Goal: Task Accomplishment & Management: Manage account settings

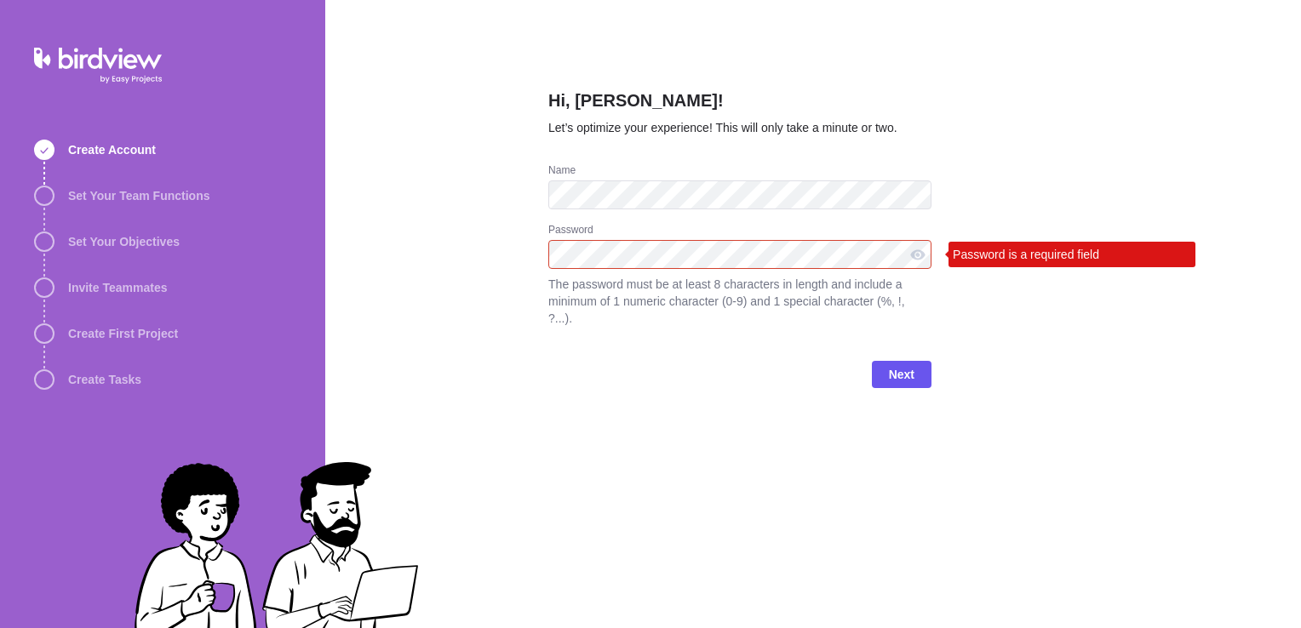
click at [504, 260] on div "Hi, Mario Noronha! Let’s optimize your experience! This will only take a minute…" at bounding box center [812, 314] width 975 height 628
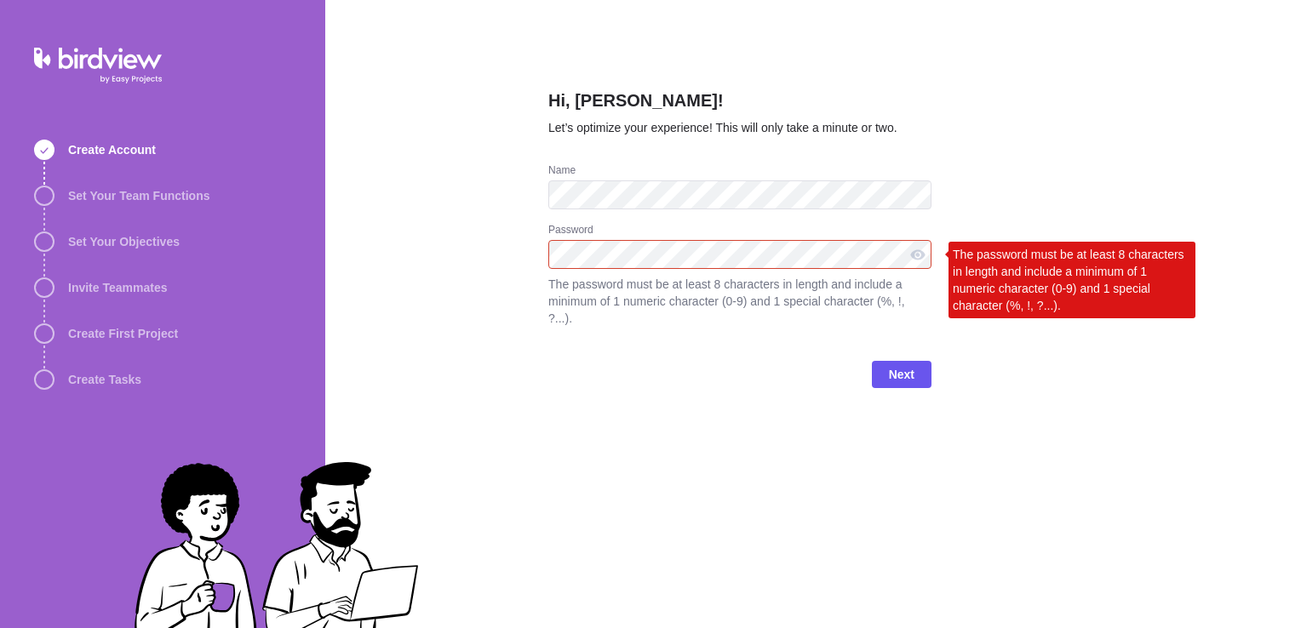
click at [472, 277] on div "Hi, Mario Noronha! Let’s optimize your experience! This will only take a minute…" at bounding box center [812, 314] width 975 height 628
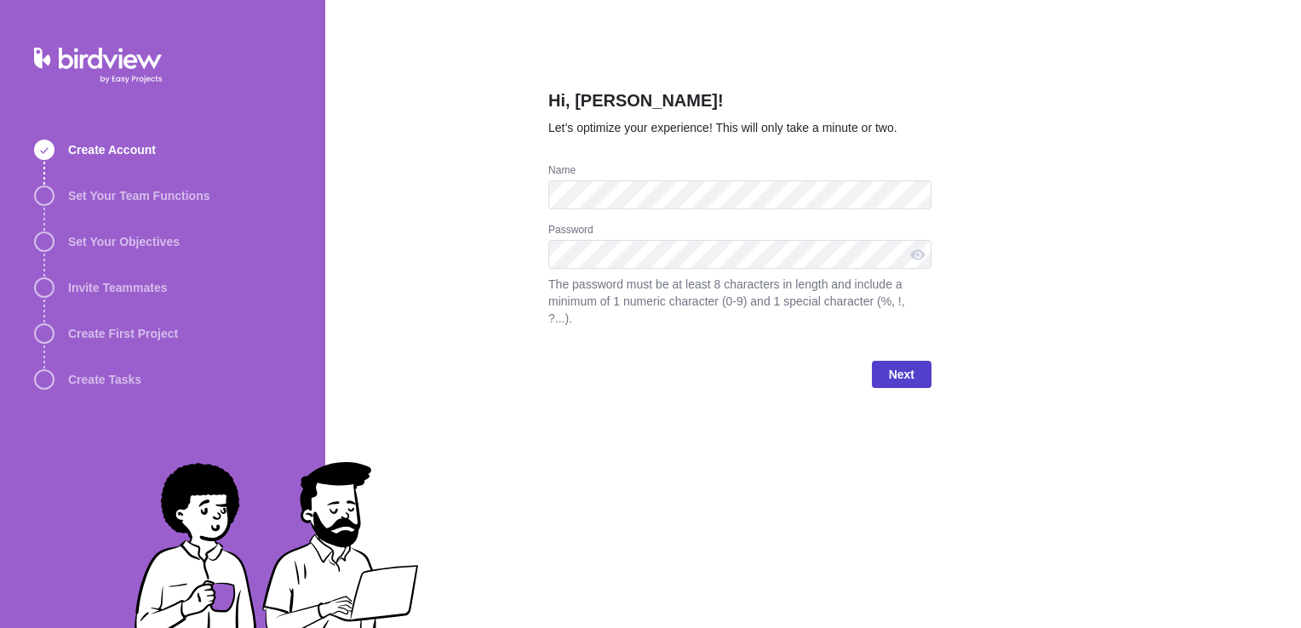
click at [884, 361] on span "Next" at bounding box center [902, 374] width 60 height 27
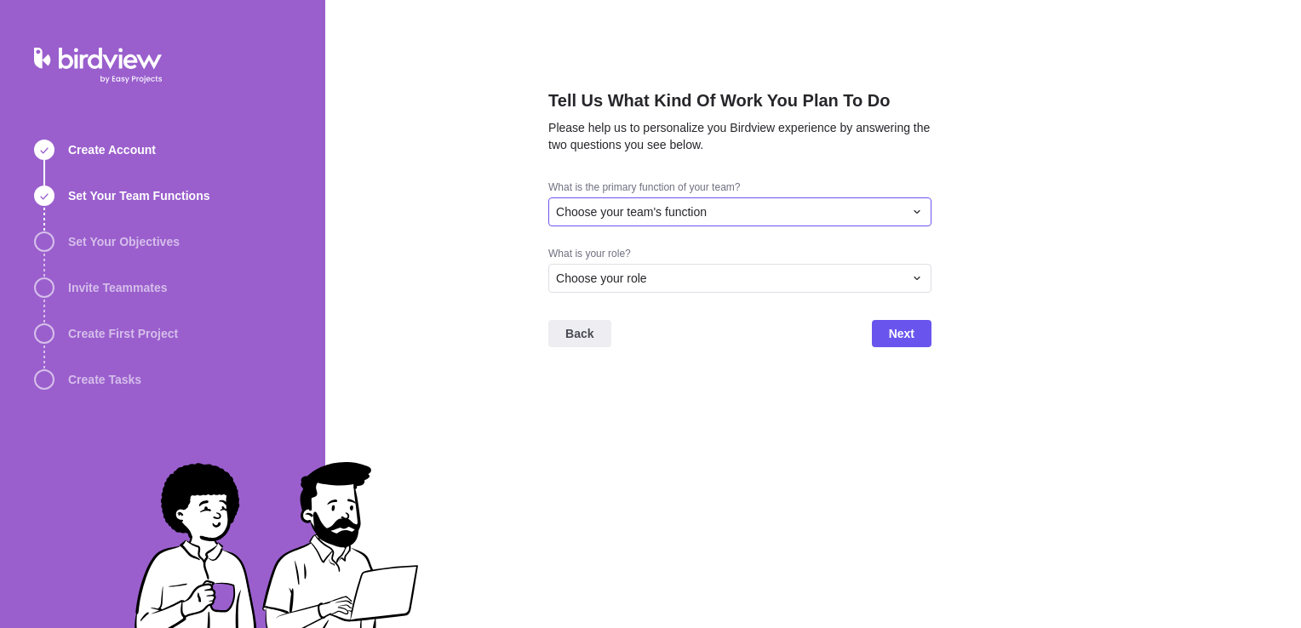
click at [669, 219] on span "Choose your team's function" at bounding box center [631, 211] width 151 height 17
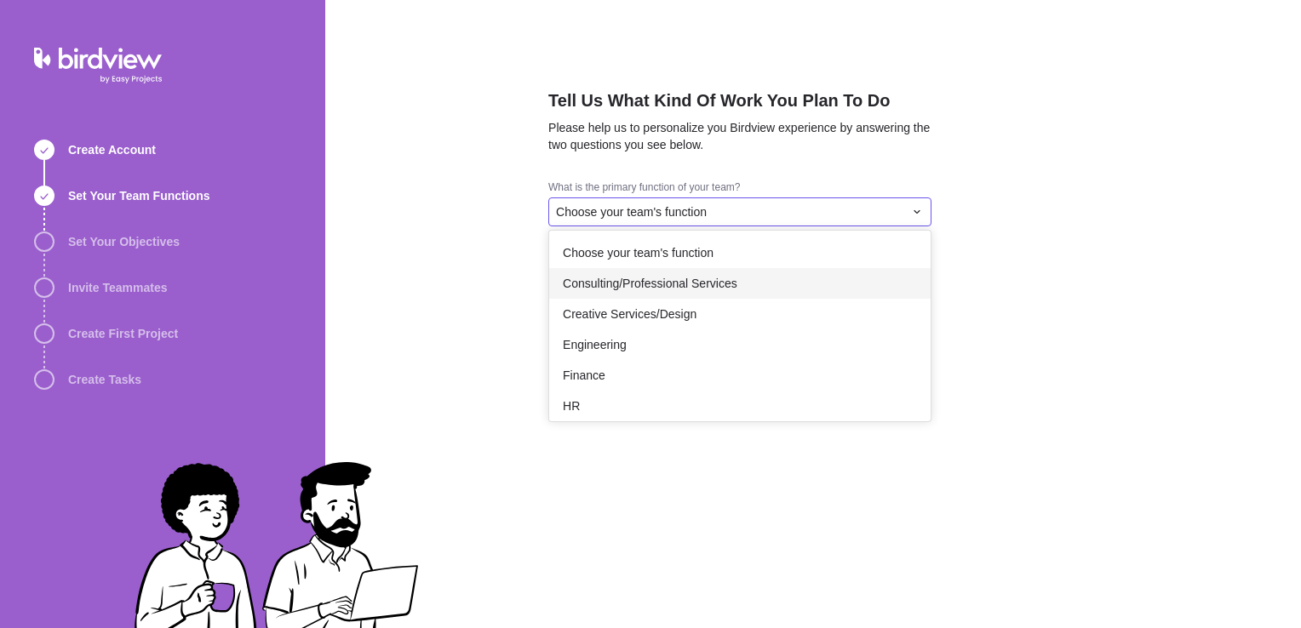
click at [649, 282] on span "Consulting/Professional Services" at bounding box center [650, 283] width 174 height 17
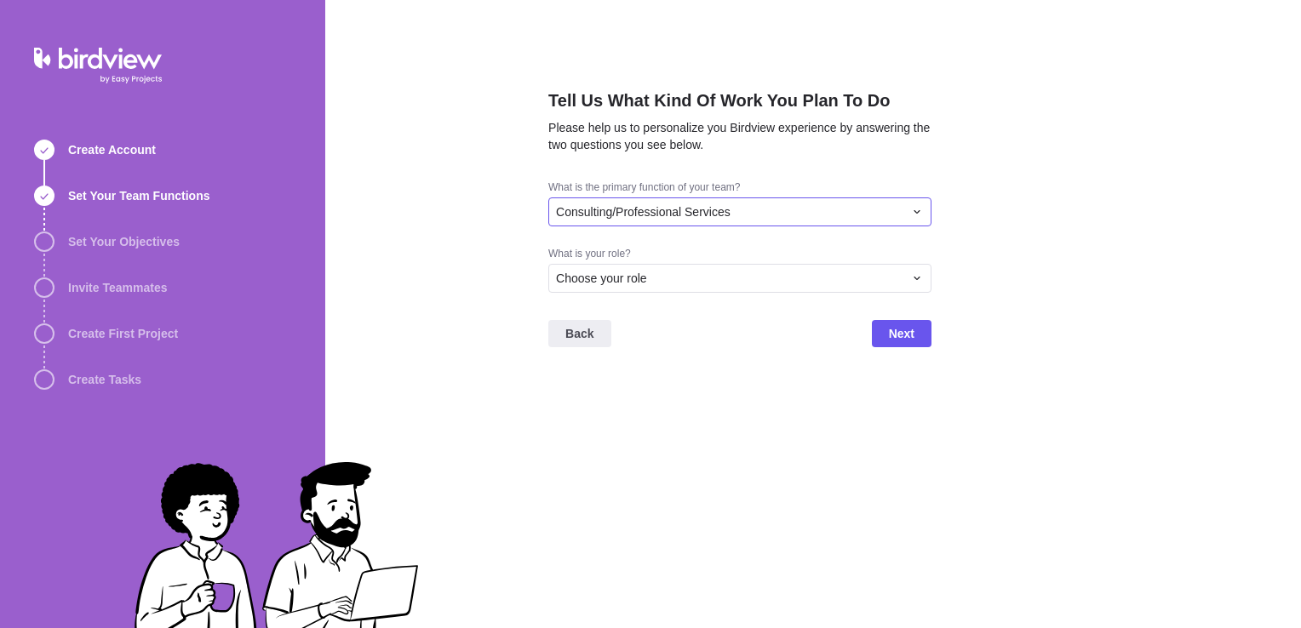
click at [668, 218] on span "Consulting/Professional Services" at bounding box center [643, 211] width 174 height 17
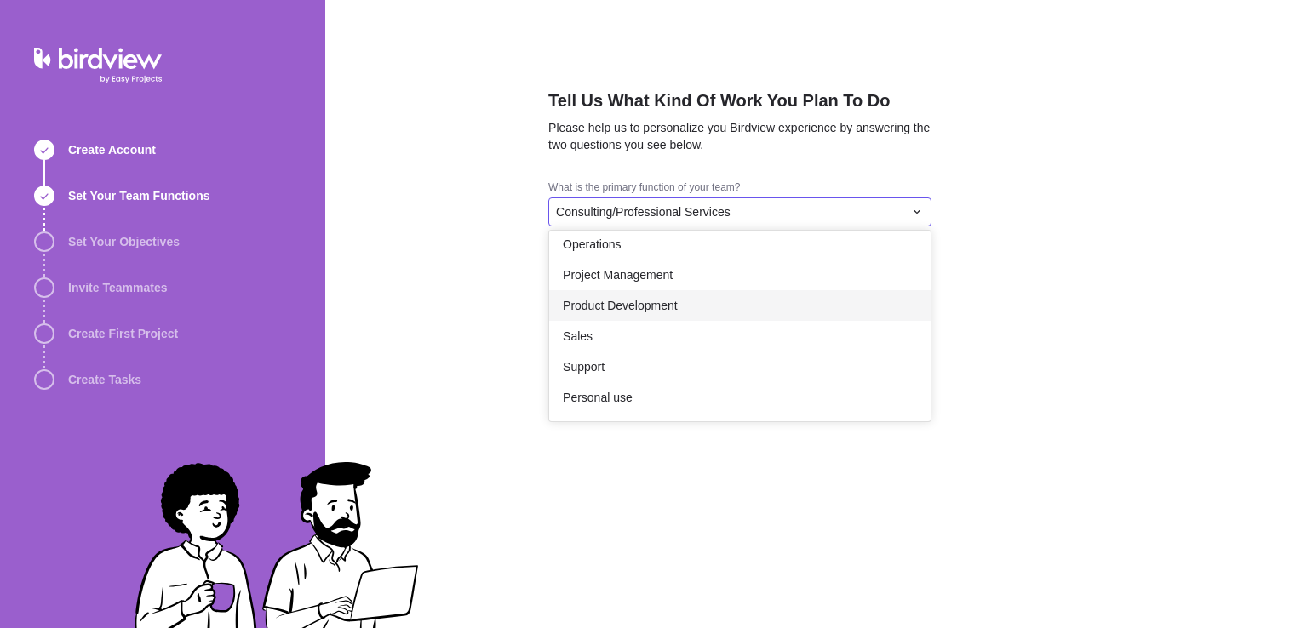
click at [668, 309] on span "Product Development" at bounding box center [620, 305] width 115 height 17
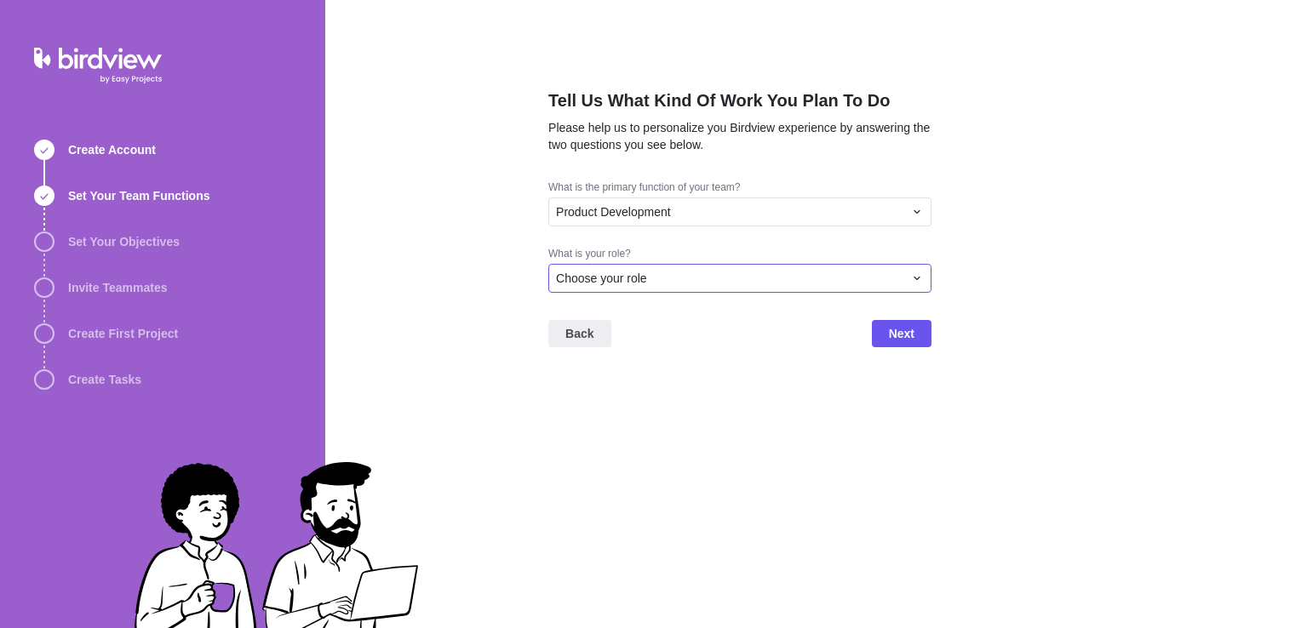
click at [675, 280] on div "Choose your role" at bounding box center [729, 278] width 347 height 17
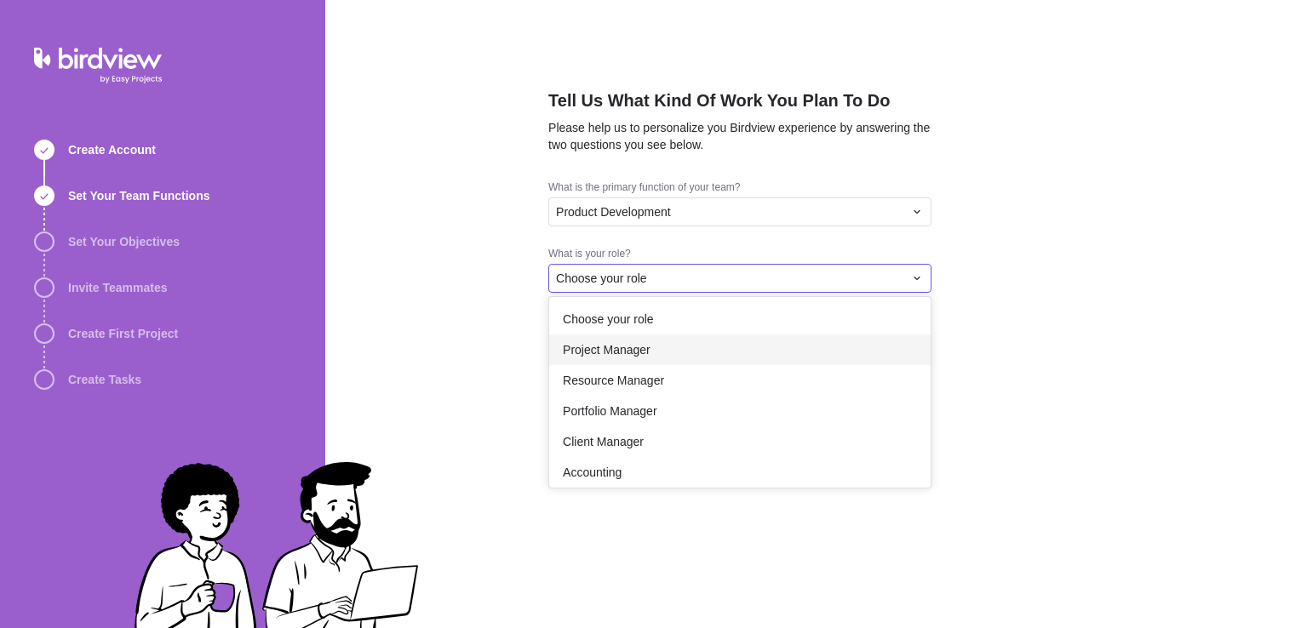
click at [659, 349] on div "Project Manager" at bounding box center [739, 350] width 381 height 31
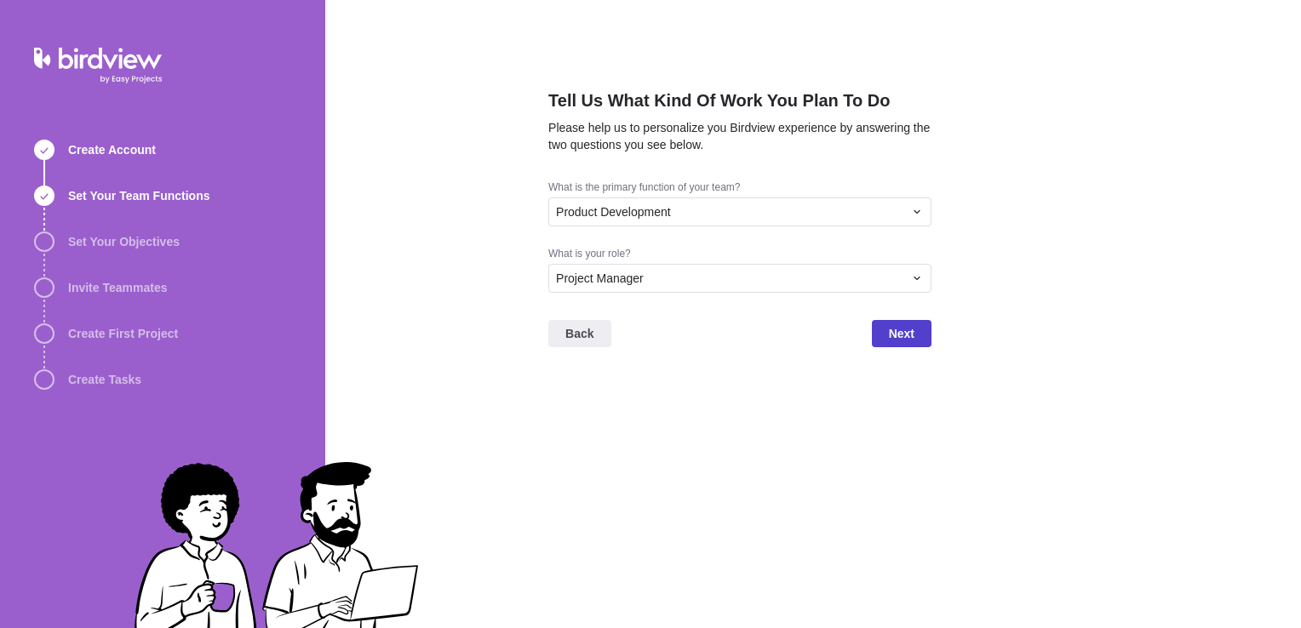
click at [907, 335] on span "Next" at bounding box center [902, 333] width 26 height 20
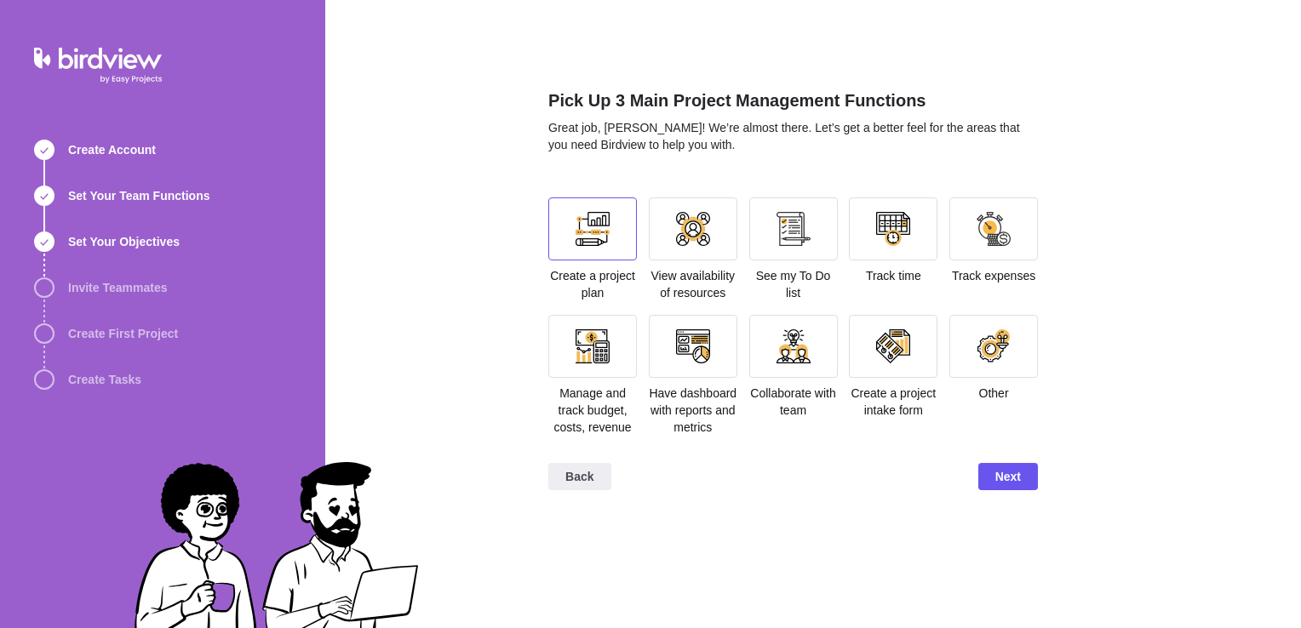
click at [608, 237] on div at bounding box center [592, 229] width 34 height 34
click at [725, 257] on div at bounding box center [693, 228] width 89 height 63
drag, startPoint x: 831, startPoint y: 255, endPoint x: 855, endPoint y: 252, distance: 24.9
click at [832, 255] on div at bounding box center [793, 228] width 89 height 63
drag, startPoint x: 906, startPoint y: 249, endPoint x: 970, endPoint y: 243, distance: 64.9
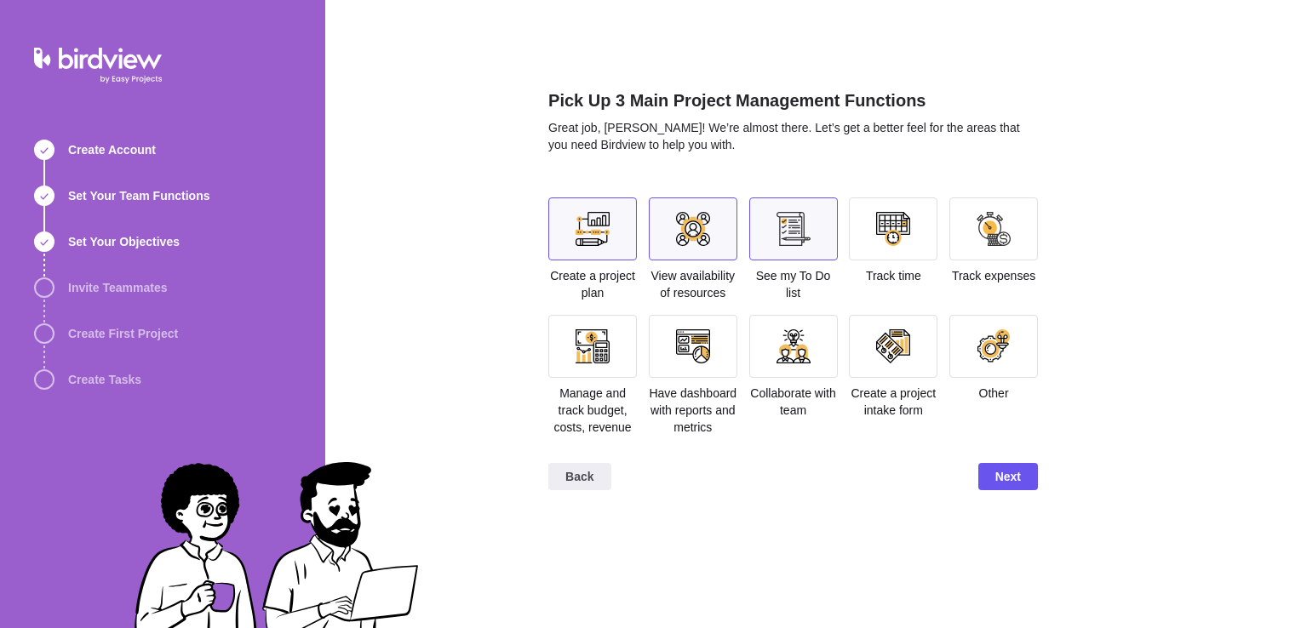
click at [907, 249] on div at bounding box center [893, 228] width 89 height 63
click at [894, 246] on div at bounding box center [893, 228] width 89 height 63
drag, startPoint x: 844, startPoint y: 252, endPoint x: 857, endPoint y: 248, distance: 13.5
click at [844, 251] on section "Create a project plan View availability of resources See my To Do list Track ti…" at bounding box center [792, 323] width 489 height 252
click at [858, 248] on div at bounding box center [893, 228] width 89 height 63
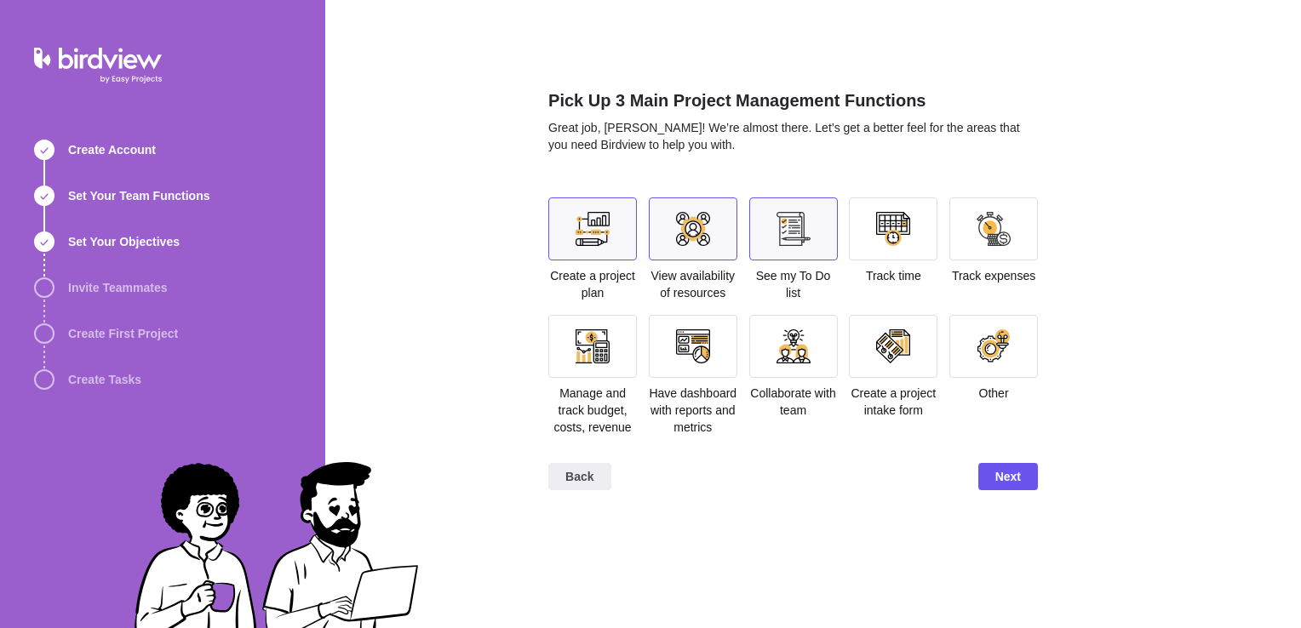
click at [757, 242] on div at bounding box center [793, 228] width 89 height 63
click at [896, 245] on div at bounding box center [893, 228] width 89 height 63
click at [698, 369] on div at bounding box center [693, 346] width 89 height 63
click at [1015, 468] on span "Next" at bounding box center [1008, 476] width 26 height 20
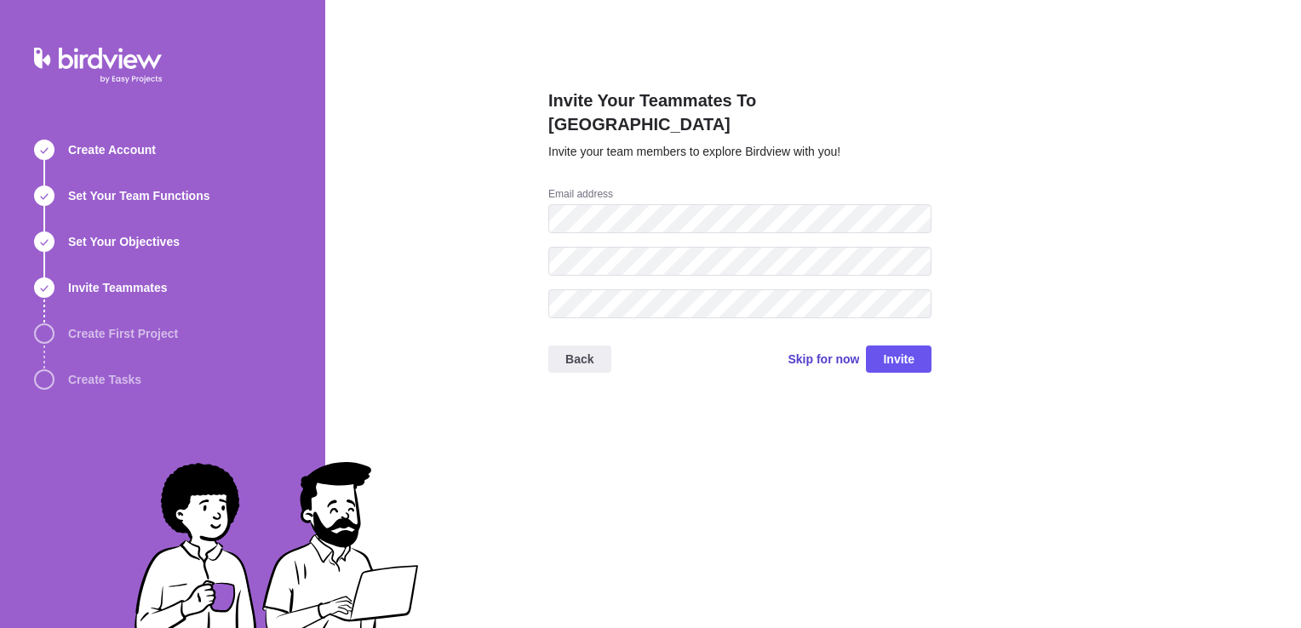
click at [821, 351] on span "Skip for now" at bounding box center [823, 359] width 72 height 17
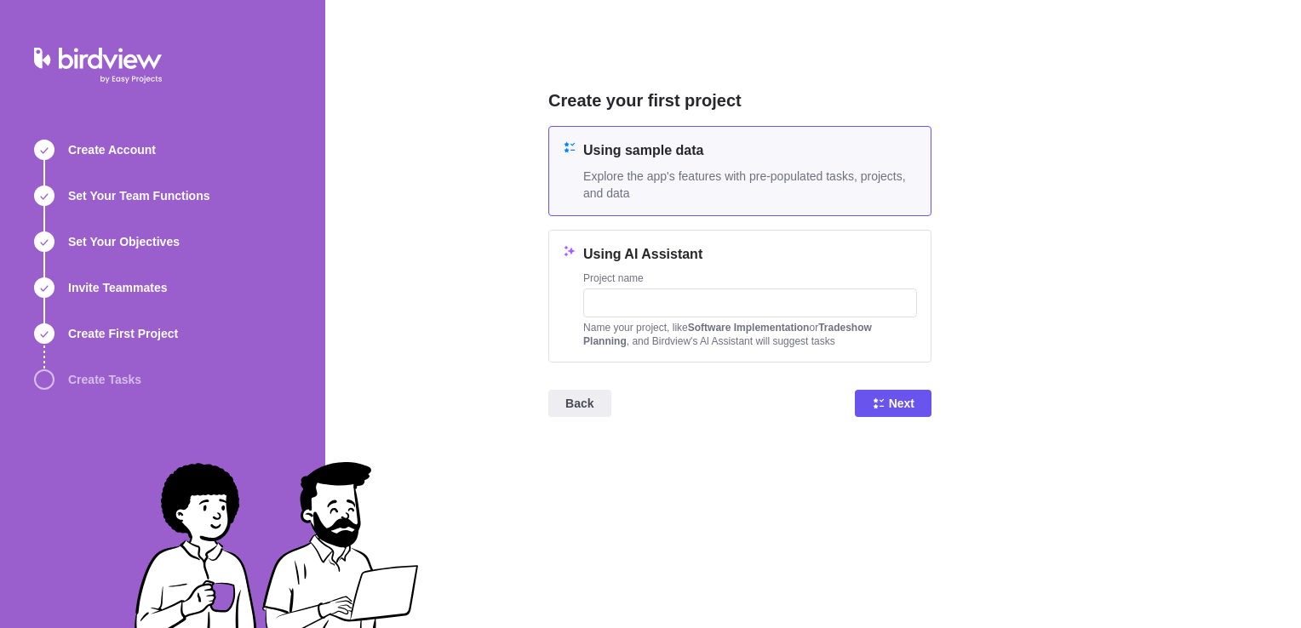
click at [724, 196] on span "Explore the app's features with pre-populated tasks, projects, and data" at bounding box center [750, 185] width 334 height 34
click at [892, 401] on span "Next" at bounding box center [902, 403] width 26 height 20
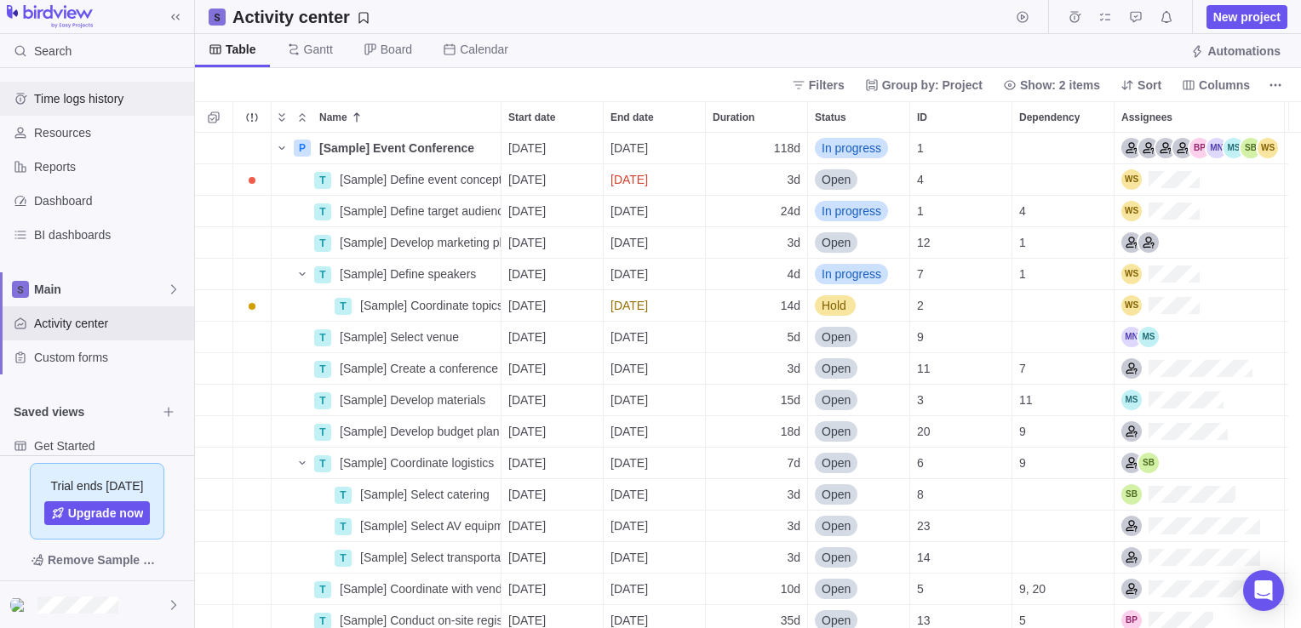
click at [83, 97] on span "Time logs history" at bounding box center [110, 98] width 153 height 17
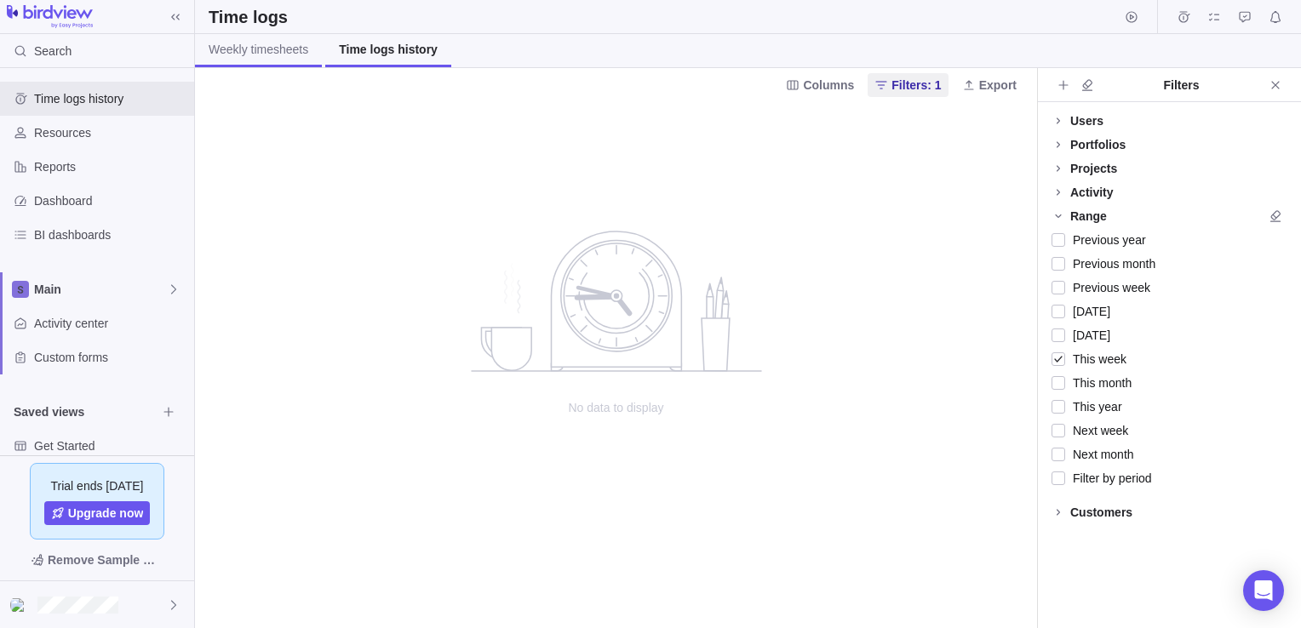
click at [276, 55] on span "Weekly timesheets" at bounding box center [259, 49] width 100 height 17
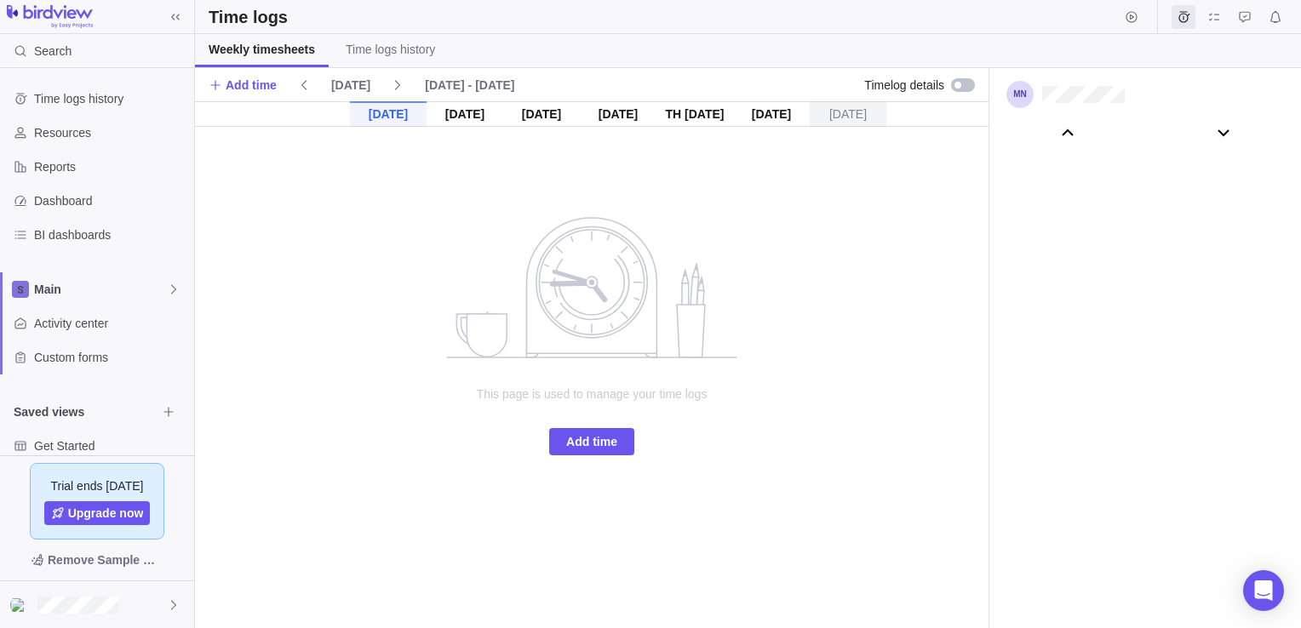
scroll to position [95163, 0]
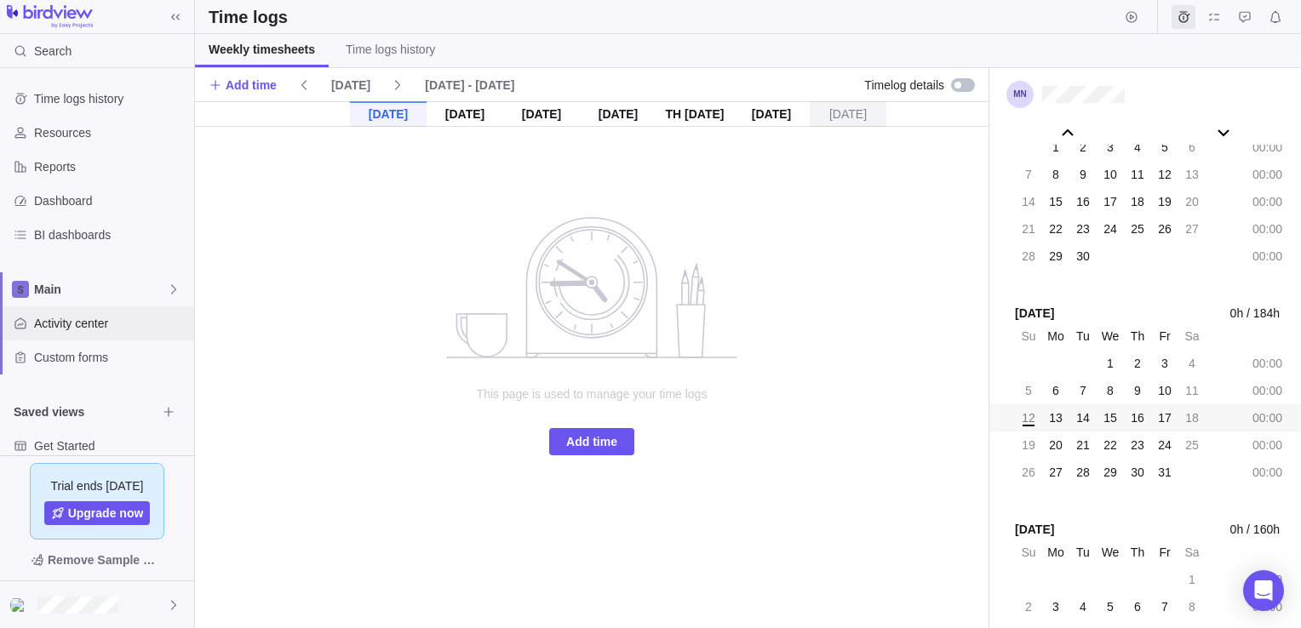
click at [78, 327] on span "Activity center" at bounding box center [110, 323] width 153 height 17
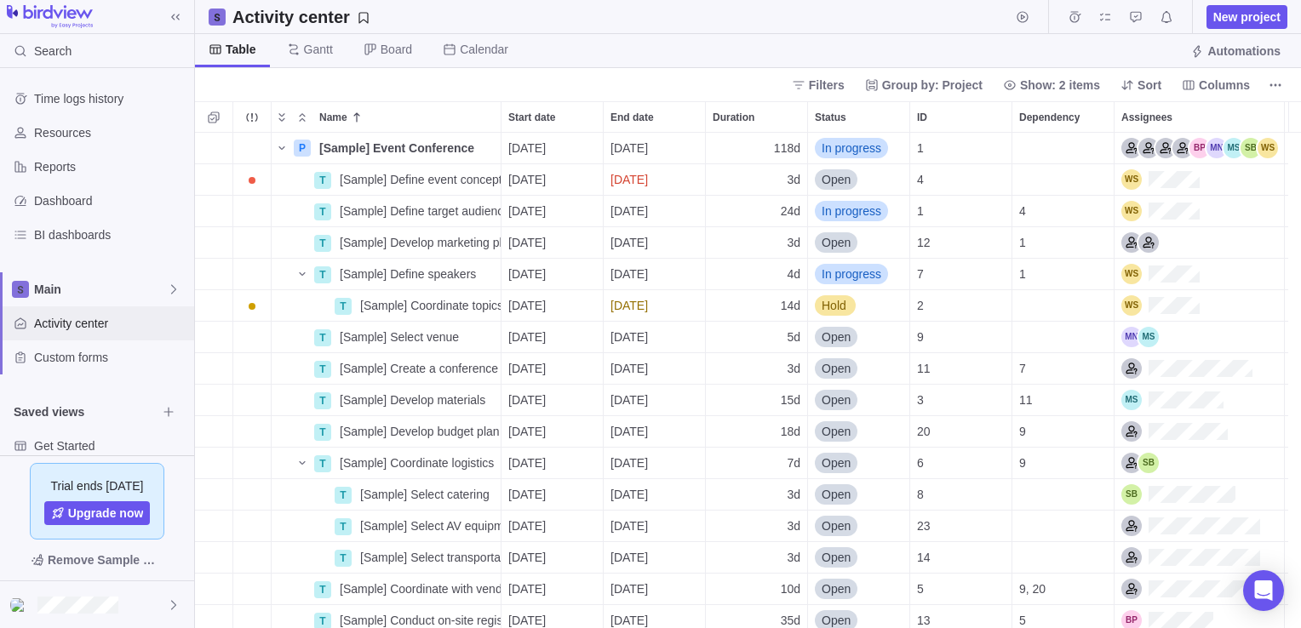
scroll to position [483, 1093]
click at [285, 147] on icon "Name" at bounding box center [282, 148] width 14 height 14
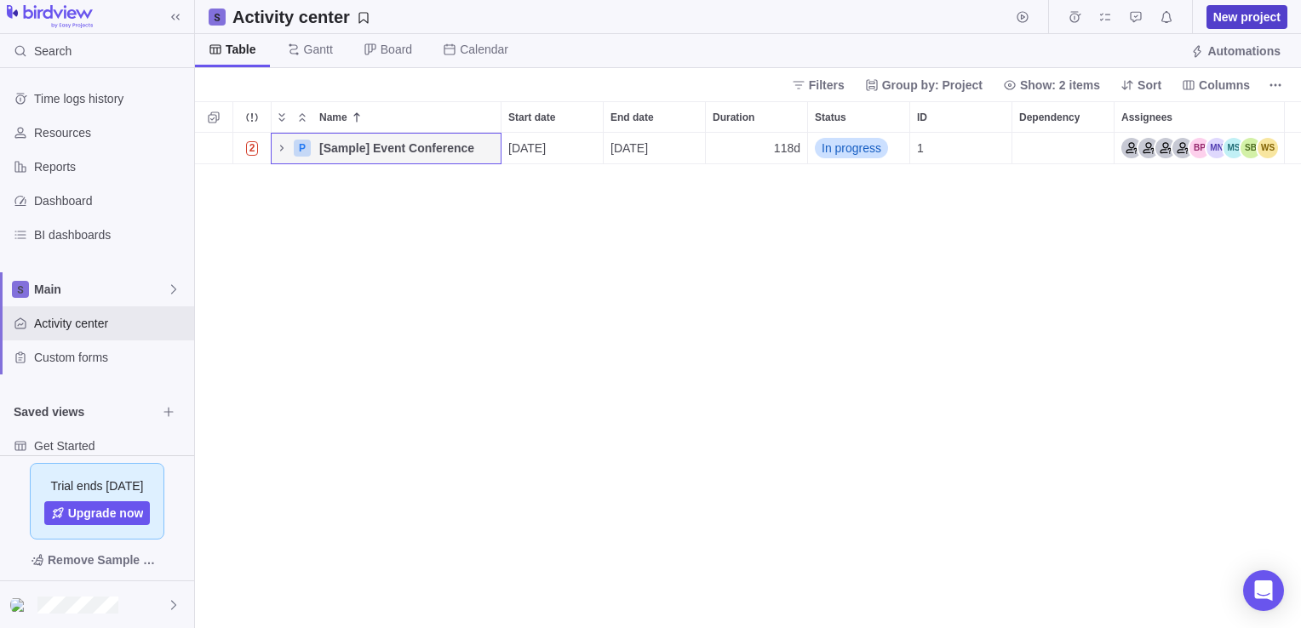
click at [1251, 15] on span "New project" at bounding box center [1246, 17] width 67 height 17
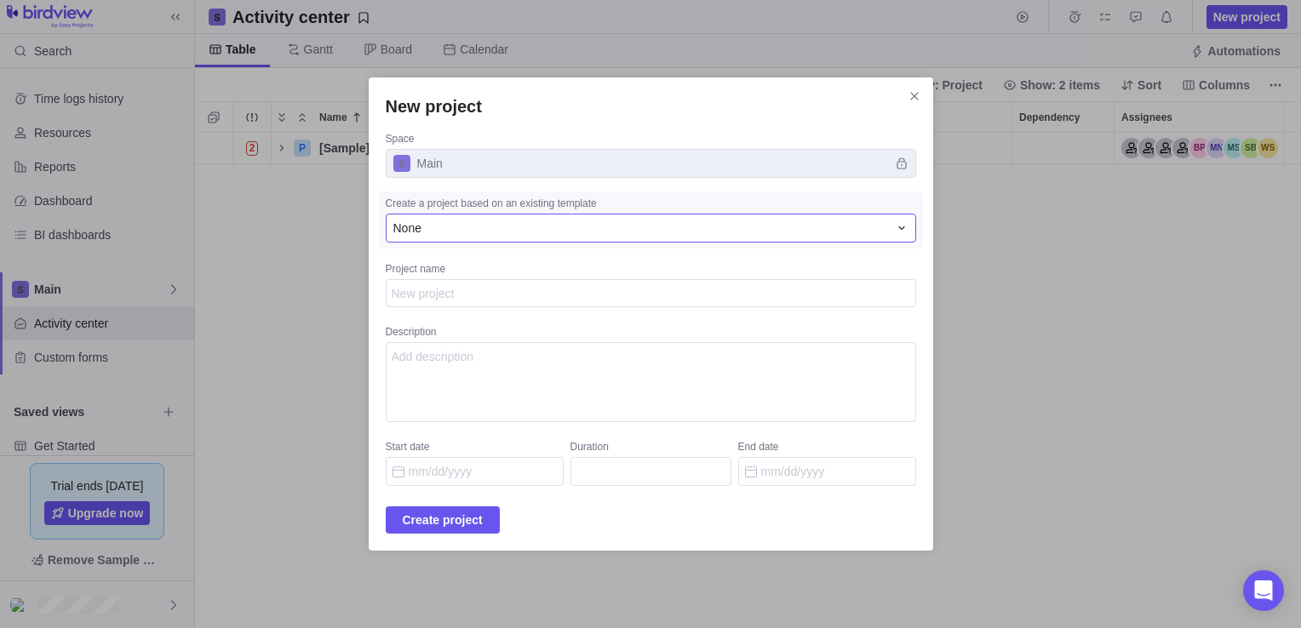
type textarea "x"
click at [501, 233] on div "None" at bounding box center [640, 228] width 495 height 17
click at [377, 257] on div "New project Space Main Create a project based on an existing template None None…" at bounding box center [650, 314] width 1301 height 628
click at [907, 100] on icon "Close" at bounding box center [914, 96] width 14 height 14
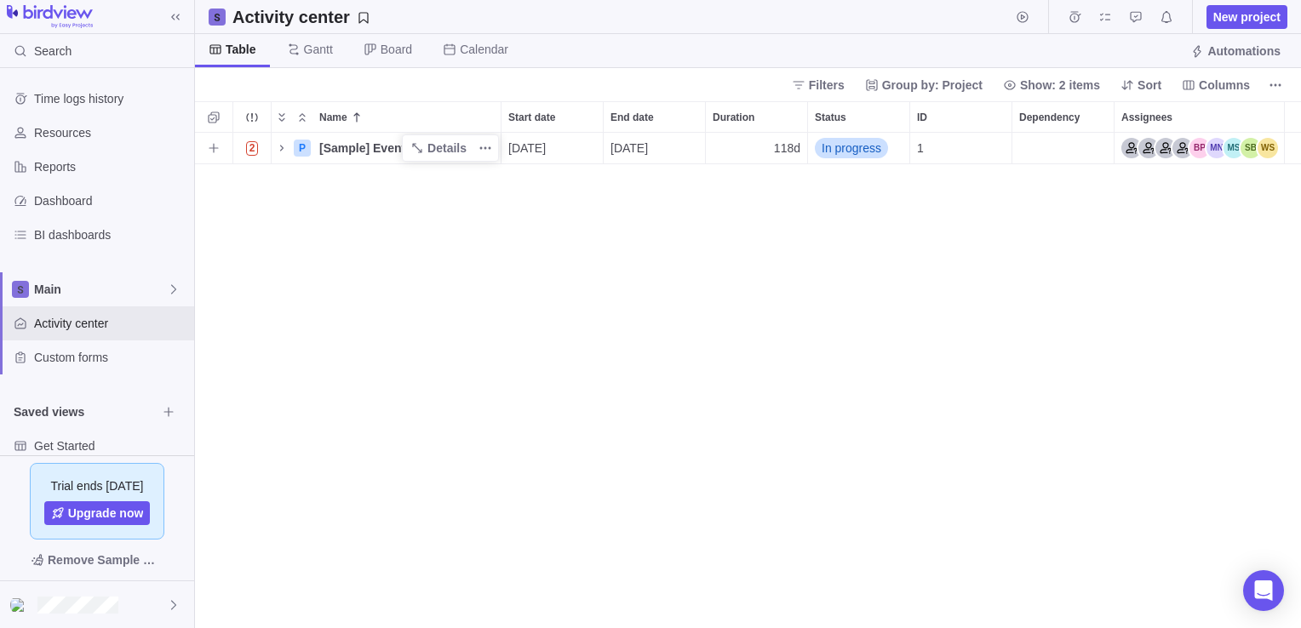
click at [341, 152] on span "[Sample] Event Conference" at bounding box center [396, 148] width 155 height 17
click at [369, 151] on input "[Sample] Event Conference" at bounding box center [407, 148] width 190 height 31
drag, startPoint x: 369, startPoint y: 151, endPoint x: 306, endPoint y: 161, distance: 63.0
click at [306, 161] on div "Name Start date End date Duration Status ID Dependency Assignees 2 P [Sample] E…" at bounding box center [748, 364] width 1106 height 527
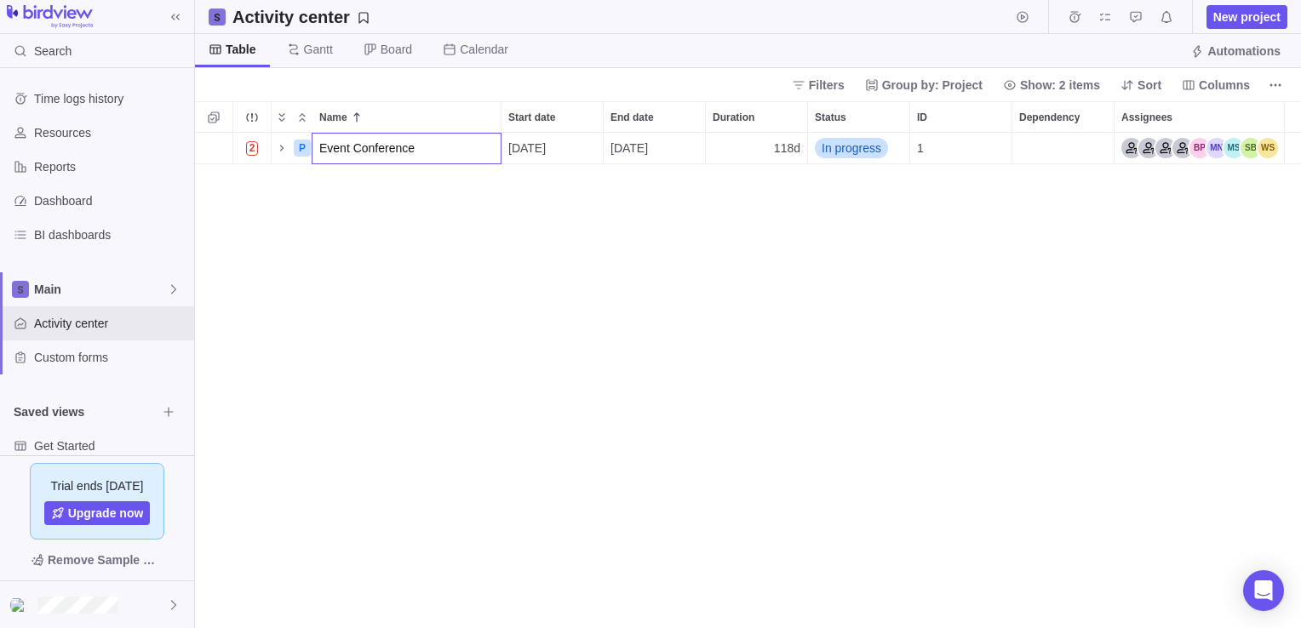
type input "Event Conference"
click at [376, 230] on div "Name Start date End date Duration Status ID Dependency Assignees 2 P Event Conf…" at bounding box center [748, 364] width 1106 height 527
click at [278, 149] on icon "Name" at bounding box center [282, 148] width 14 height 14
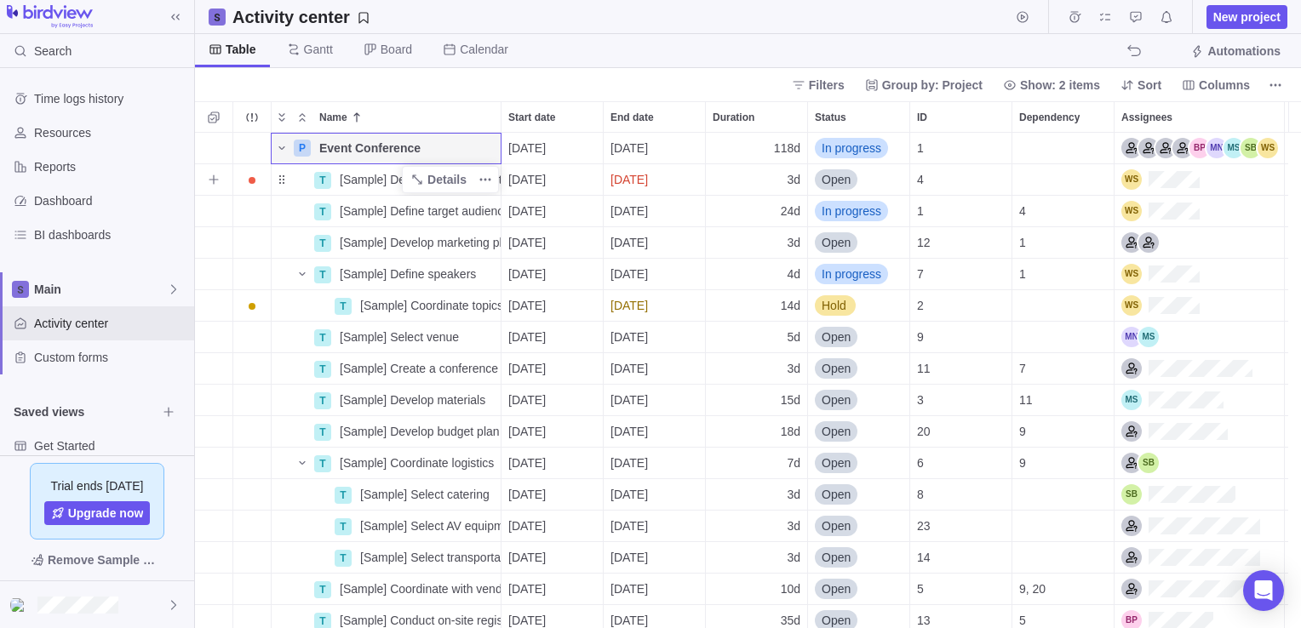
click at [405, 182] on div "Details" at bounding box center [450, 179] width 97 height 27
click at [375, 176] on span "[Sample] Define event concept" at bounding box center [420, 179] width 161 height 17
click at [388, 182] on input "[Sample] Define event concept" at bounding box center [416, 179] width 169 height 32
drag, startPoint x: 388, startPoint y: 182, endPoint x: 294, endPoint y: 190, distance: 94.8
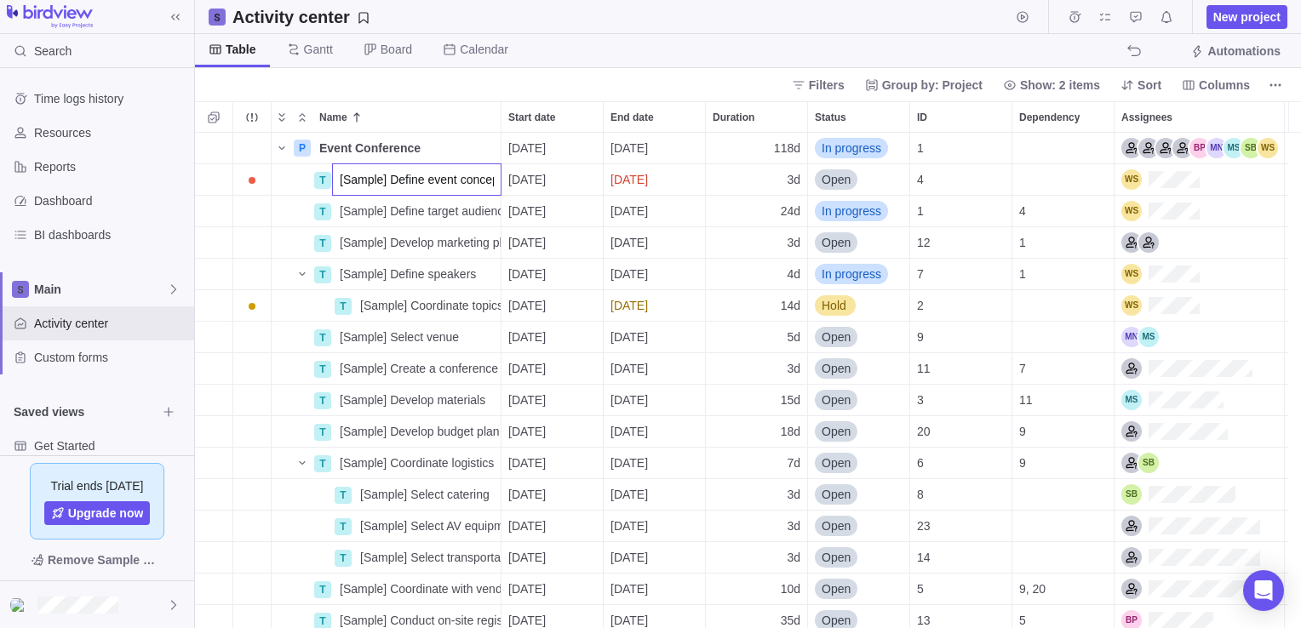
click at [294, 190] on div "P Event Conference Details 09/08/2025 02/18/2026 118d In progress 1 T [Sample] …" at bounding box center [748, 381] width 1106 height 496
type input "Define event concept"
click at [947, 84] on span "Group by: Project" at bounding box center [932, 85] width 100 height 17
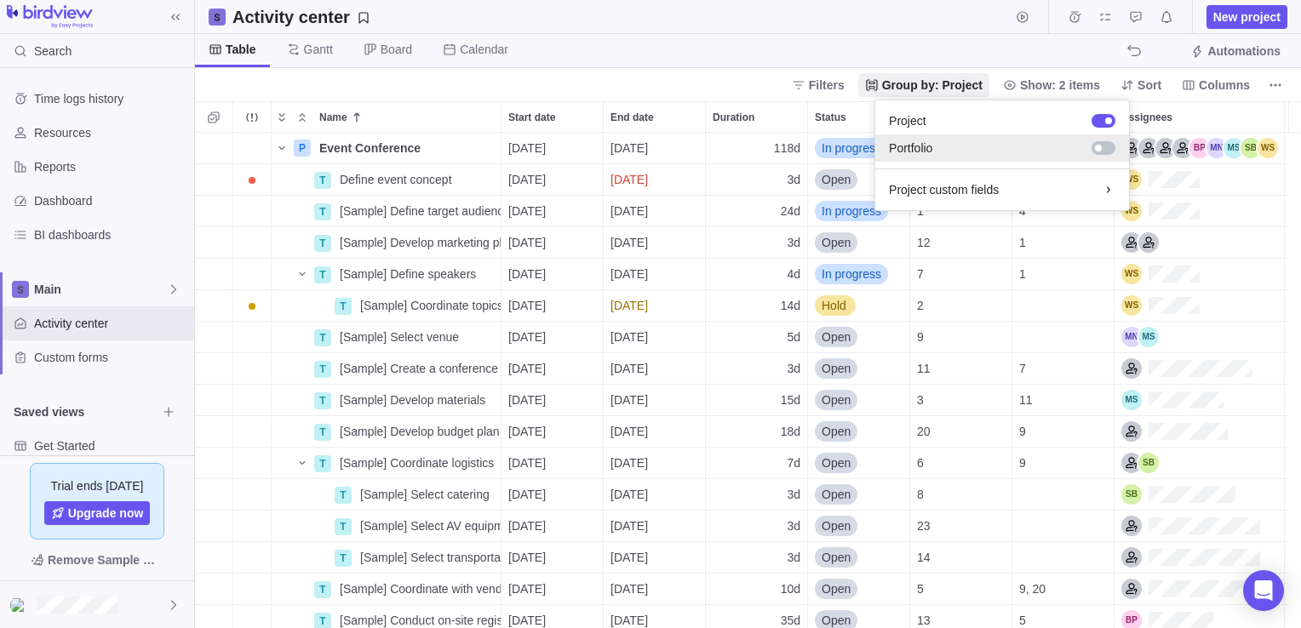
click at [1108, 148] on div at bounding box center [1103, 148] width 24 height 14
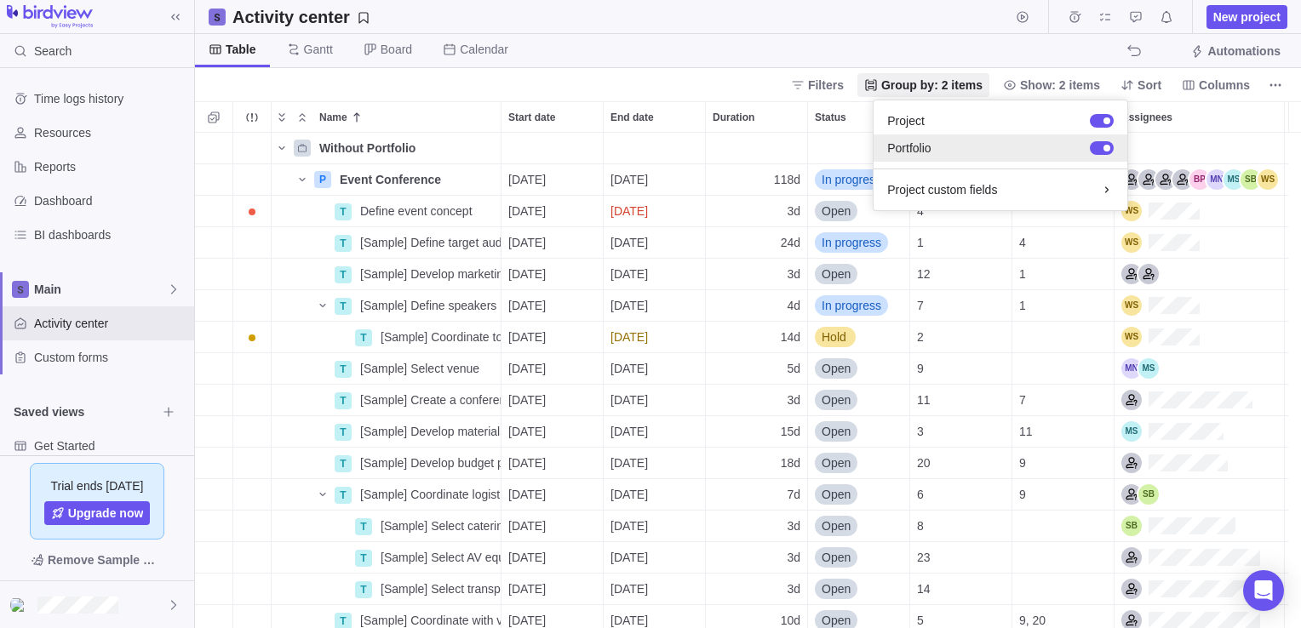
scroll to position [483, 1093]
click at [1098, 150] on div at bounding box center [1102, 148] width 24 height 14
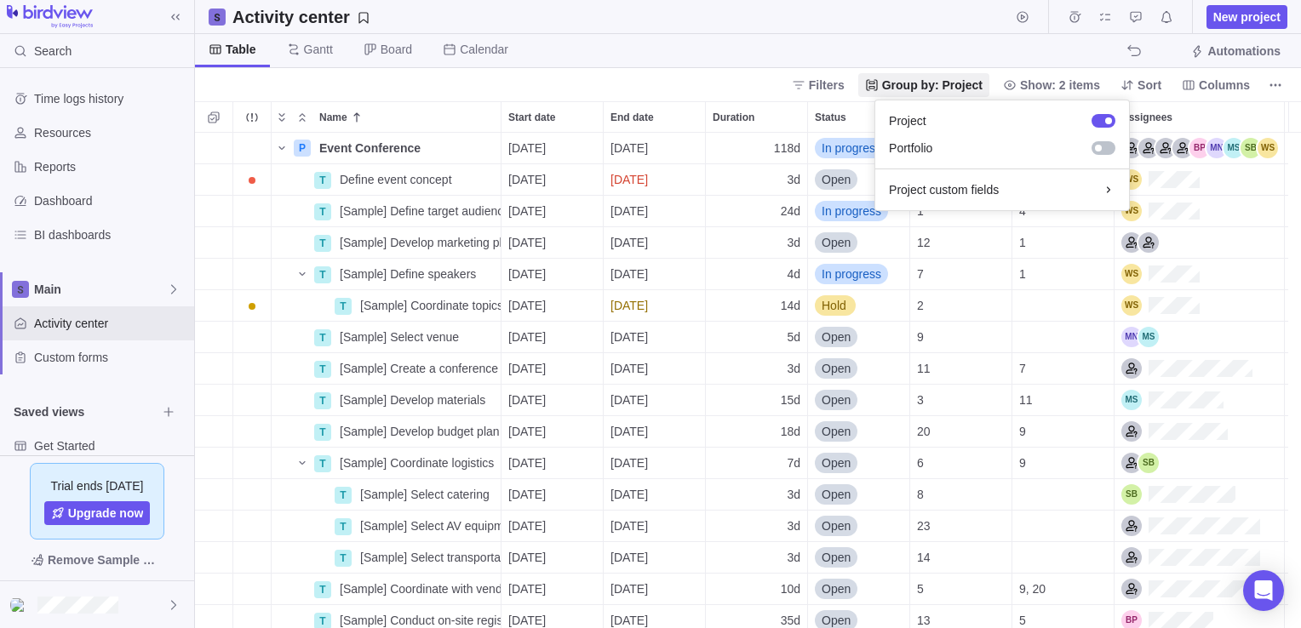
click at [282, 148] on body "Search Time logs history Resources Reports Dashboard BI dashboards Main Activit…" at bounding box center [650, 314] width 1301 height 628
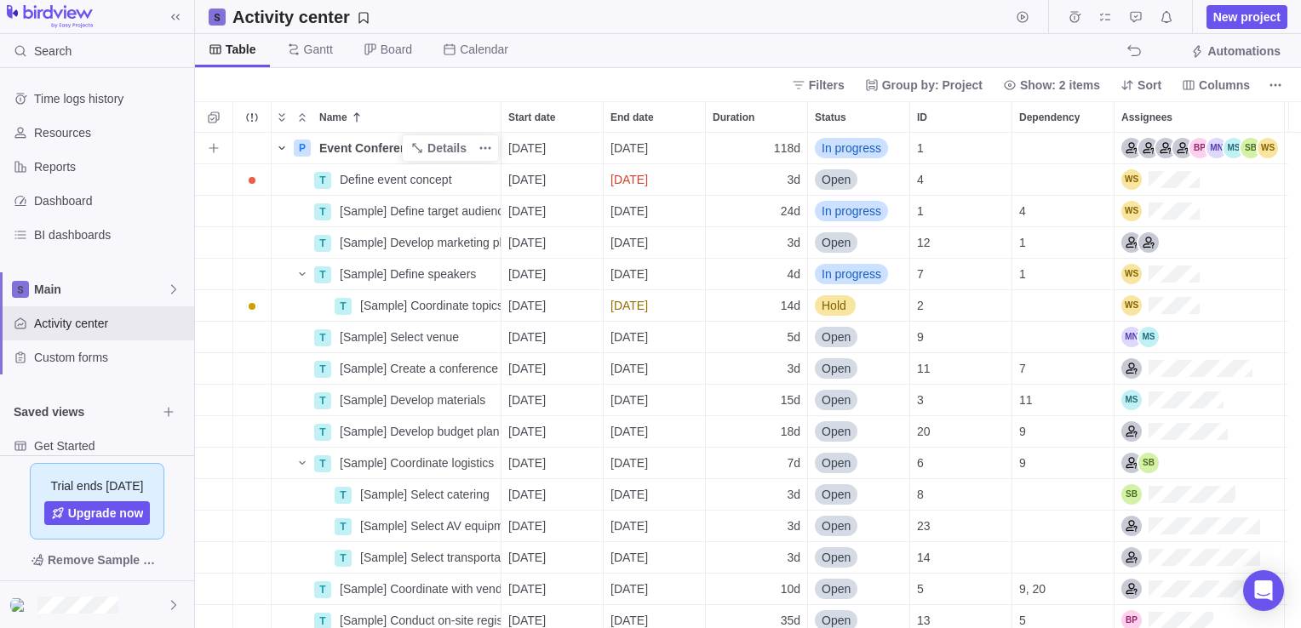
click at [282, 154] on icon "Name" at bounding box center [282, 148] width 14 height 14
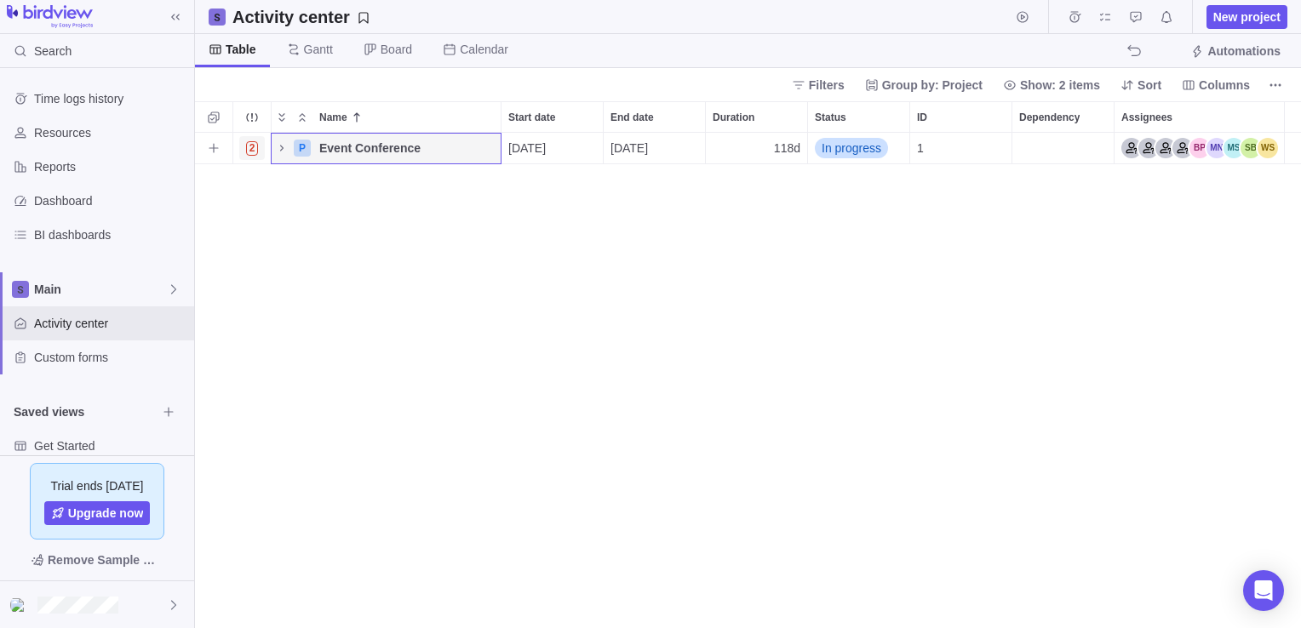
click at [249, 148] on span "2" at bounding box center [252, 148] width 13 height 14
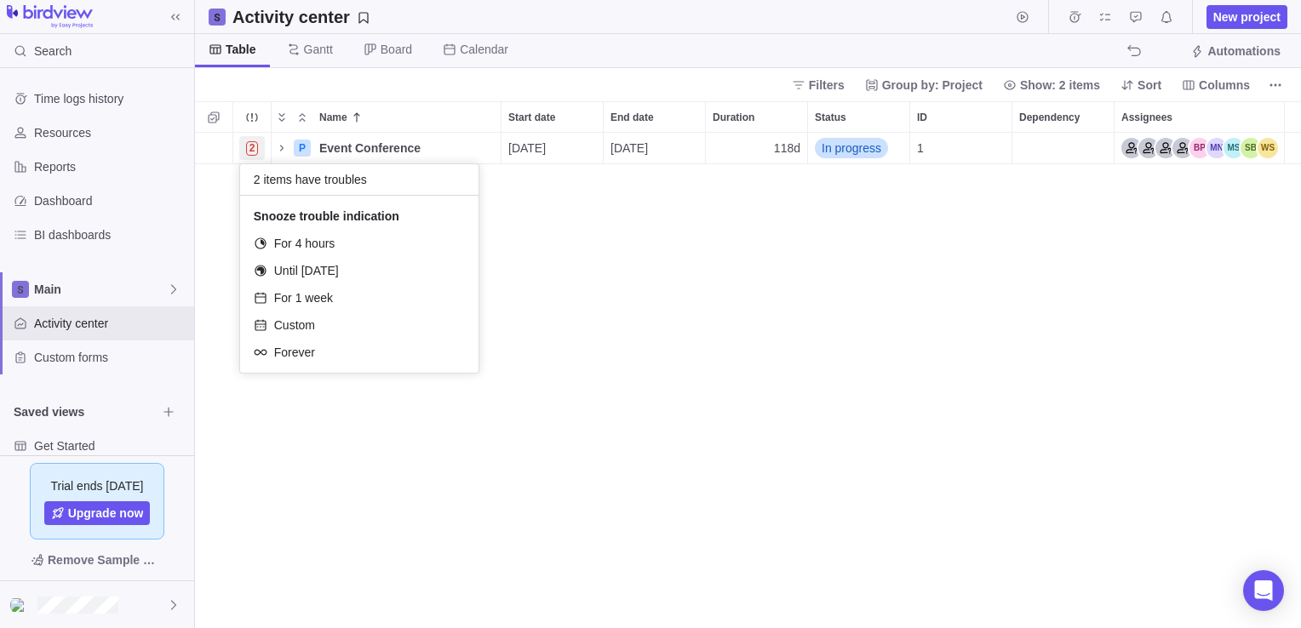
click at [681, 340] on div "Name Start date End date Duration Status ID Dependency Assignees 2 P Event Conf…" at bounding box center [748, 364] width 1106 height 527
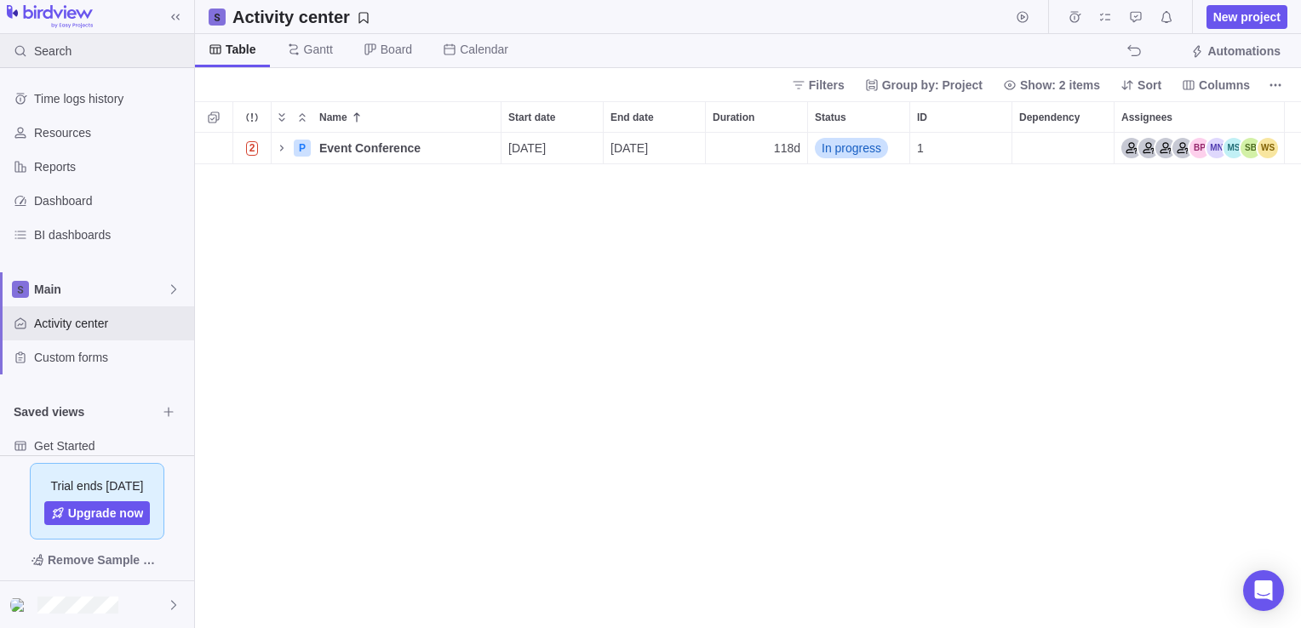
click at [61, 49] on span "Search" at bounding box center [52, 51] width 37 height 17
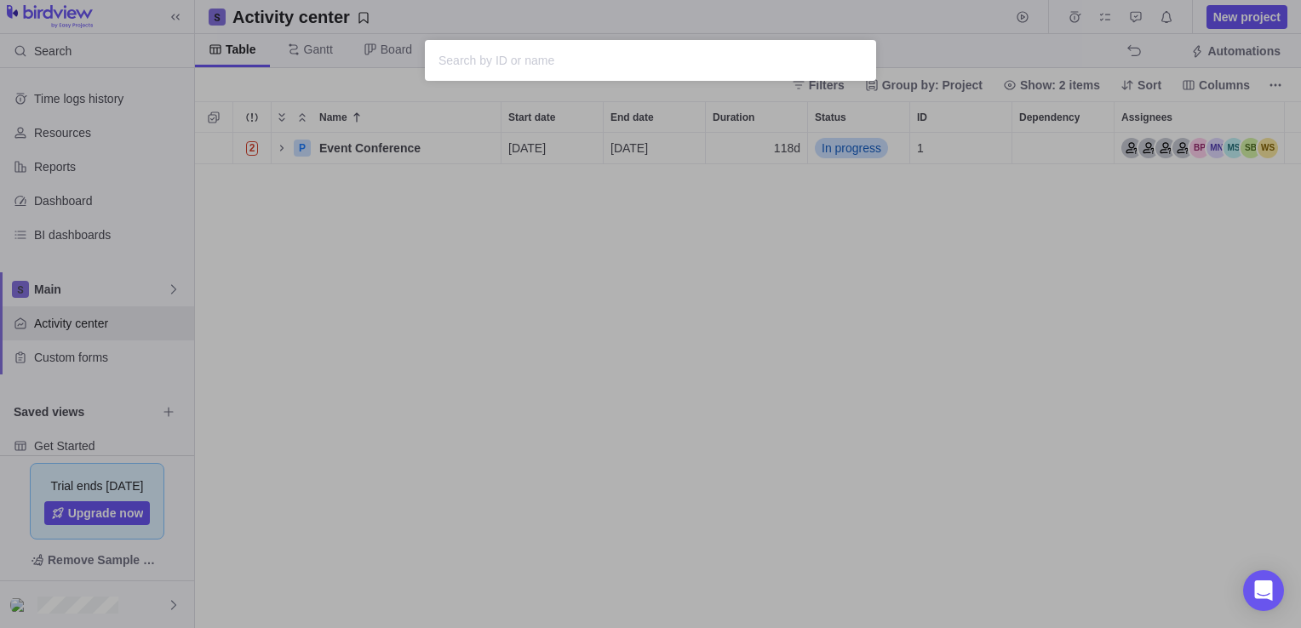
click at [449, 356] on div "Sorry, nothing was found" at bounding box center [650, 314] width 1301 height 628
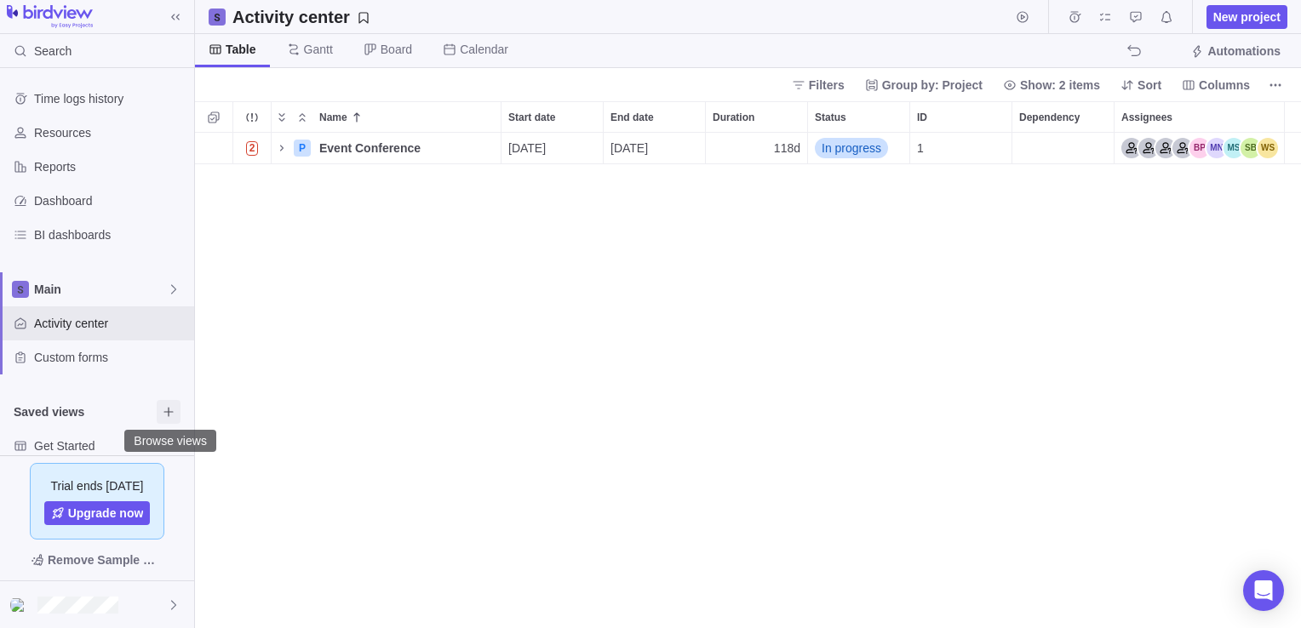
click at [174, 414] on icon "Browse views" at bounding box center [169, 412] width 14 height 14
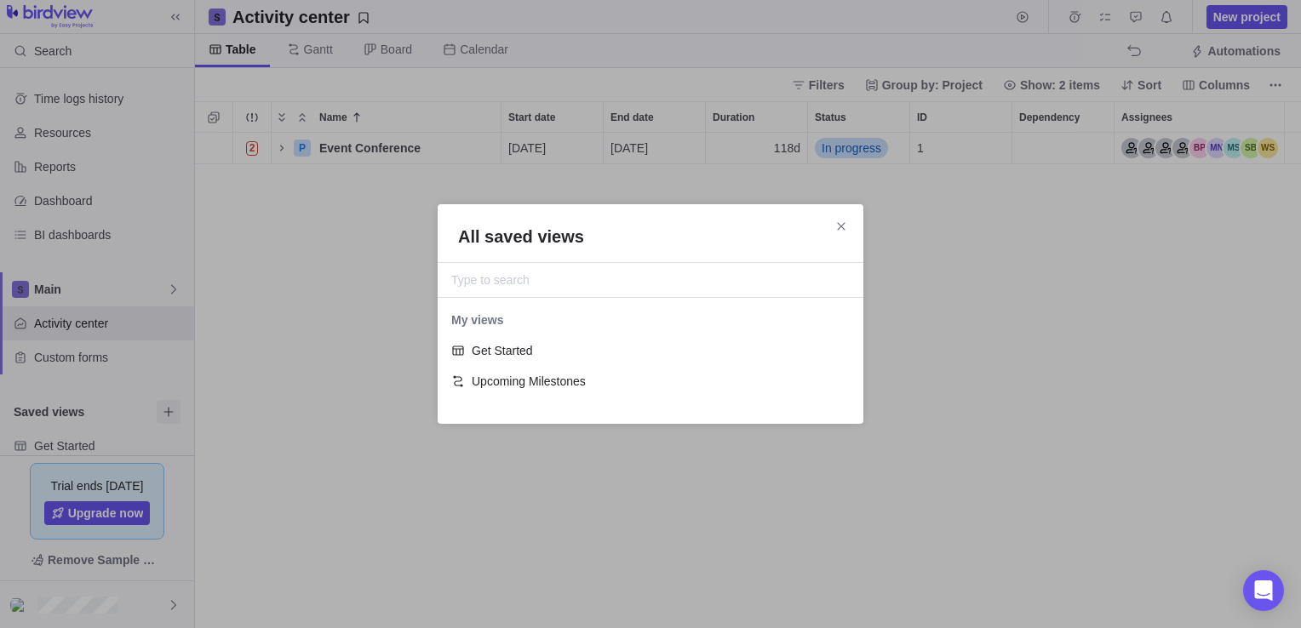
scroll to position [92, 412]
click at [842, 226] on icon "Close" at bounding box center [841, 226] width 8 height 8
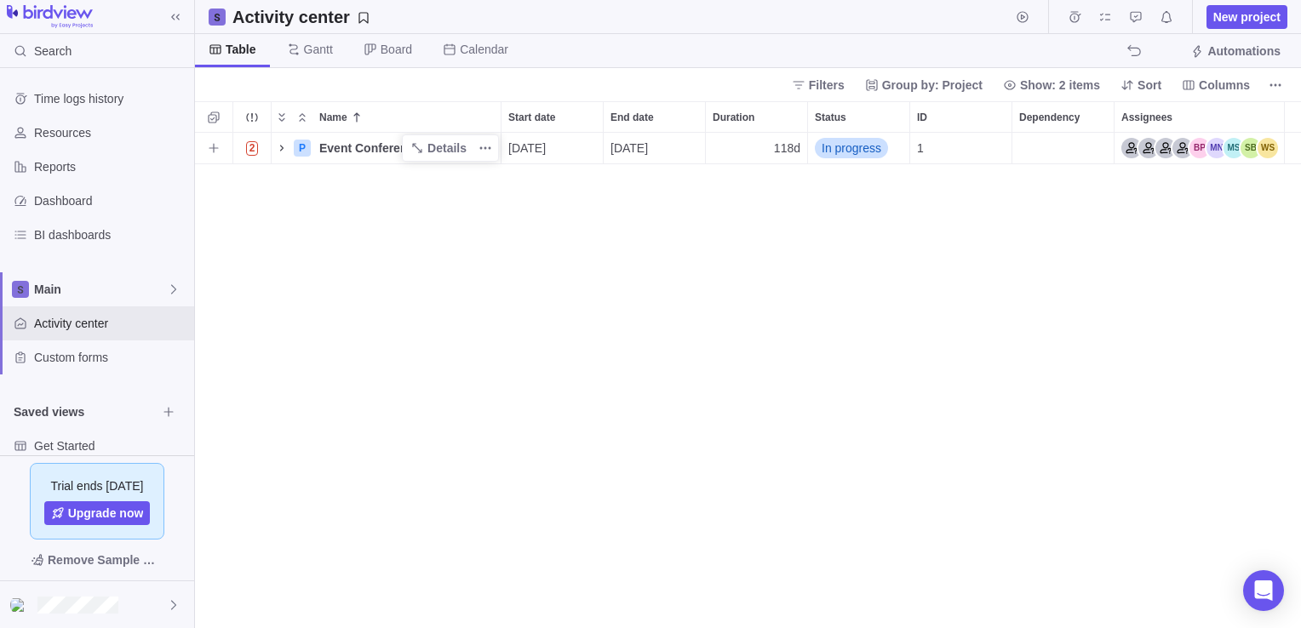
click at [280, 151] on icon "Name" at bounding box center [281, 148] width 3 height 6
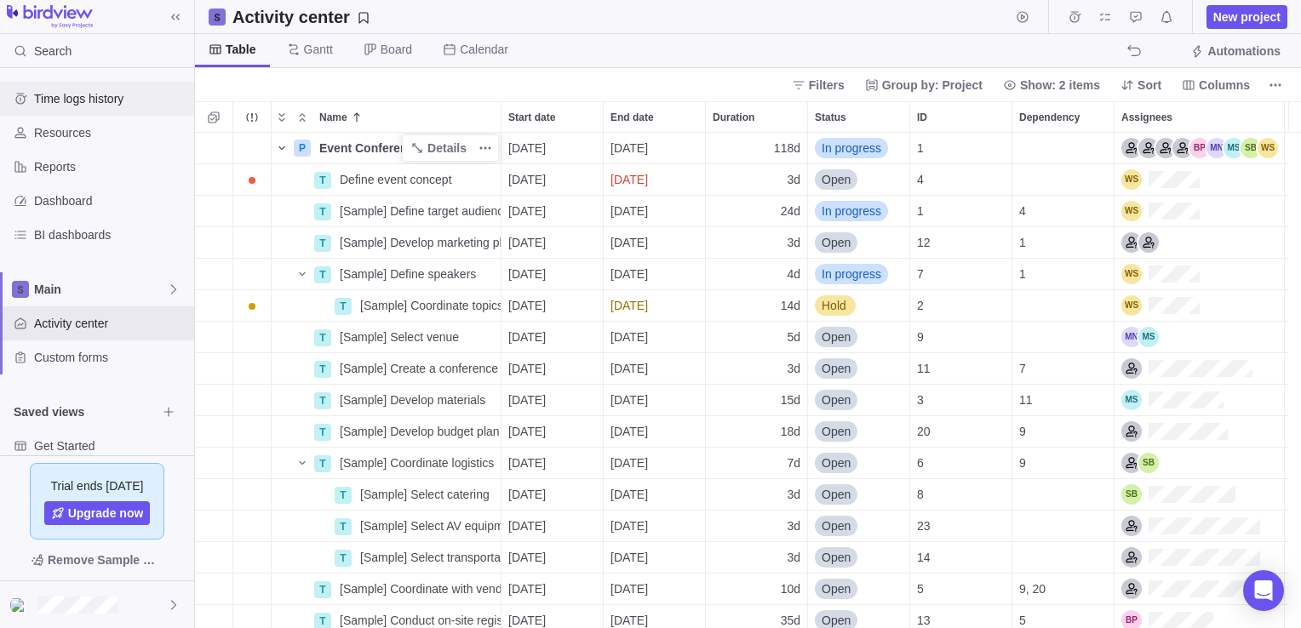
click at [89, 104] on span "Time logs history" at bounding box center [110, 98] width 153 height 17
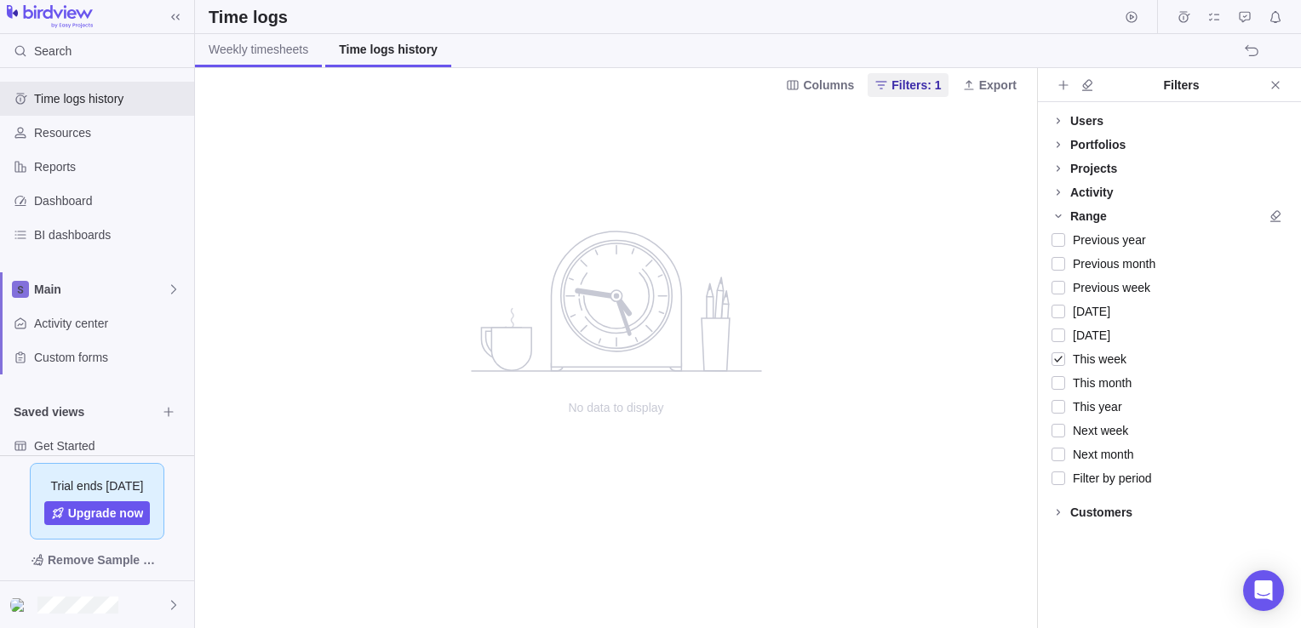
click at [271, 53] on span "Weekly timesheets" at bounding box center [259, 49] width 100 height 17
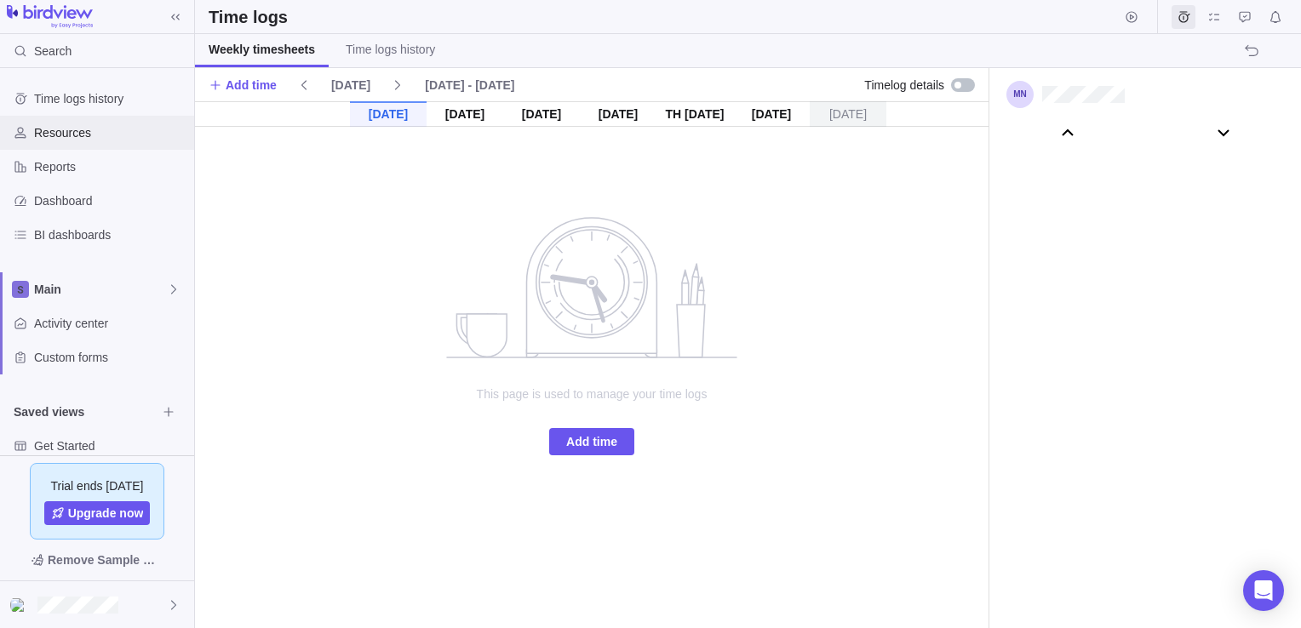
scroll to position [95163, 0]
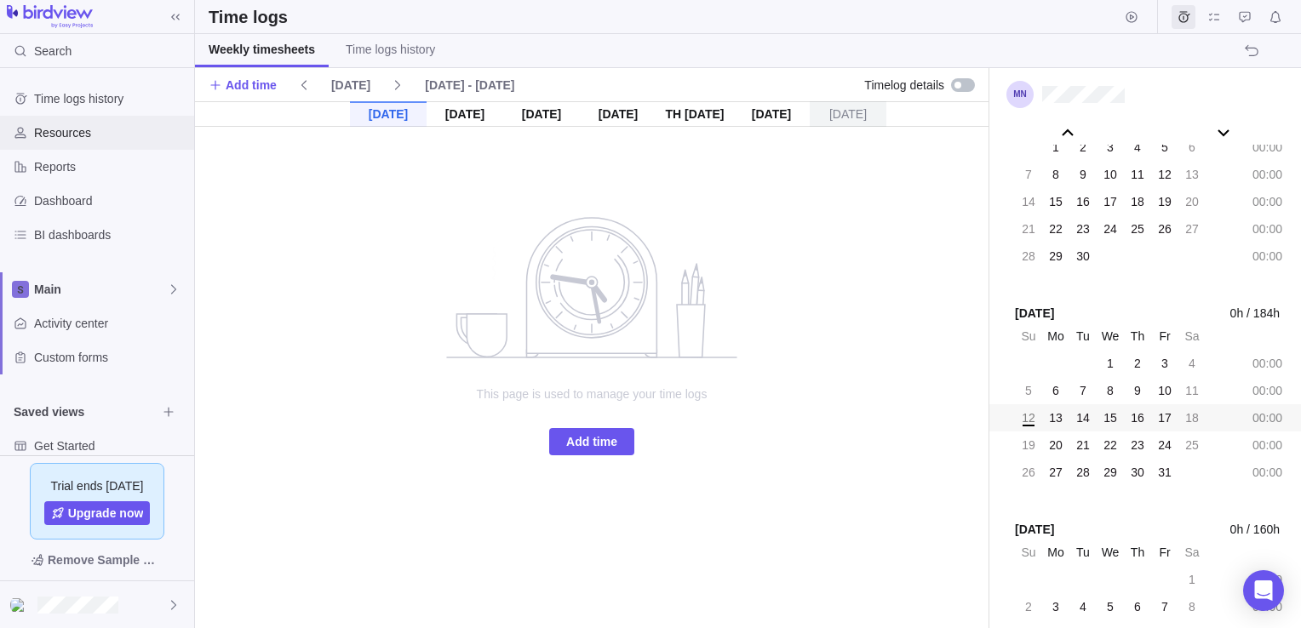
click at [43, 134] on span "Resources" at bounding box center [110, 132] width 153 height 17
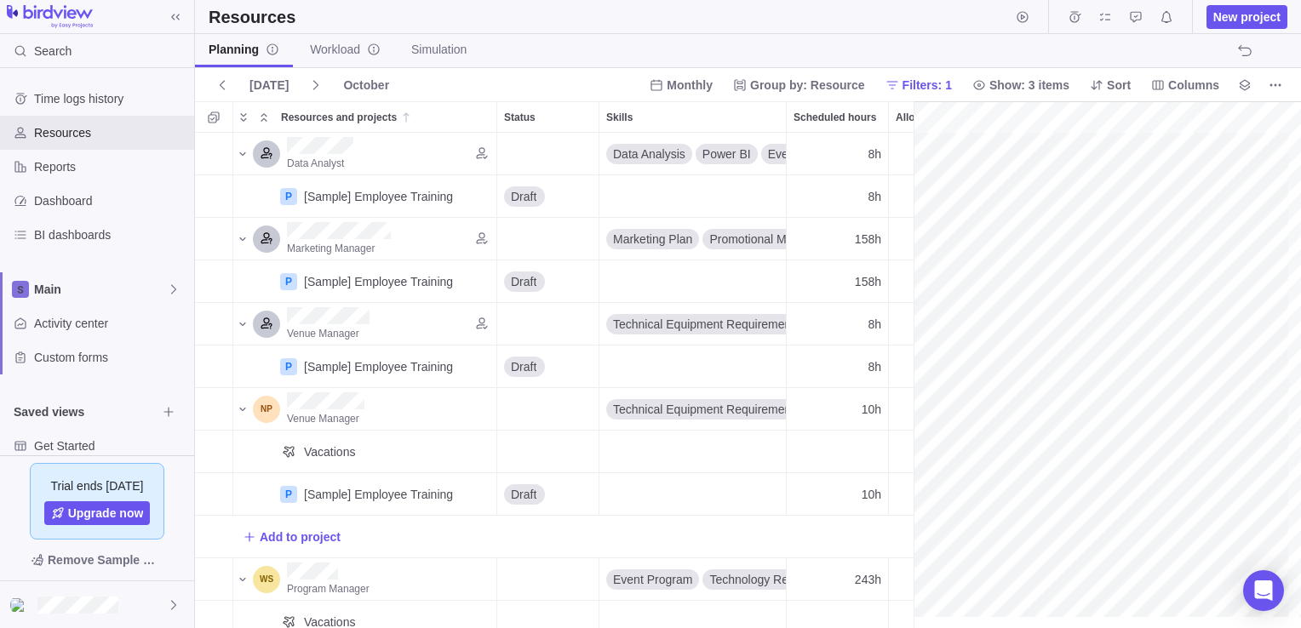
scroll to position [0, 309]
click at [1245, 29] on div "New project" at bounding box center [1148, 16] width 277 height 33
click at [1246, 13] on span "New project" at bounding box center [1246, 17] width 67 height 17
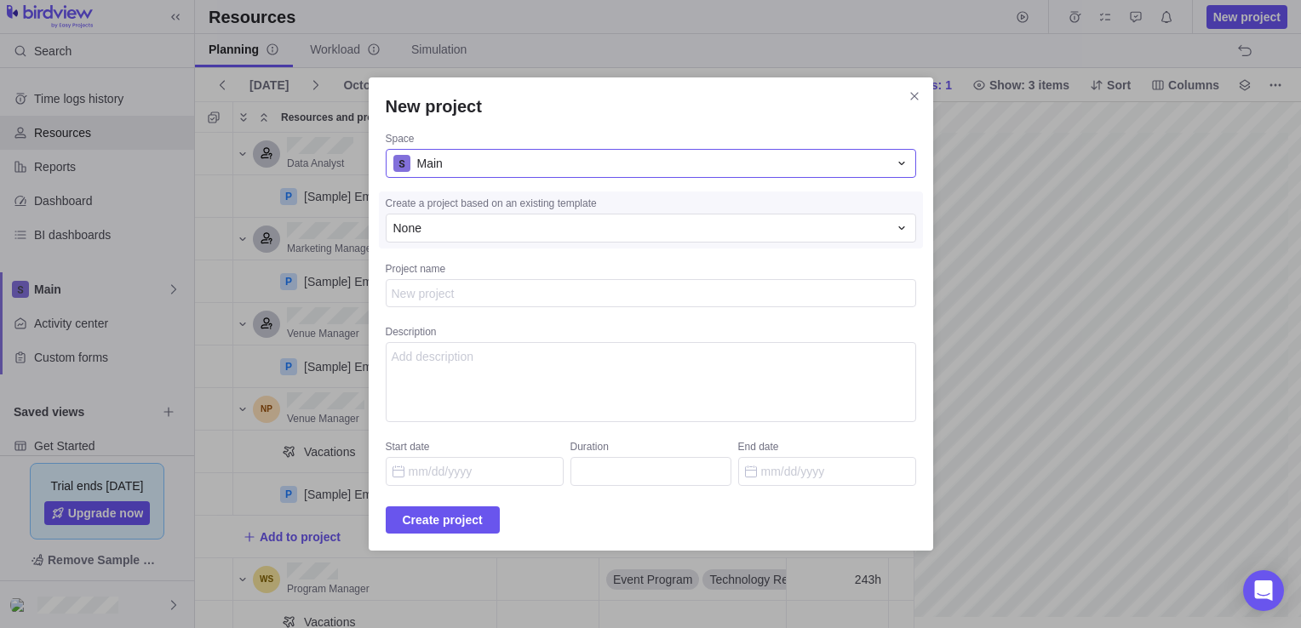
click at [895, 163] on icon "New project" at bounding box center [902, 164] width 14 height 14
click at [895, 226] on icon "New project" at bounding box center [902, 228] width 14 height 14
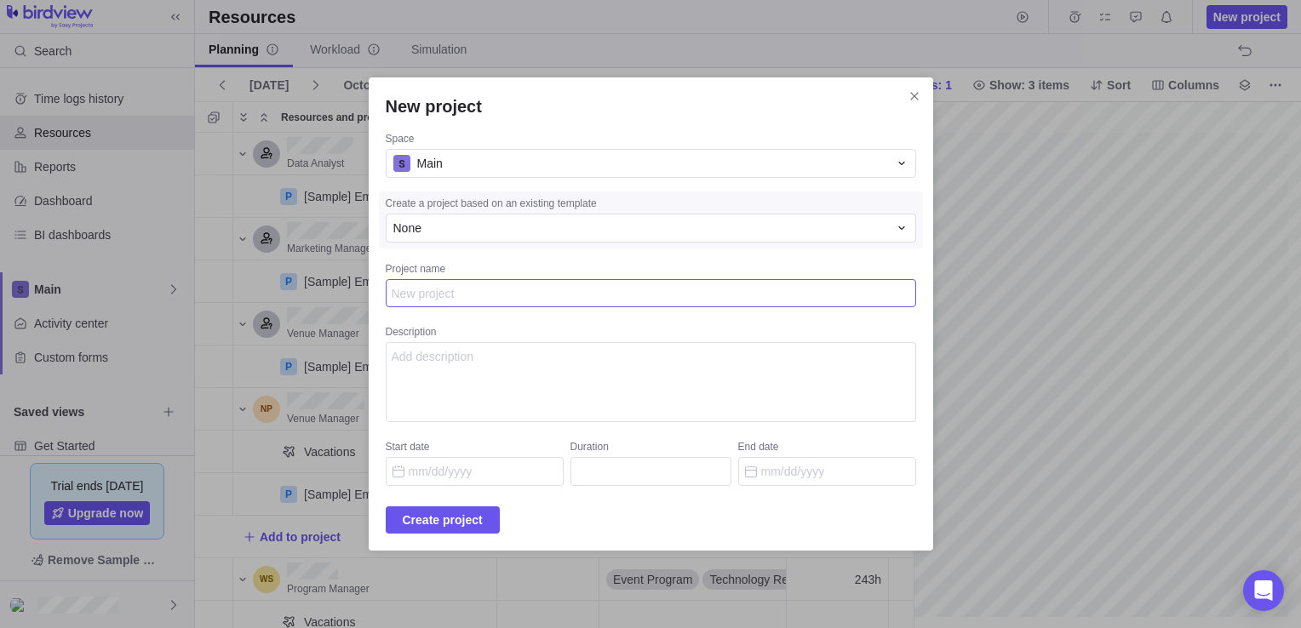
click at [446, 293] on textarea "Project name" at bounding box center [651, 293] width 530 height 29
type textarea "x"
type textarea "We"
type textarea "x"
type textarea "Web"
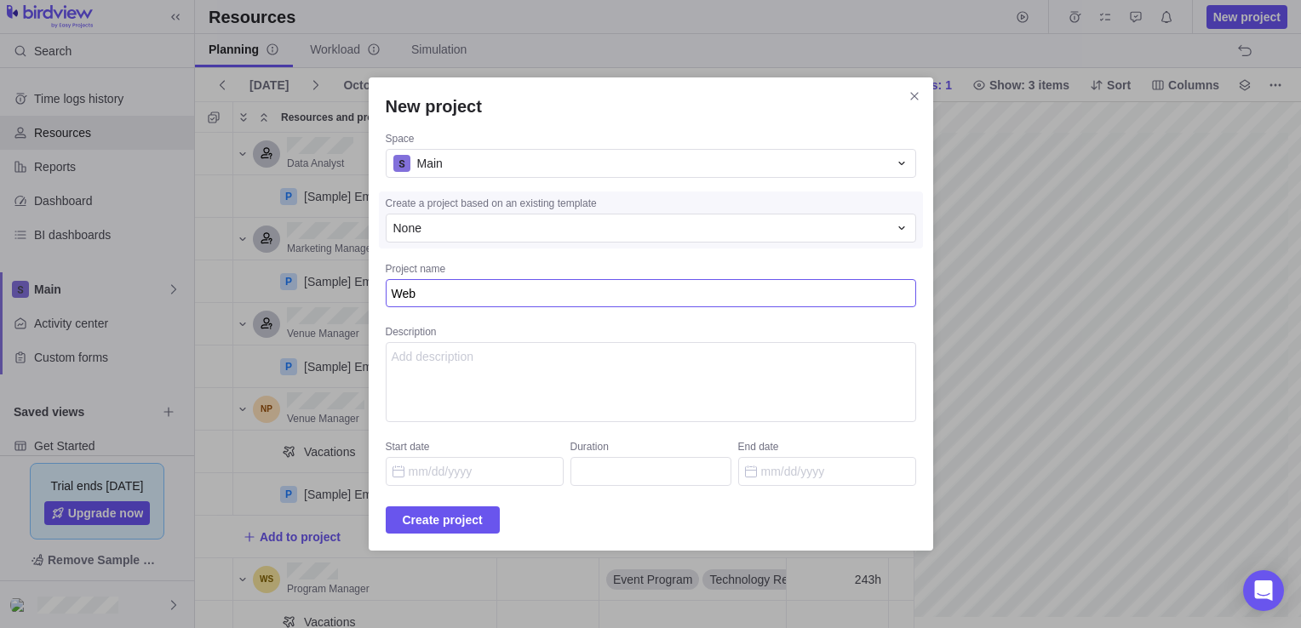
type textarea "x"
type textarea "Webs"
type textarea "x"
type textarea "Websi"
type textarea "x"
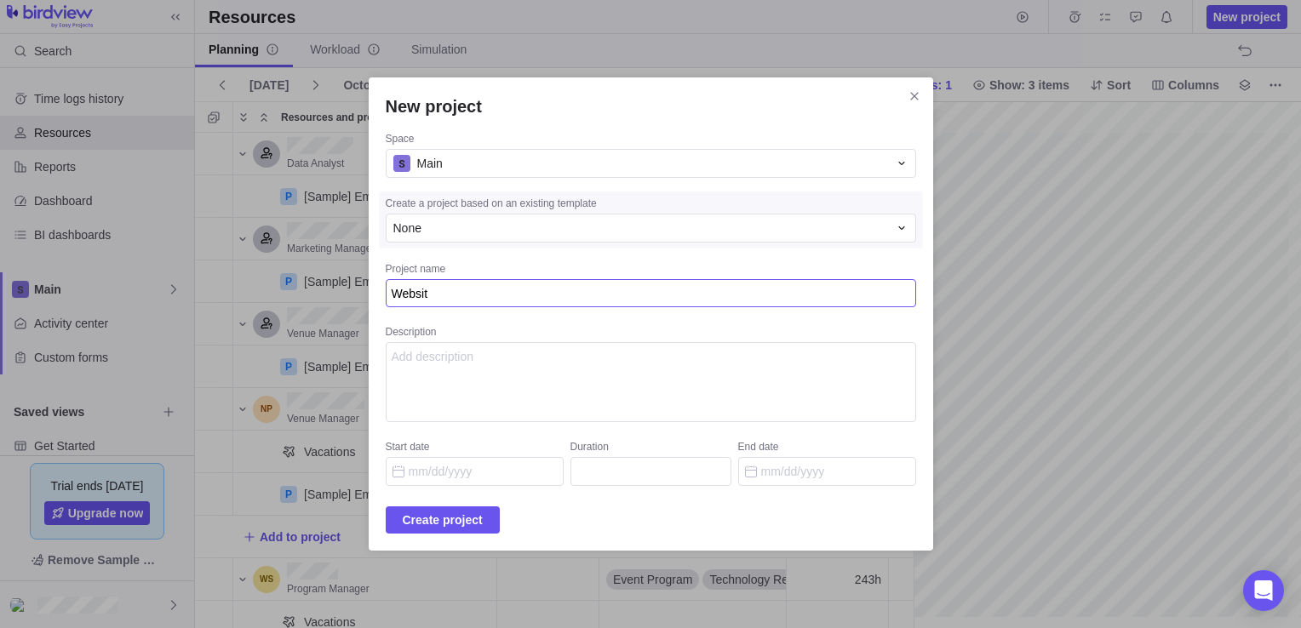
type textarea "Website"
type textarea "x"
type textarea "Website"
type textarea "x"
type textarea "Website l"
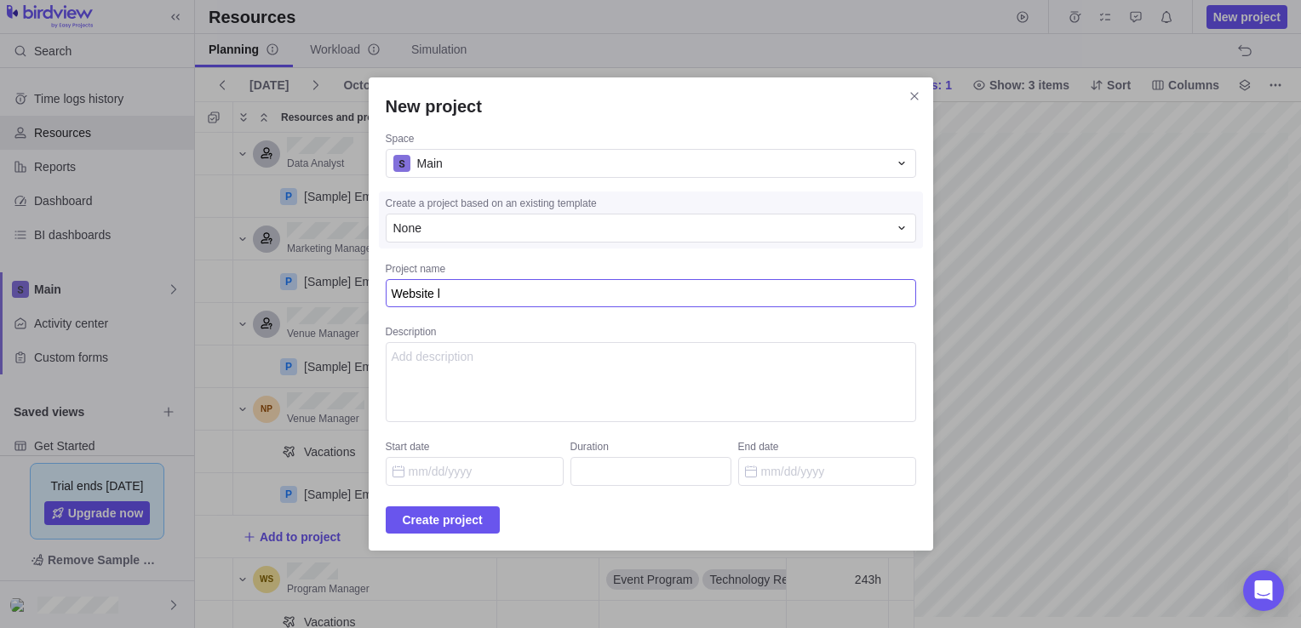
type textarea "x"
type textarea "Website la"
type textarea "x"
type textarea "Website lau"
type textarea "x"
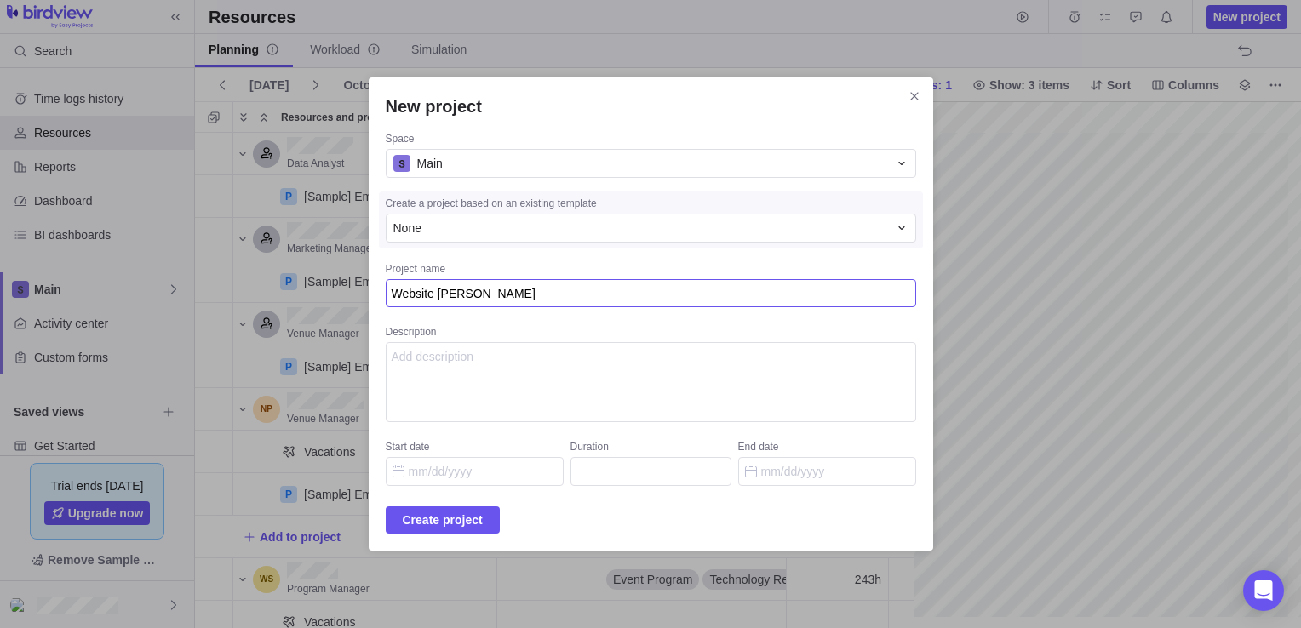
type textarea "Website laun"
type textarea "x"
type textarea "Website lau"
type textarea "x"
type textarea "Website la"
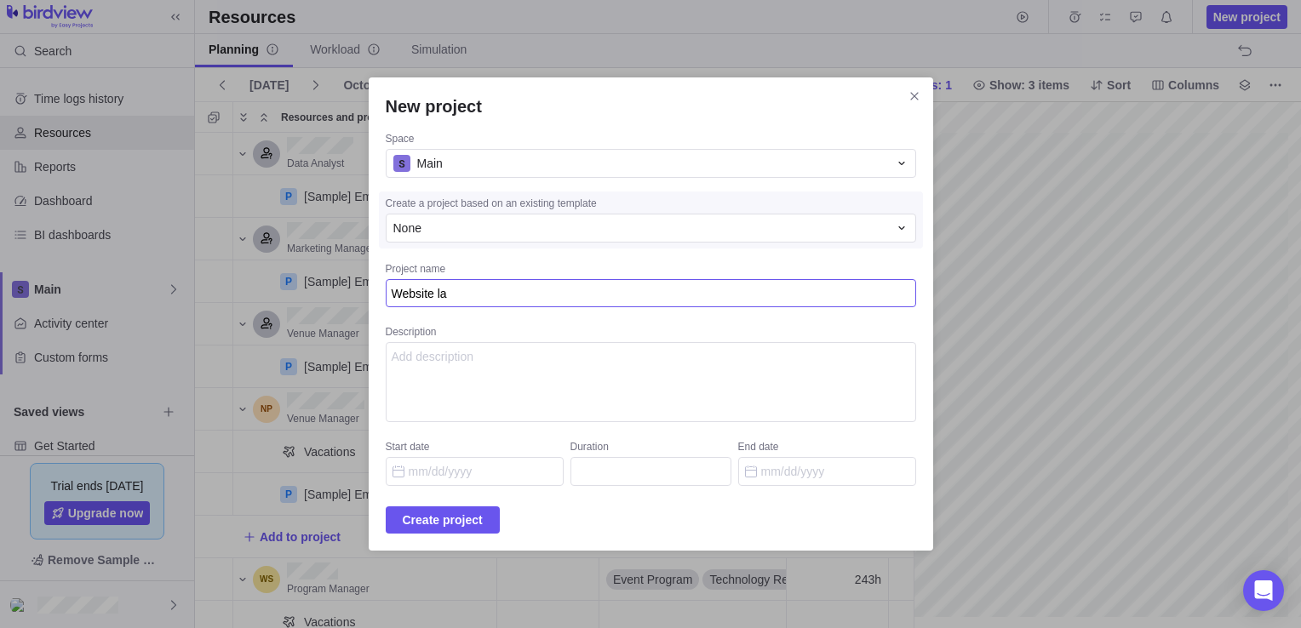
type textarea "x"
type textarea "Website l"
type textarea "x"
type textarea "Website"
type textarea "x"
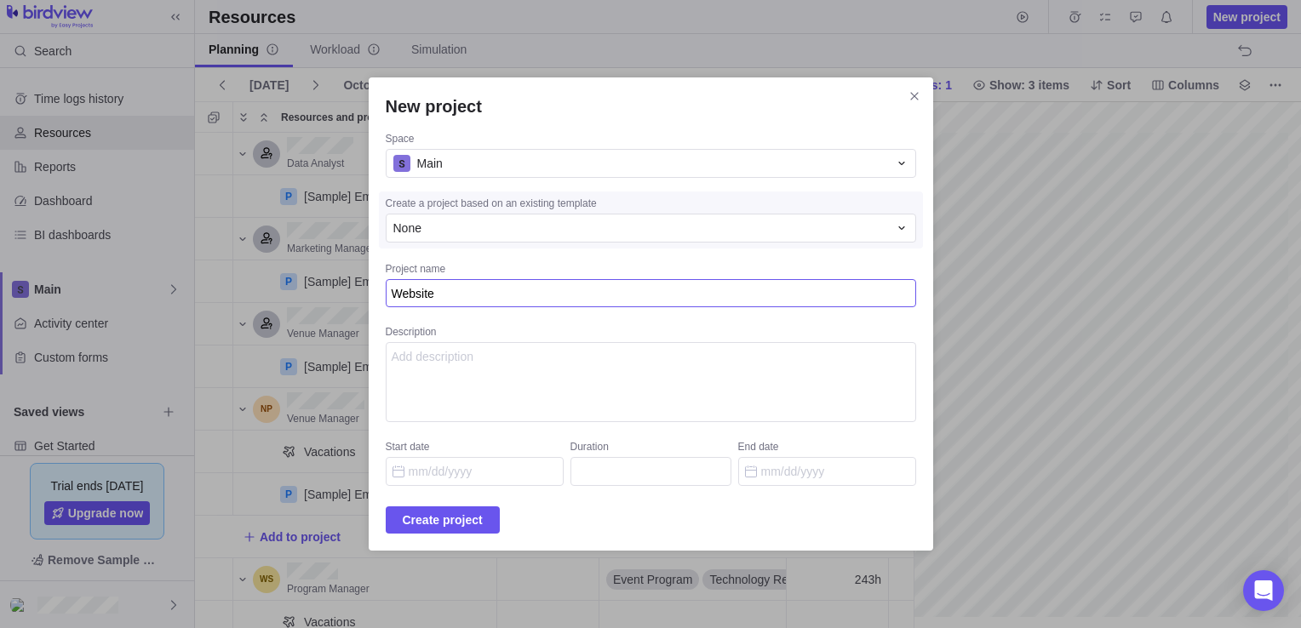
type textarea "Website"
type textarea "x"
type textarea "Websit"
type textarea "x"
type textarea "Websi"
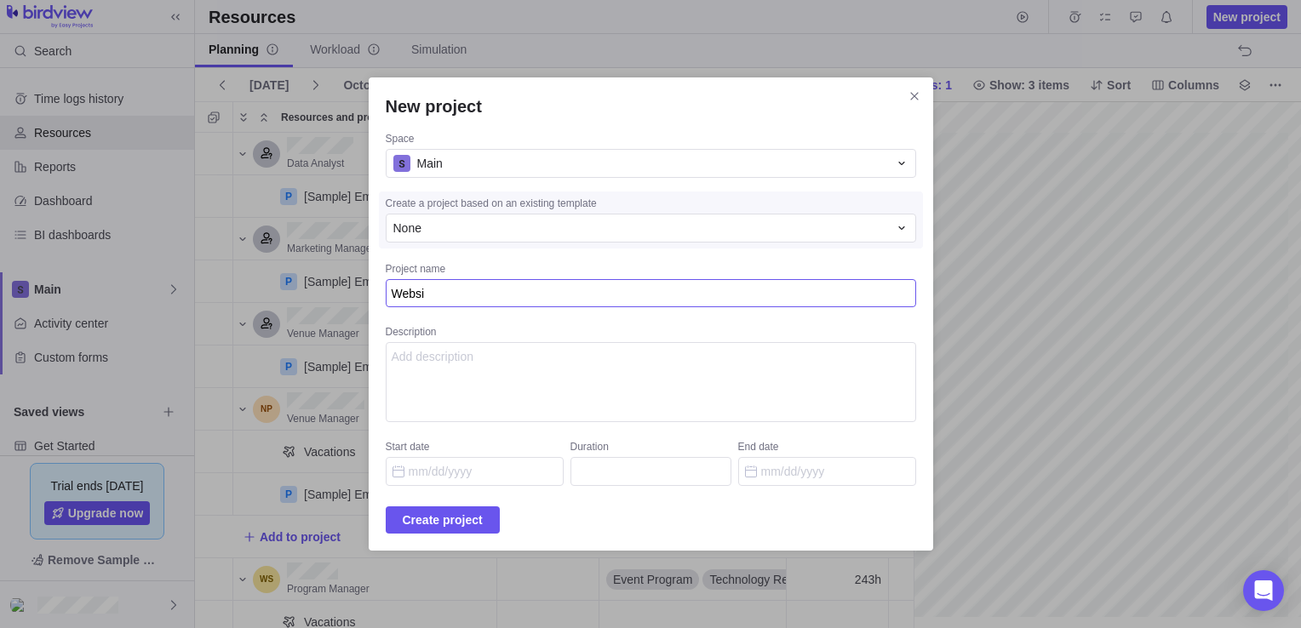
type textarea "x"
type textarea "Webs"
type textarea "x"
type textarea "Web"
type textarea "x"
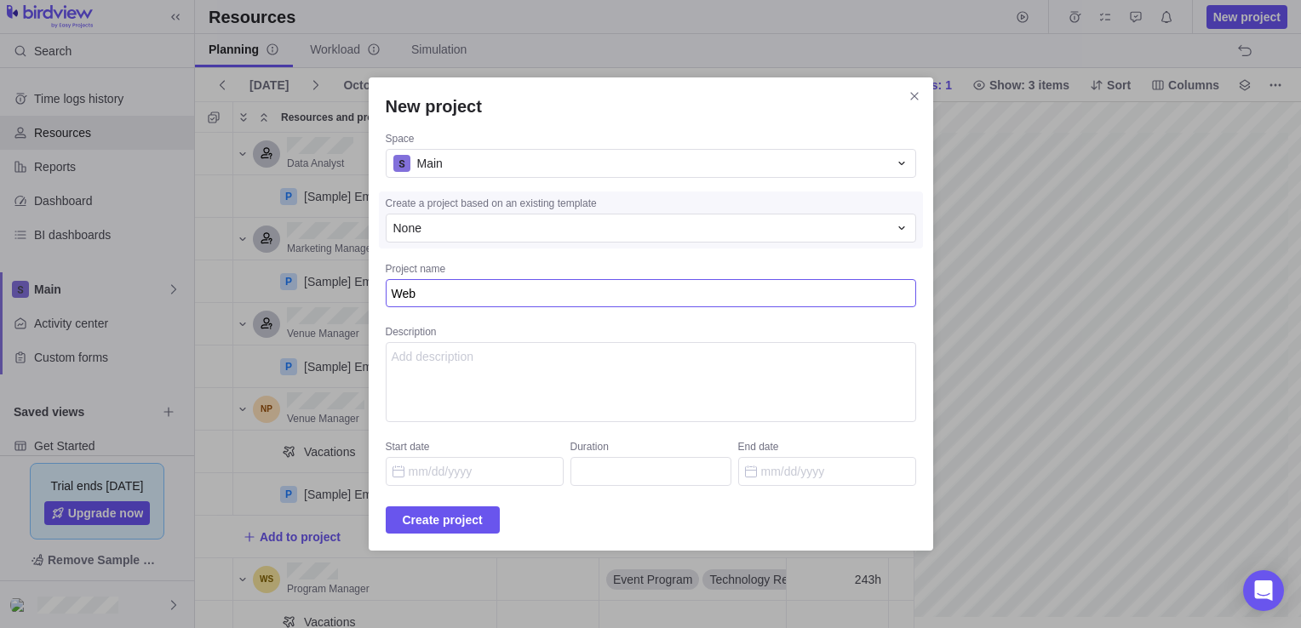
type textarea "We"
type textarea "x"
type textarea "W"
type textarea "x"
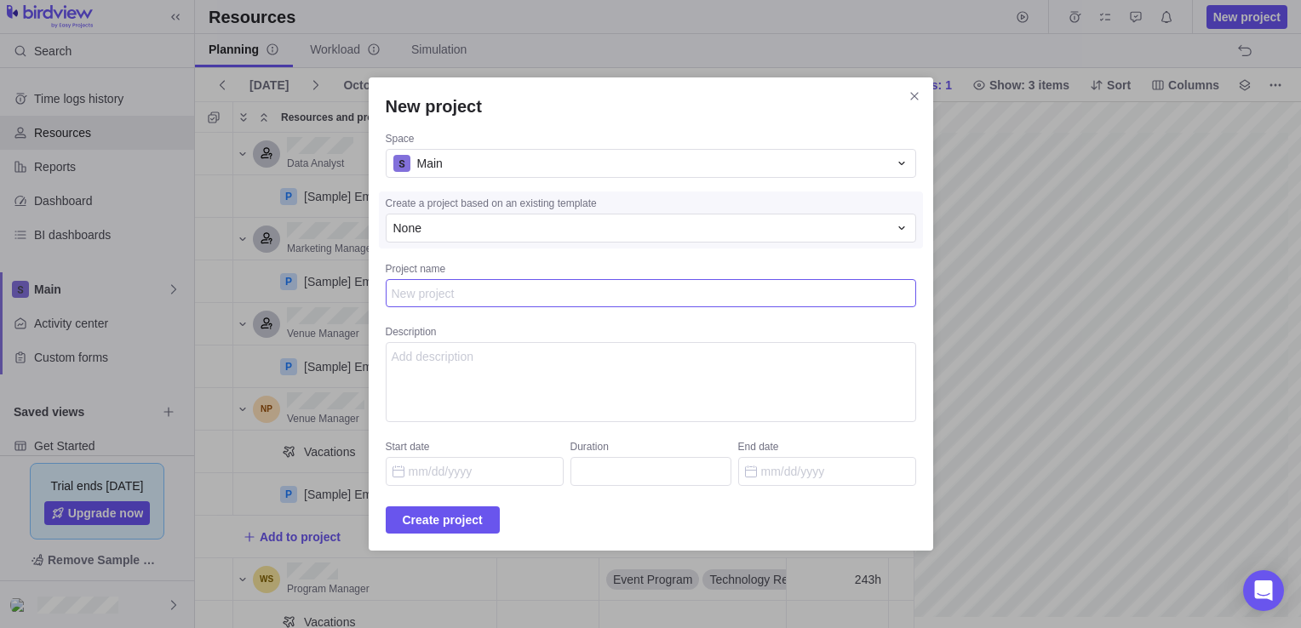
type textarea "L"
type textarea "x"
type textarea "Li"
type textarea "x"
type textarea "Lic"
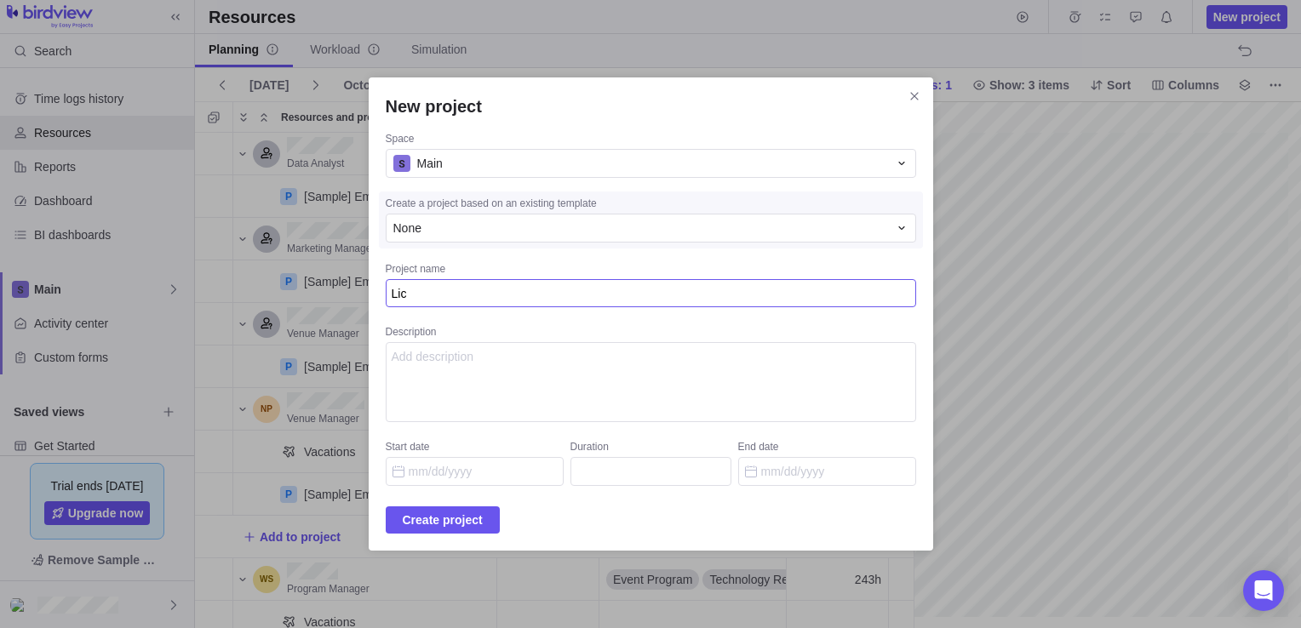
type textarea "x"
type textarea "Lice"
type textarea "x"
type textarea "Licen"
type textarea "x"
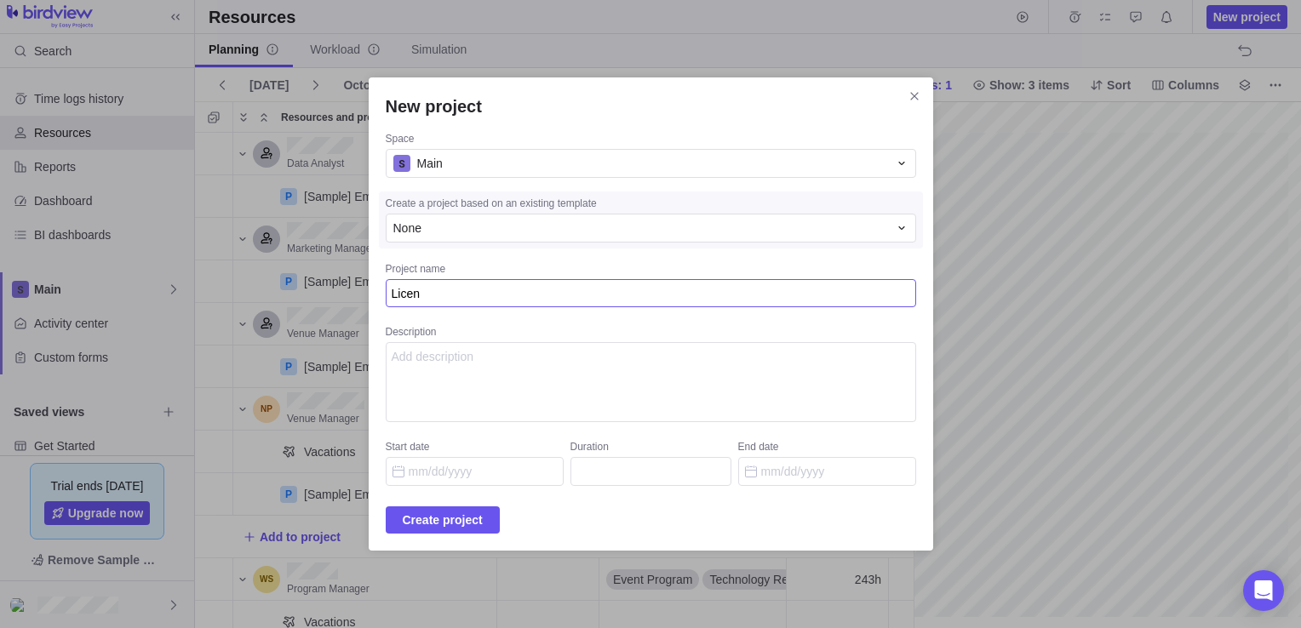
type textarea "Licens"
type textarea "x"
type textarea "License"
type textarea "x"
type textarea "Licens"
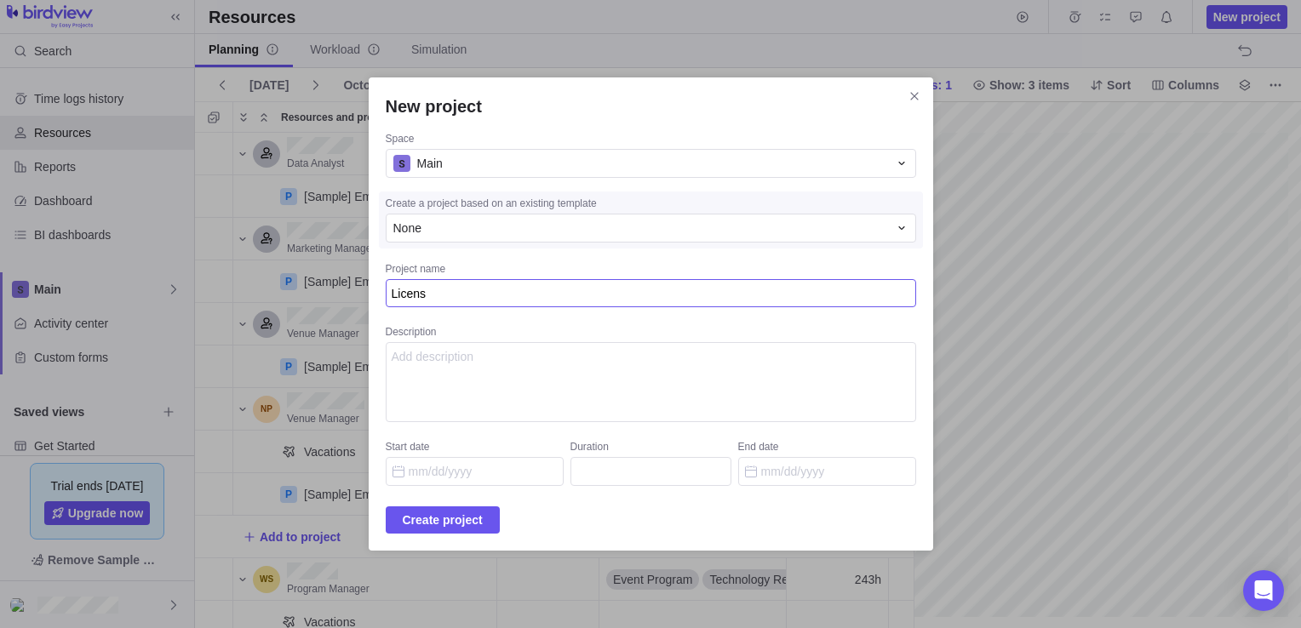
type textarea "x"
type textarea "Licensi"
type textarea "x"
type textarea "Licensin"
type textarea "x"
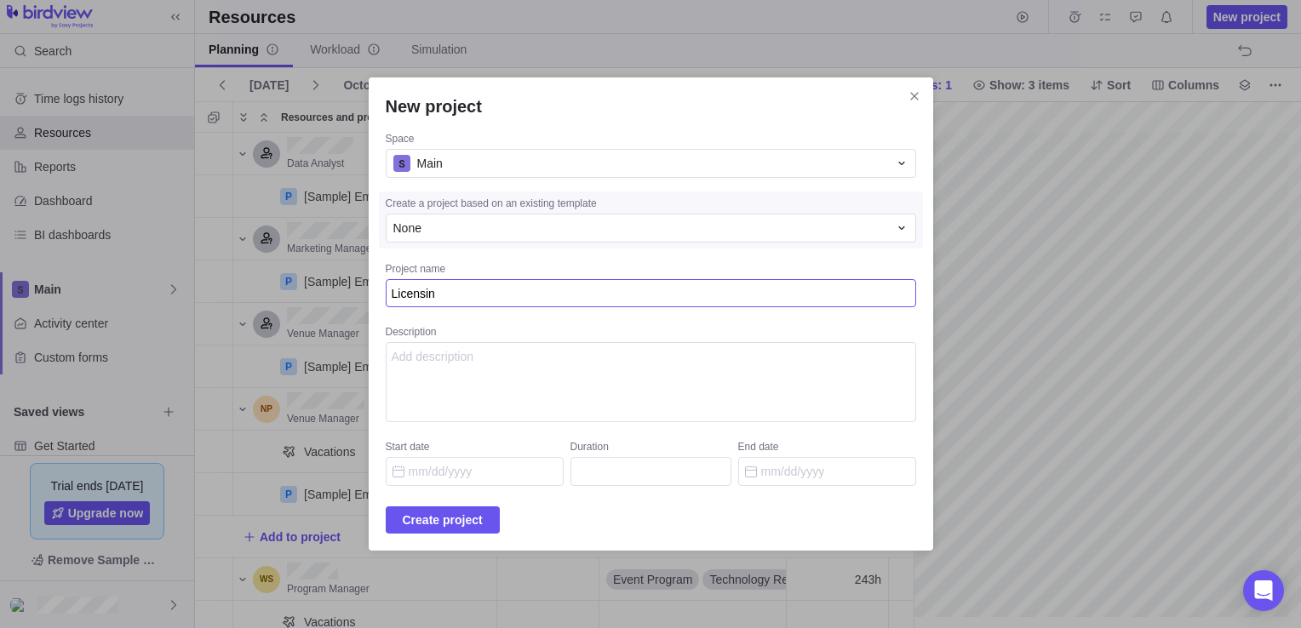
type textarea "Licensing"
type textarea "x"
type textarea "Licensing &"
type textarea "x"
type textarea "Licensing &"
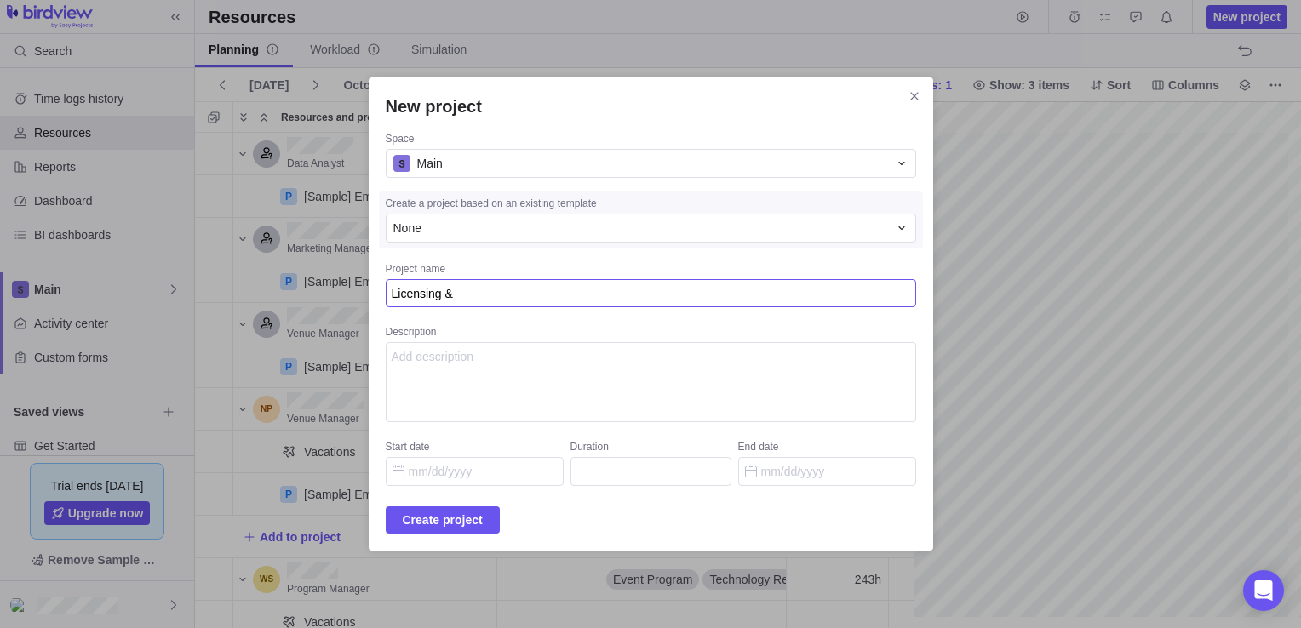
type textarea "x"
type textarea "Licensing & e"
type textarea "x"
type textarea "Licensing & er"
type textarea "x"
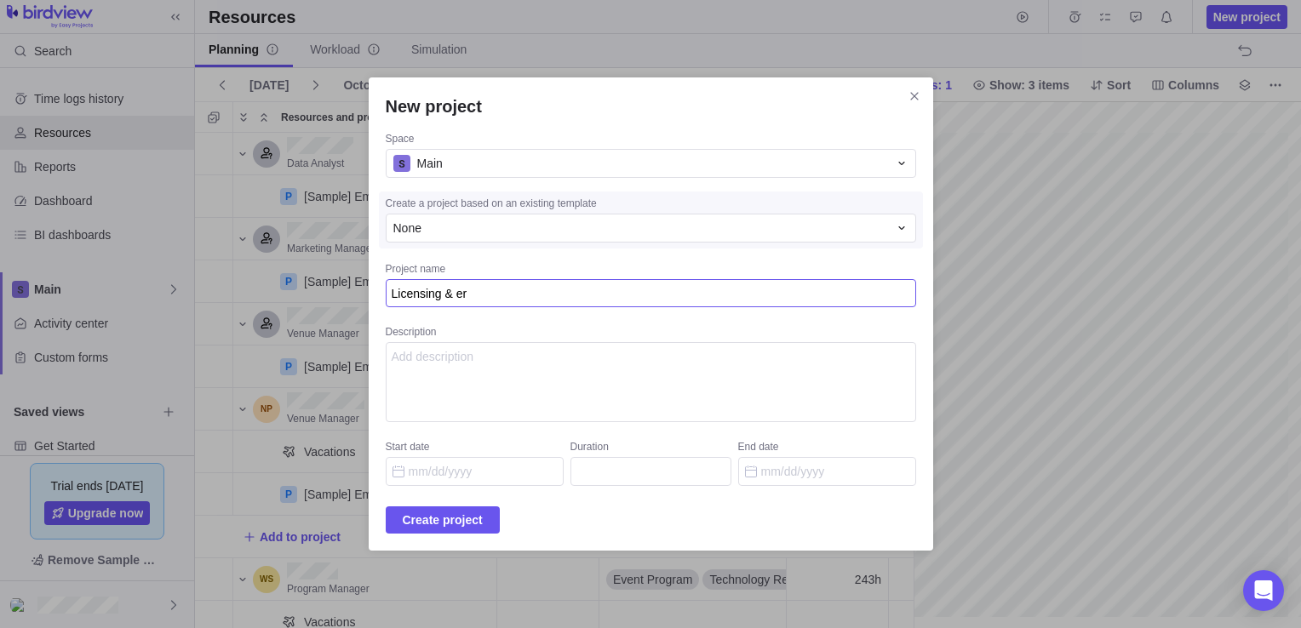
type textarea "Licensing & e"
type textarea "x"
type textarea "Licensing &"
type textarea "x"
type textarea "Licensing & p"
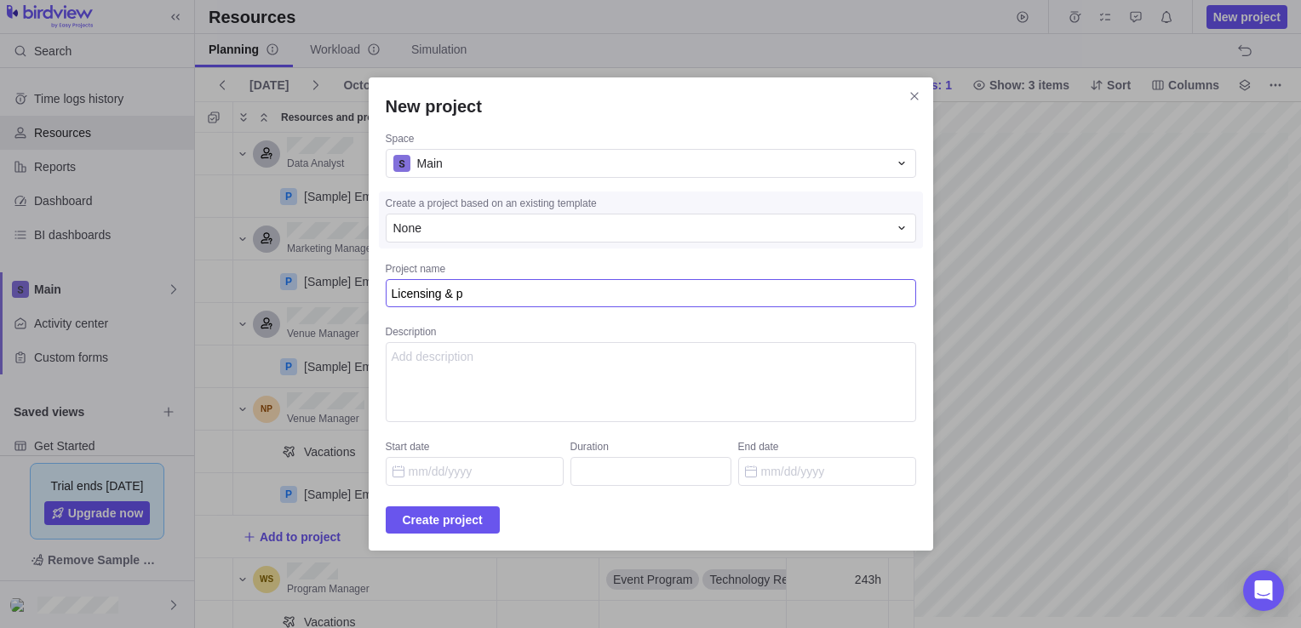
type textarea "x"
type textarea "Licensing & pe"
type textarea "x"
type textarea "Licensing & per"
type textarea "x"
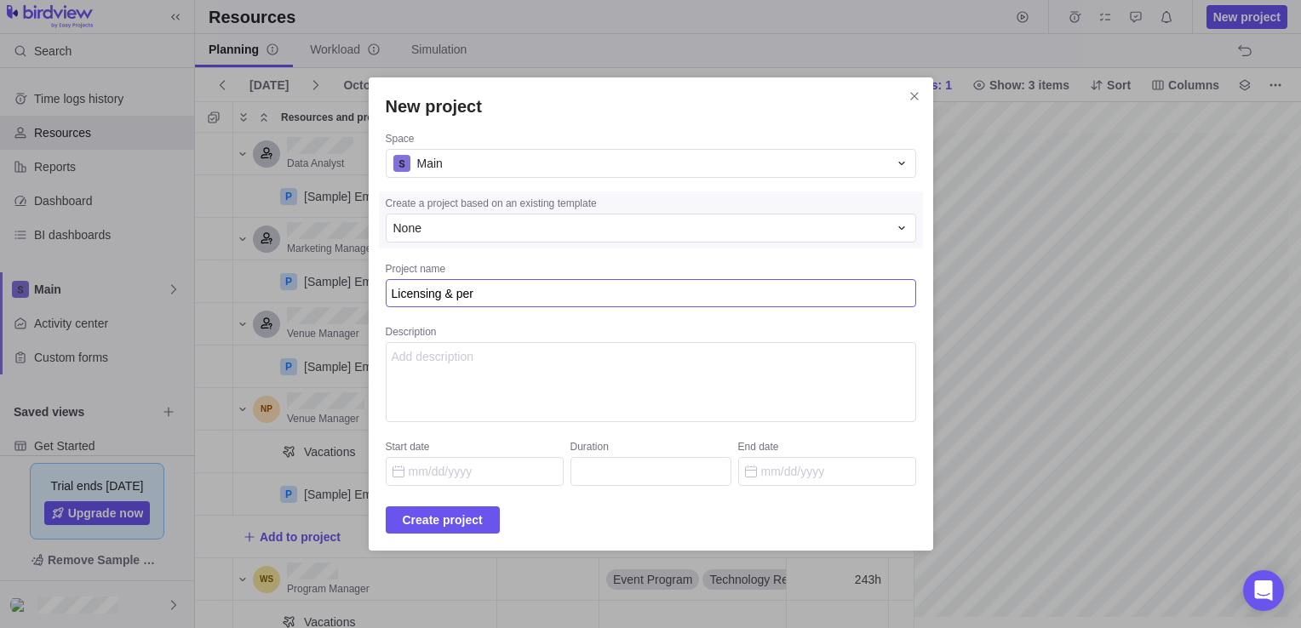
type textarea "Licensing & perm"
type textarea "x"
type textarea "Licensing & permi"
type textarea "x"
type textarea "Licensing & permit"
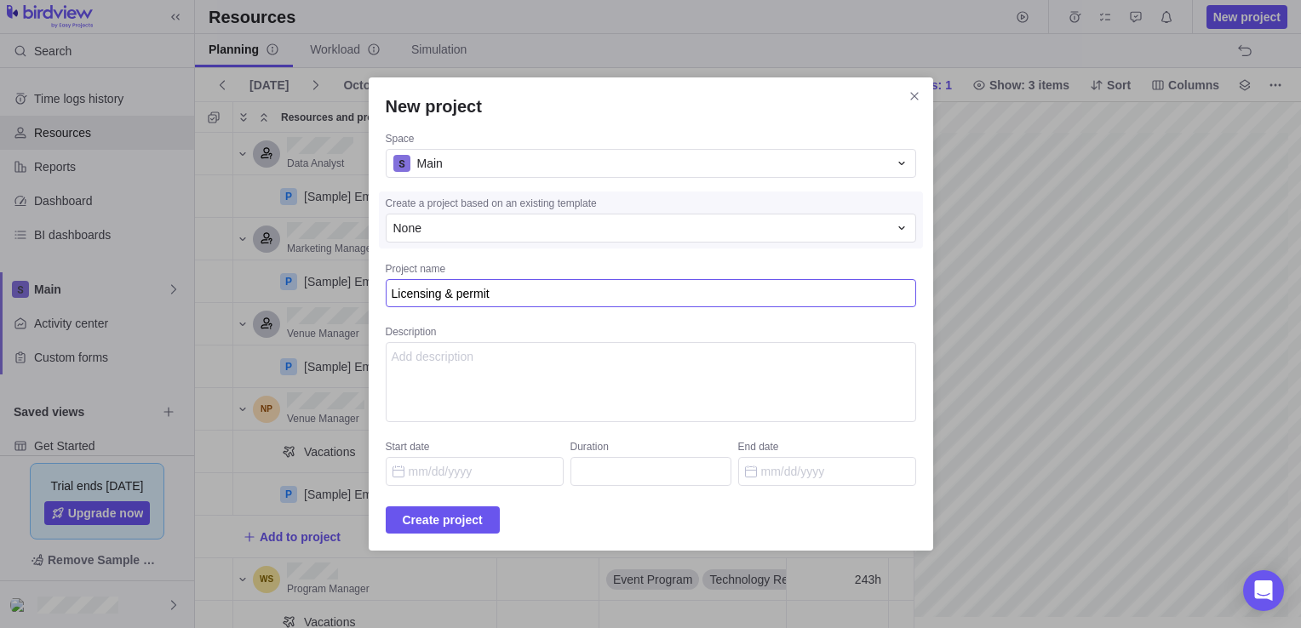
type textarea "x"
type textarea "Licensing & permitt"
type textarea "x"
type textarea "Licensing & permittin"
type textarea "x"
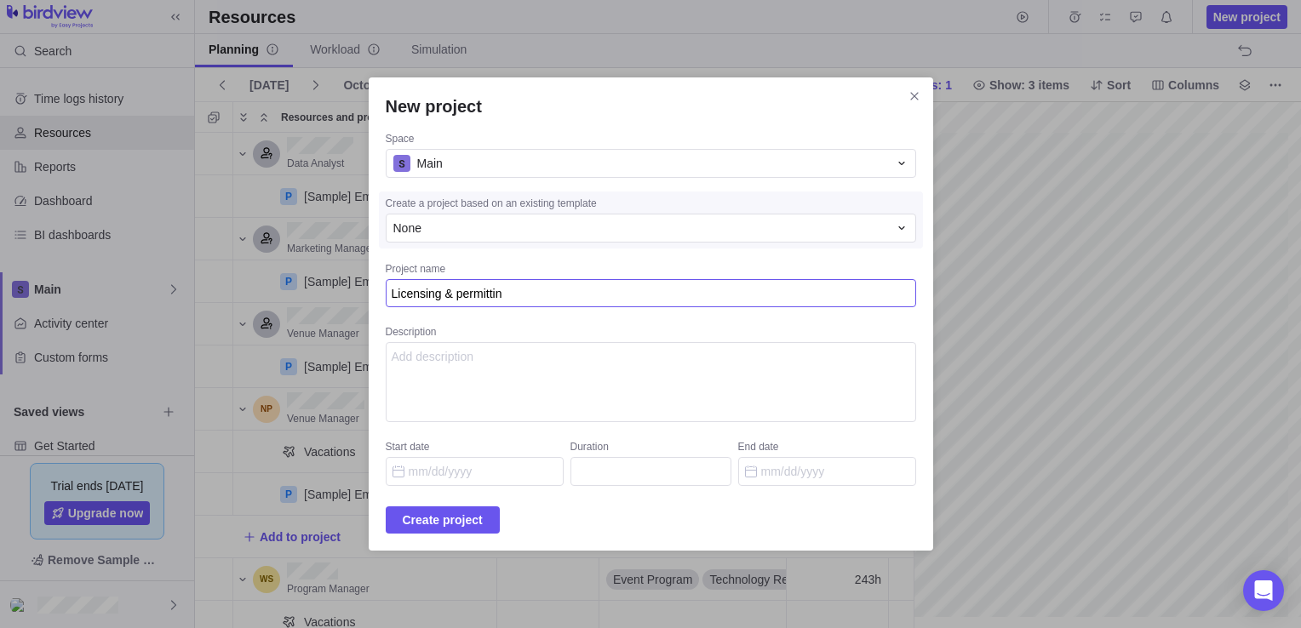
type textarea "Licensing & permitting"
type textarea "x"
type textarea "Licensing & permitting"
type textarea "x"
type textarea "Licensing & permitting S"
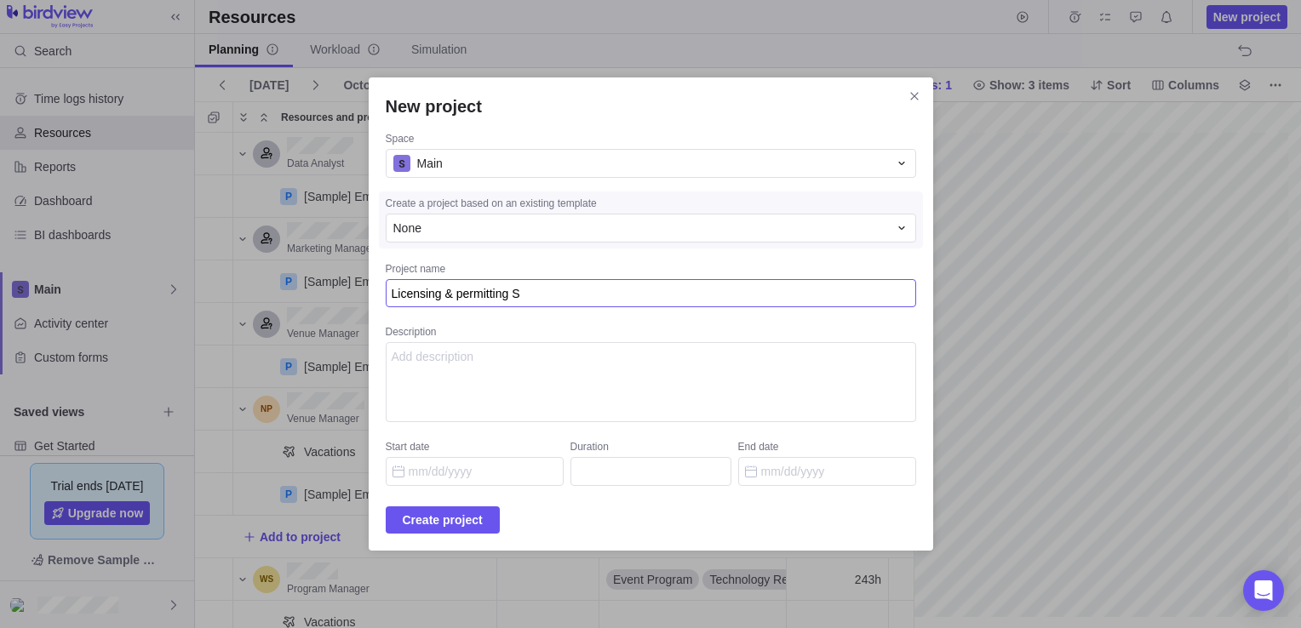
type textarea "x"
type textarea "Licensing & permitting So"
type textarea "x"
type textarea "Licensing & permitting Sol"
type textarea "x"
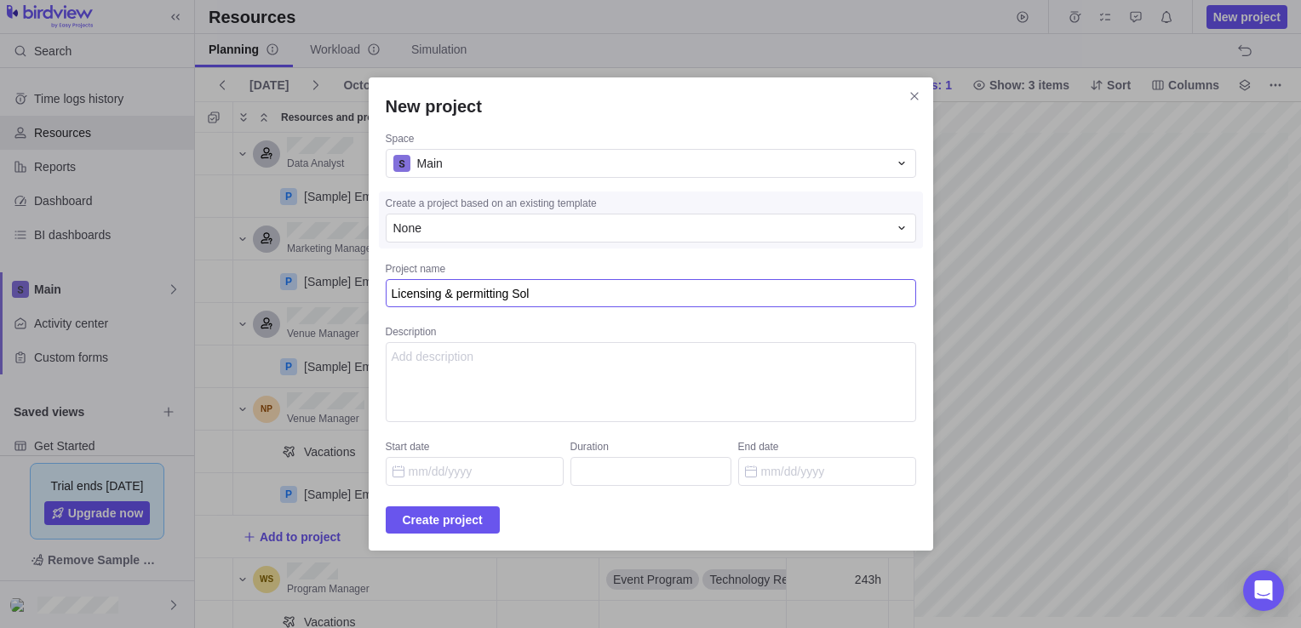
type textarea "Licensing & permitting Solu"
type textarea "x"
type textarea "Licensing & permitting Soluti"
type textarea "x"
type textarea "Licensing & permitting Solutio"
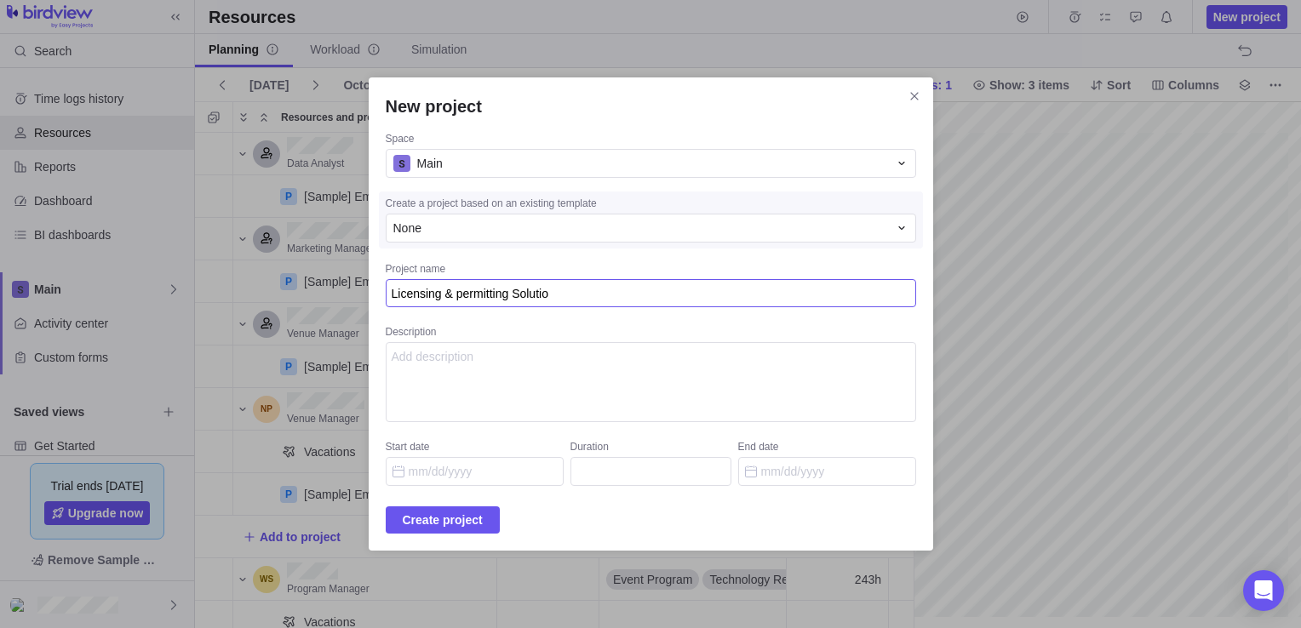
type textarea "x"
type textarea "Licensing & permitting Solution"
click at [480, 300] on textarea "Licensing & permitting Solution" at bounding box center [651, 293] width 530 height 29
type textarea "x"
type textarea "Licensing & Permitting Solution"
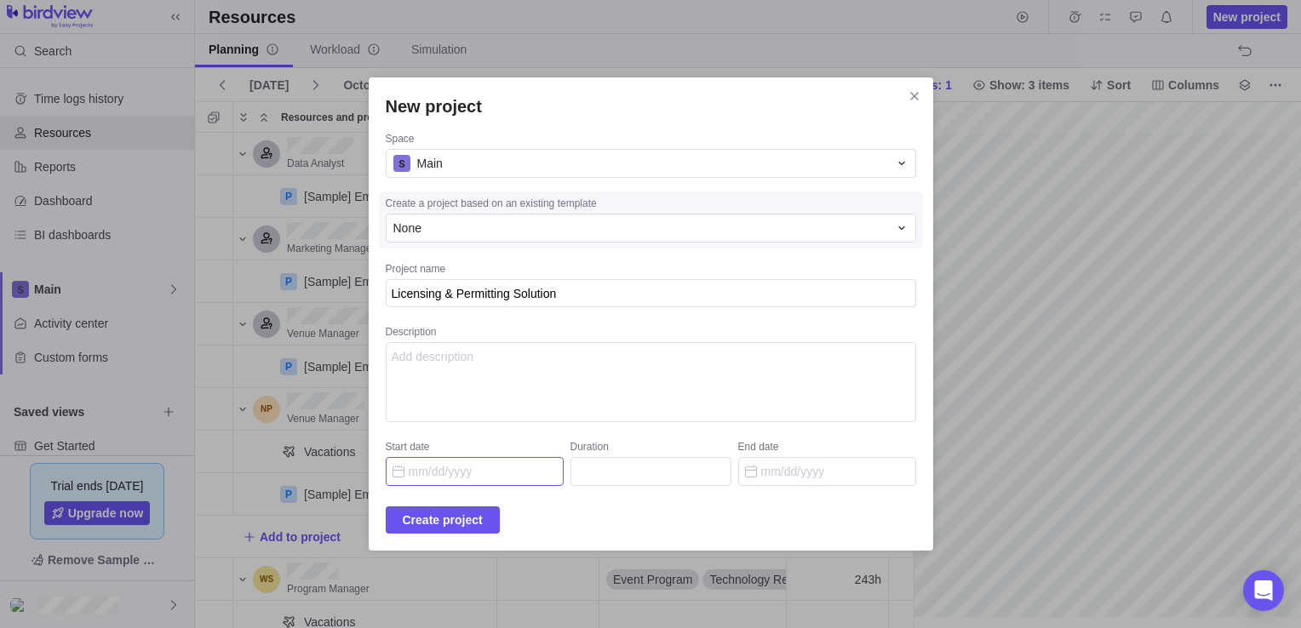
click at [503, 469] on input "Start date" at bounding box center [475, 471] width 178 height 29
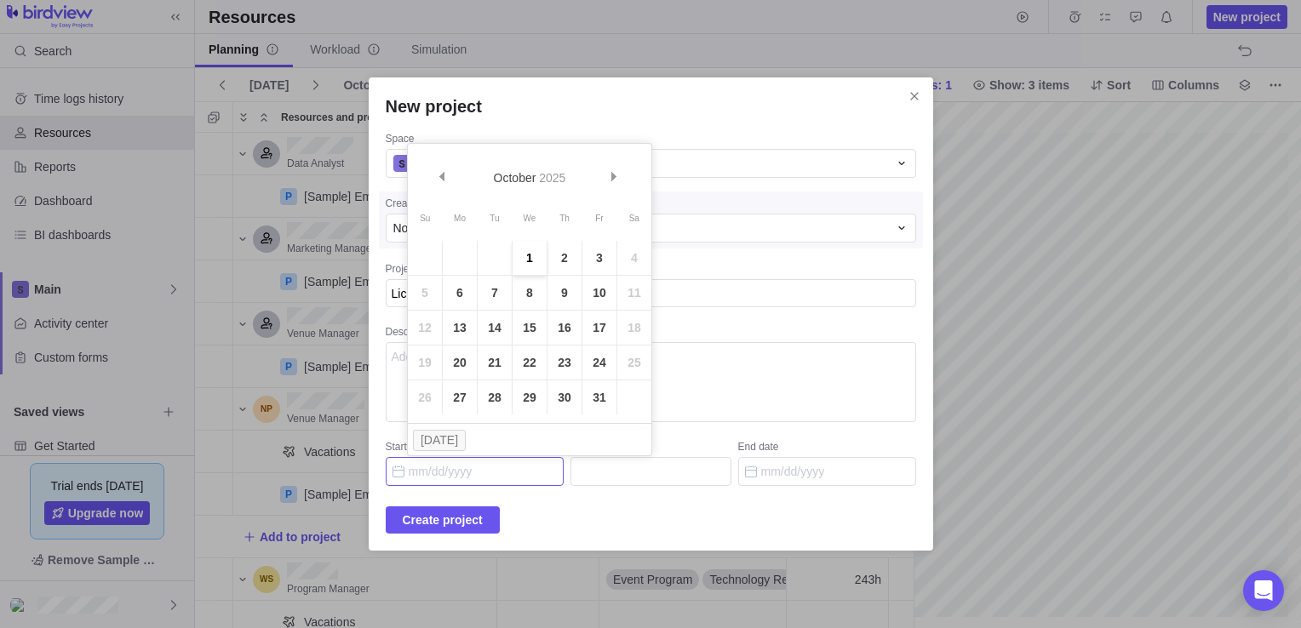
click at [535, 252] on link "1" at bounding box center [529, 258] width 34 height 34
type input "[DATE]"
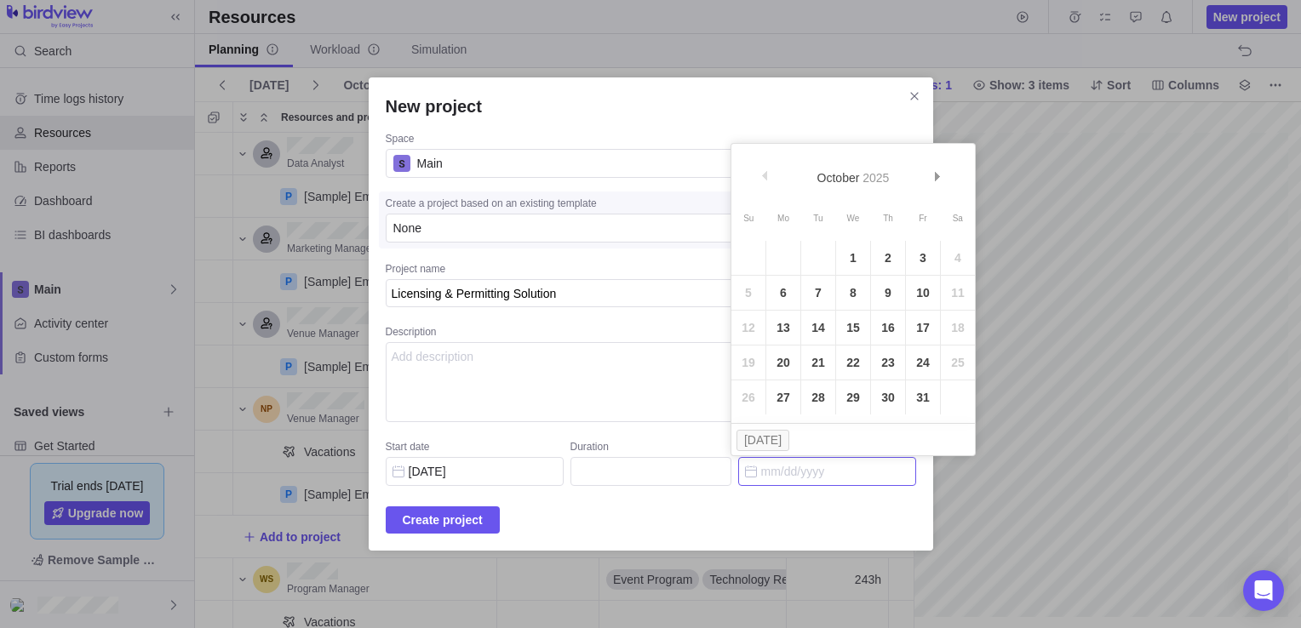
click at [747, 466] on input "End date" at bounding box center [827, 471] width 178 height 29
click at [940, 180] on span "Next" at bounding box center [937, 176] width 9 height 9
click at [851, 398] on link "31" at bounding box center [853, 397] width 34 height 34
type input "66"
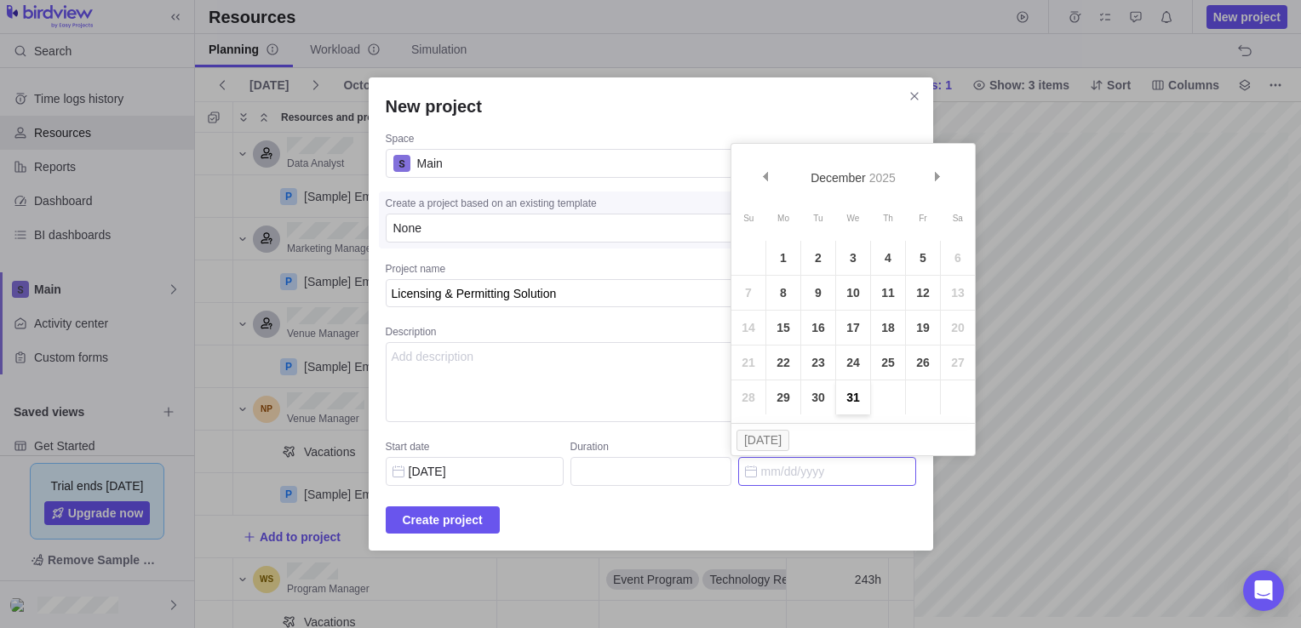
type input "[DATE]"
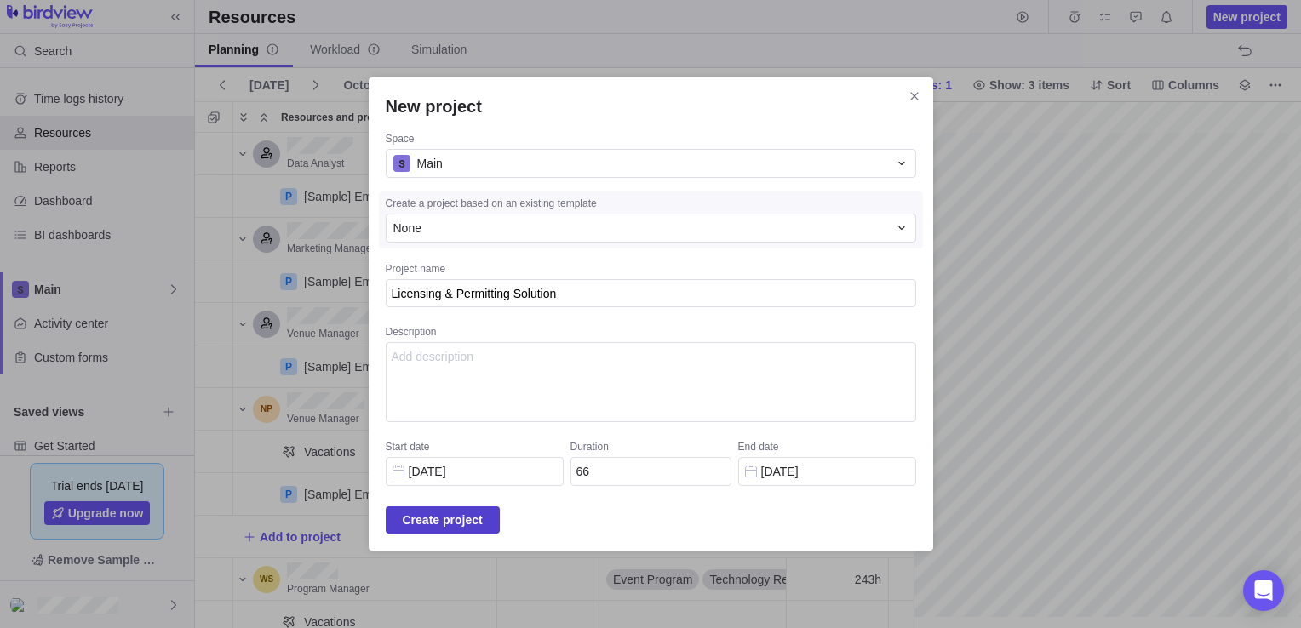
click at [483, 516] on span "Create project" at bounding box center [443, 520] width 80 height 20
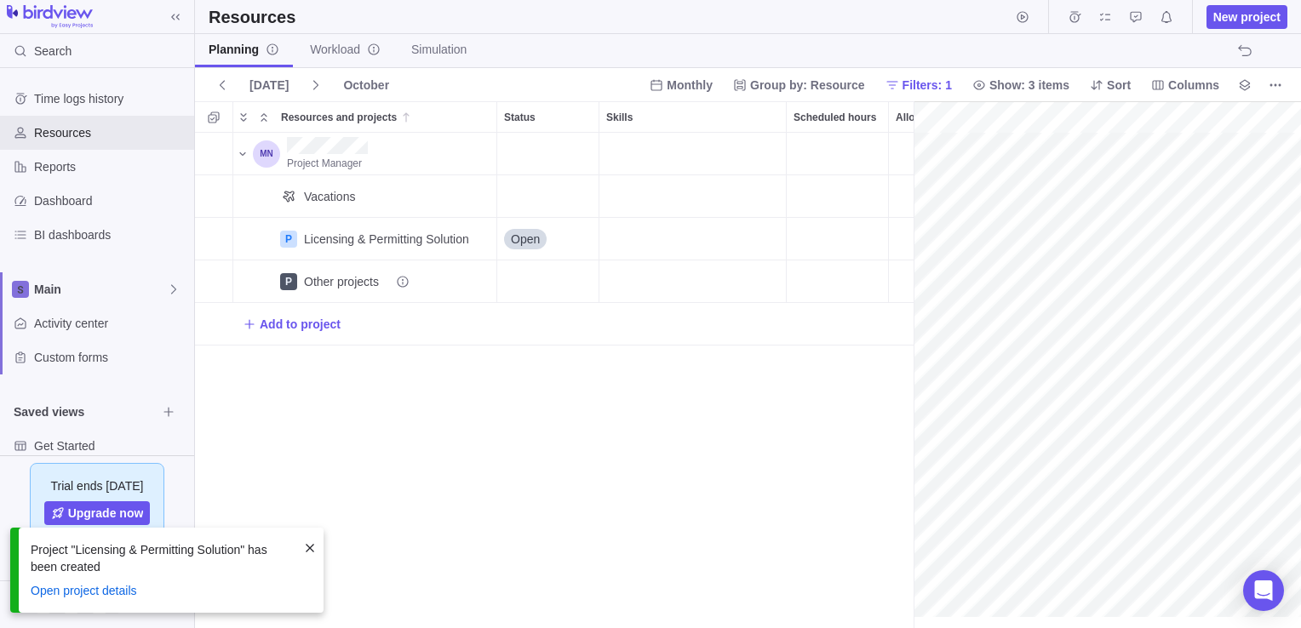
scroll to position [0, 112]
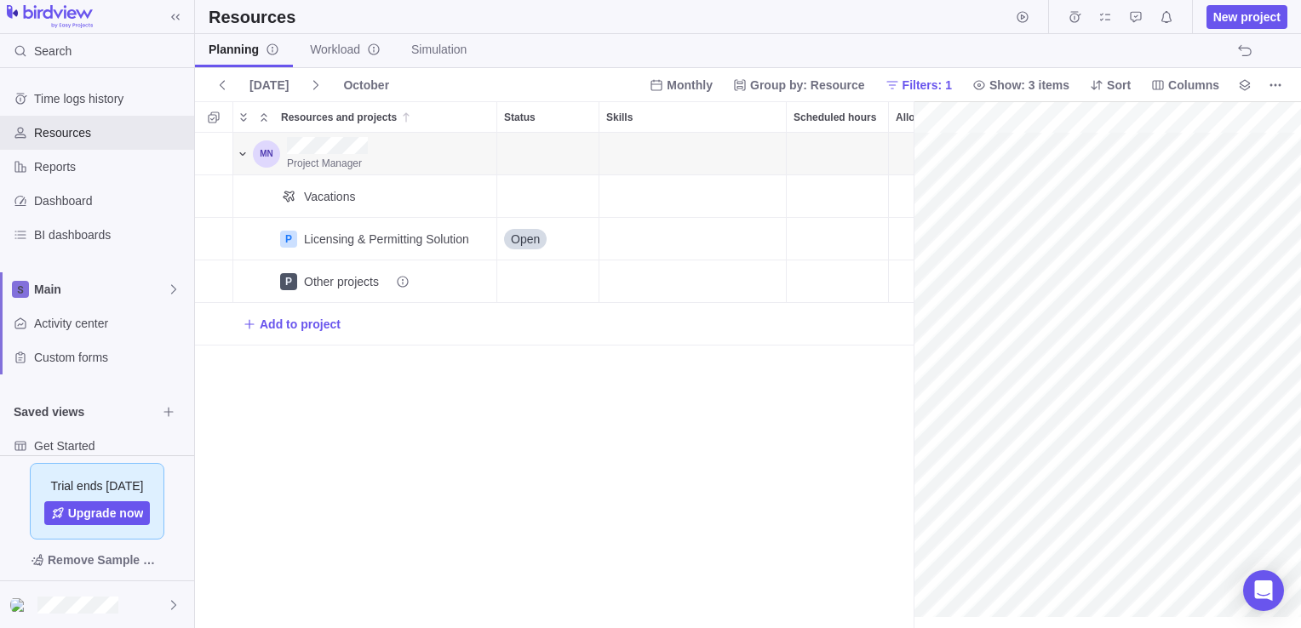
click at [243, 152] on icon "Resources and projects" at bounding box center [243, 154] width 14 height 14
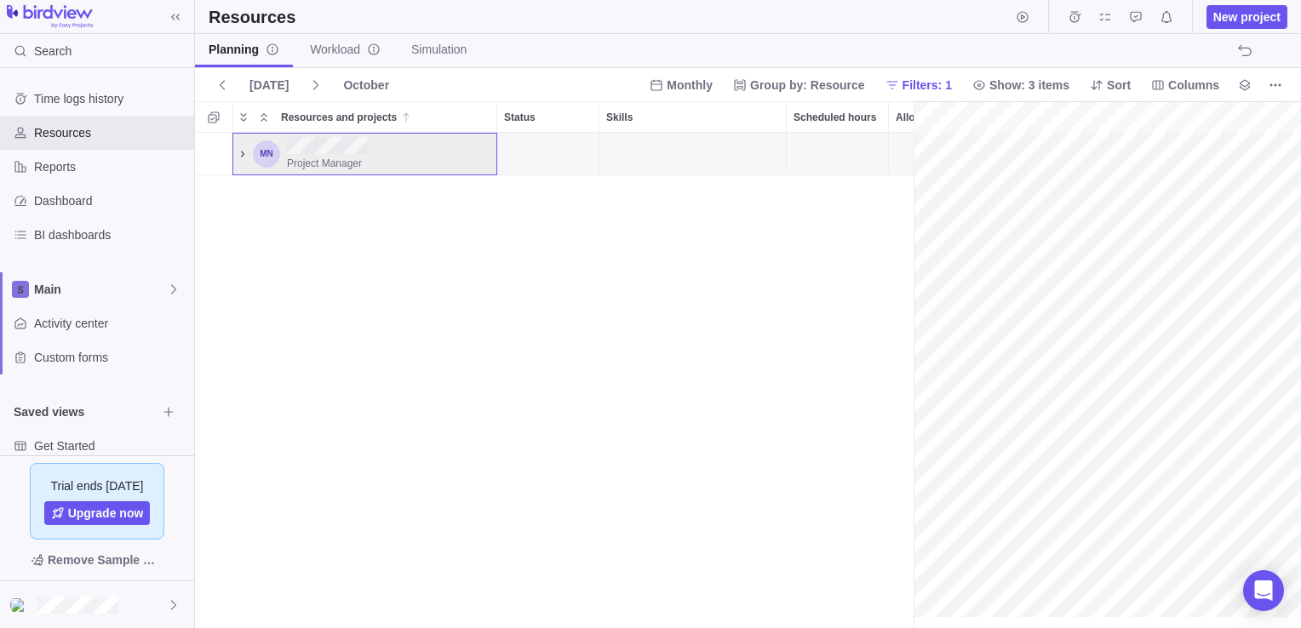
scroll to position [0, 74]
click at [243, 152] on icon "Resources and projects" at bounding box center [242, 154] width 3 height 6
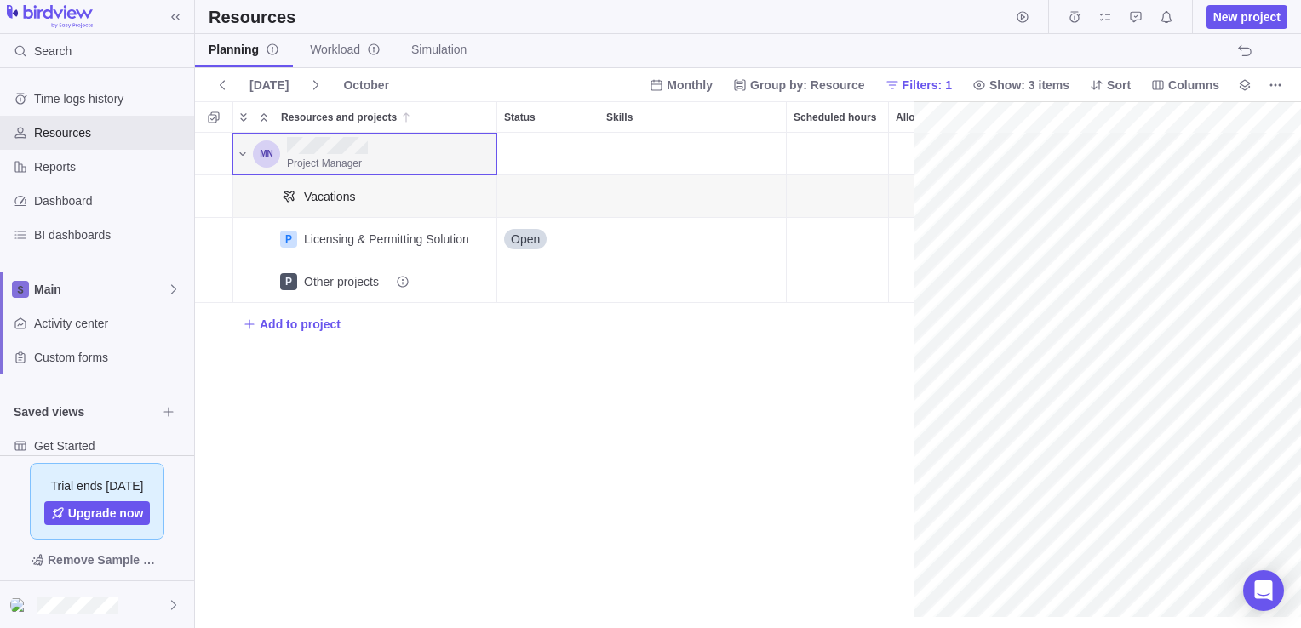
scroll to position [0, 112]
click at [362, 282] on div "Other projects" at bounding box center [357, 281] width 106 height 17
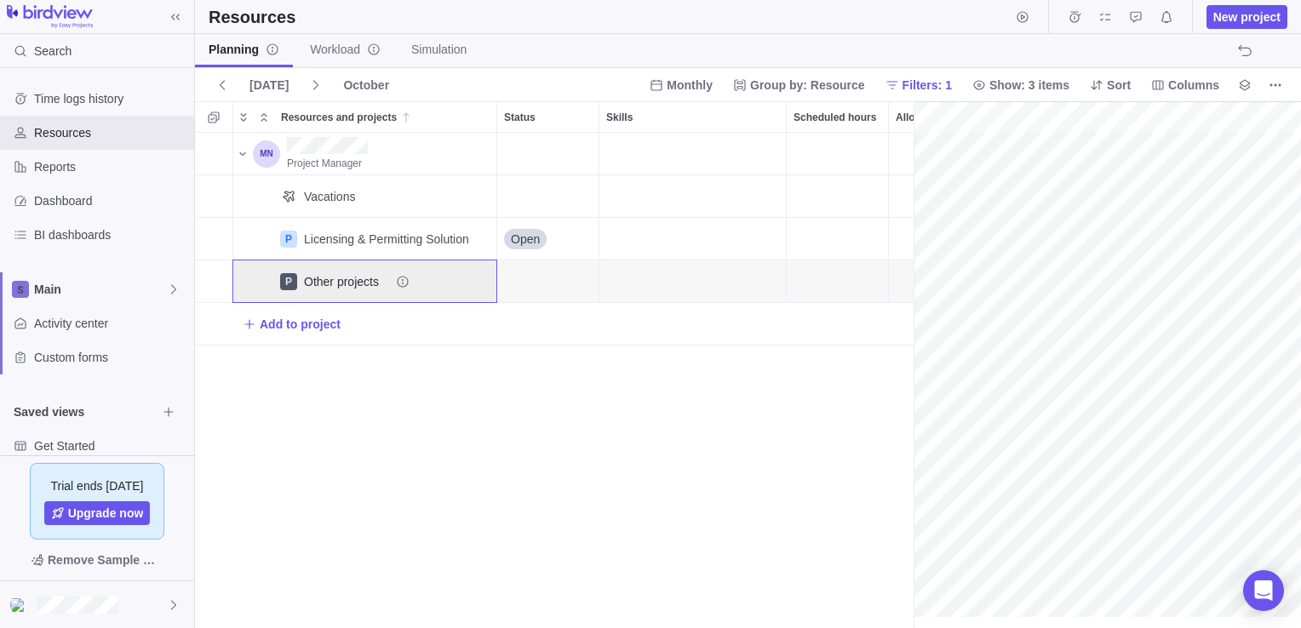
click at [280, 279] on div "P" at bounding box center [288, 281] width 17 height 17
click at [327, 247] on div "Licensing & Permitting Solution" at bounding box center [386, 239] width 165 height 17
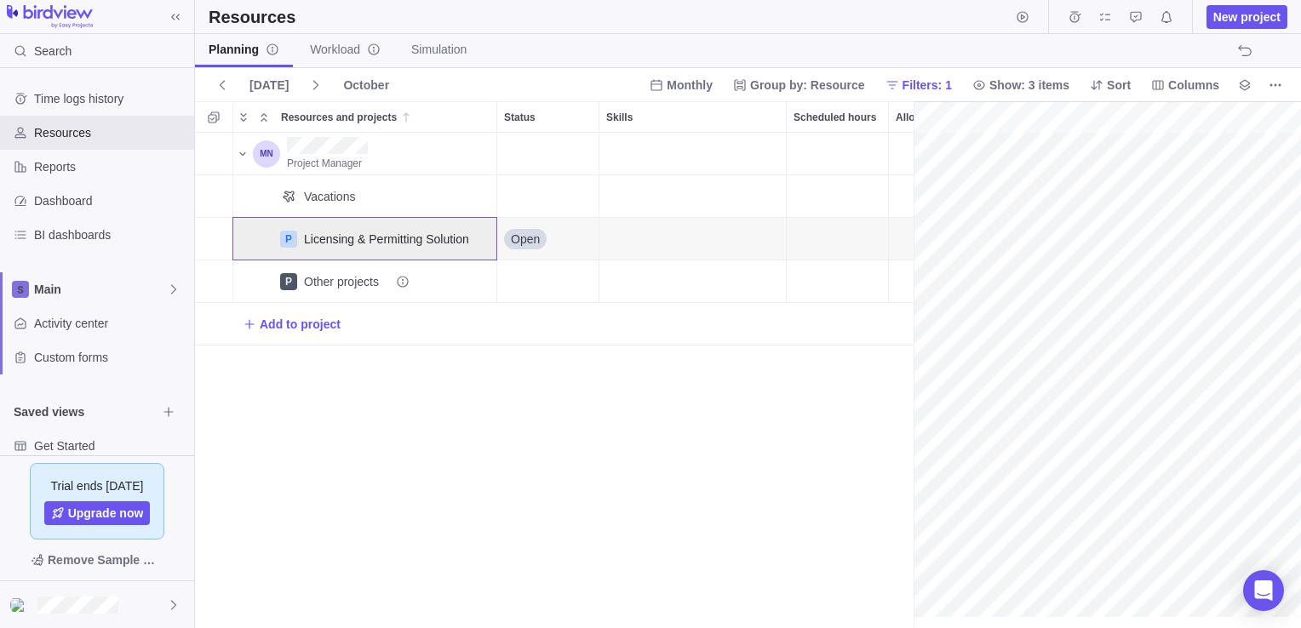
drag, startPoint x: 327, startPoint y: 247, endPoint x: 303, endPoint y: 198, distance: 54.1
click at [303, 198] on div "Vacations" at bounding box center [393, 196] width 192 height 42
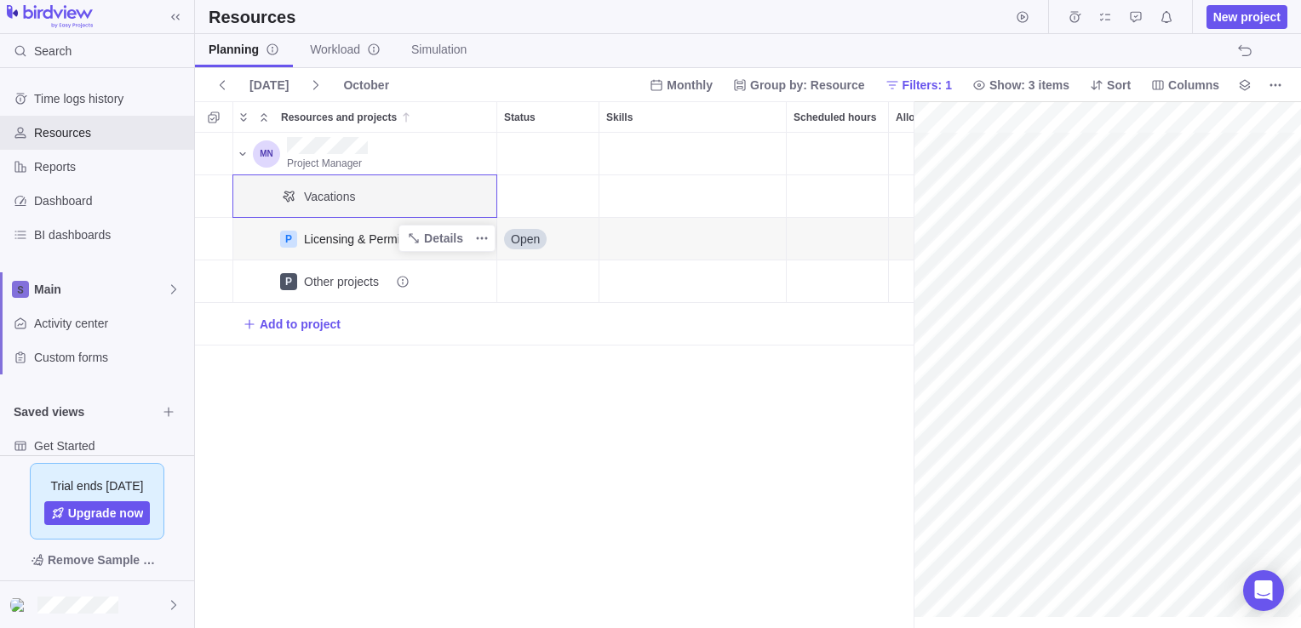
click at [322, 237] on div "Licensing & Permitting Solution" at bounding box center [386, 239] width 165 height 17
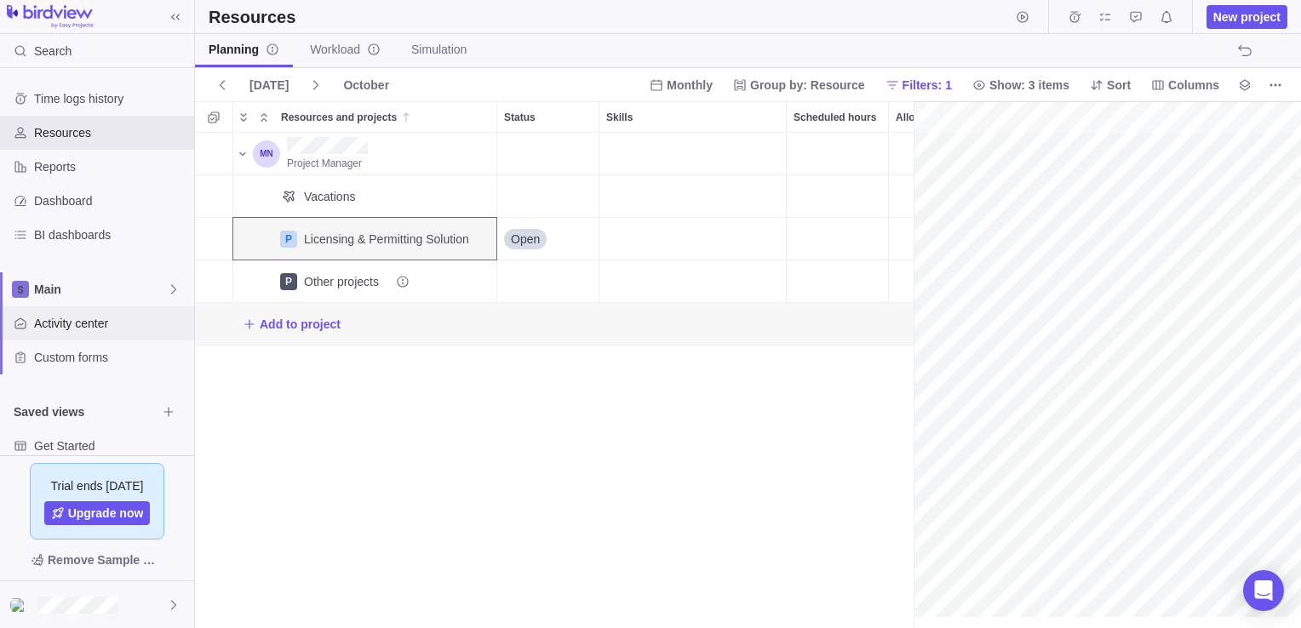
click at [83, 330] on span "Activity center" at bounding box center [110, 323] width 153 height 17
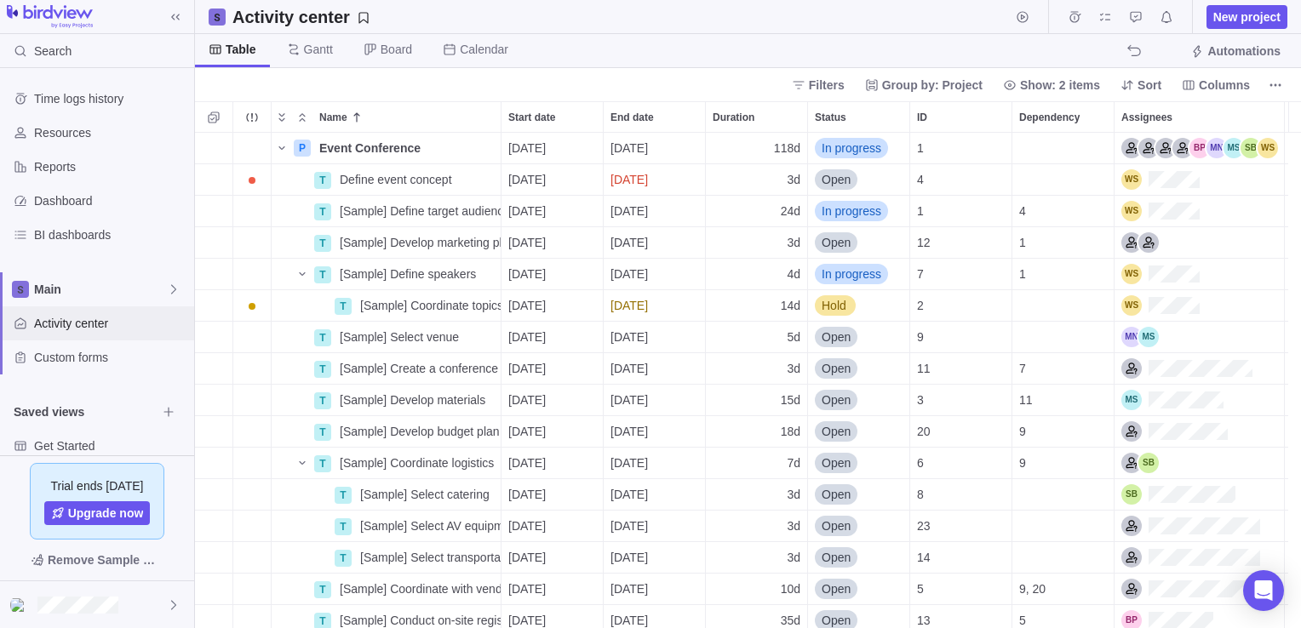
scroll to position [483, 1093]
click at [283, 152] on icon "Name" at bounding box center [282, 148] width 14 height 14
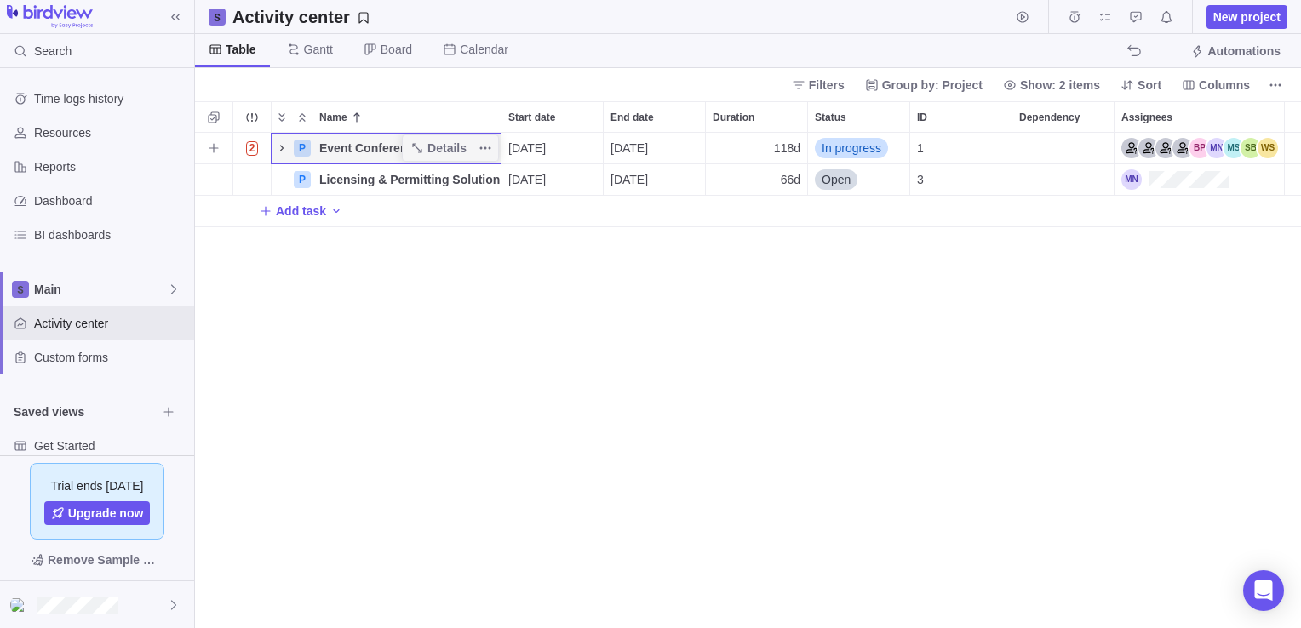
click at [277, 146] on icon "Name" at bounding box center [282, 148] width 14 height 14
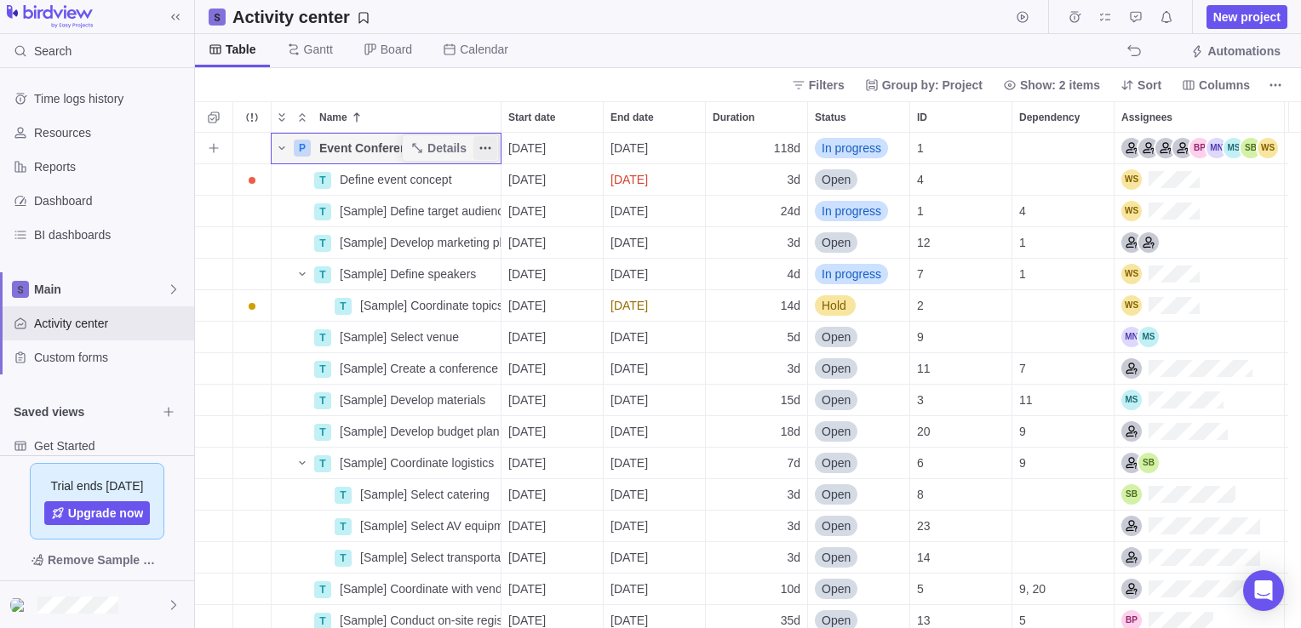
click at [490, 148] on icon "More actions" at bounding box center [485, 148] width 14 height 14
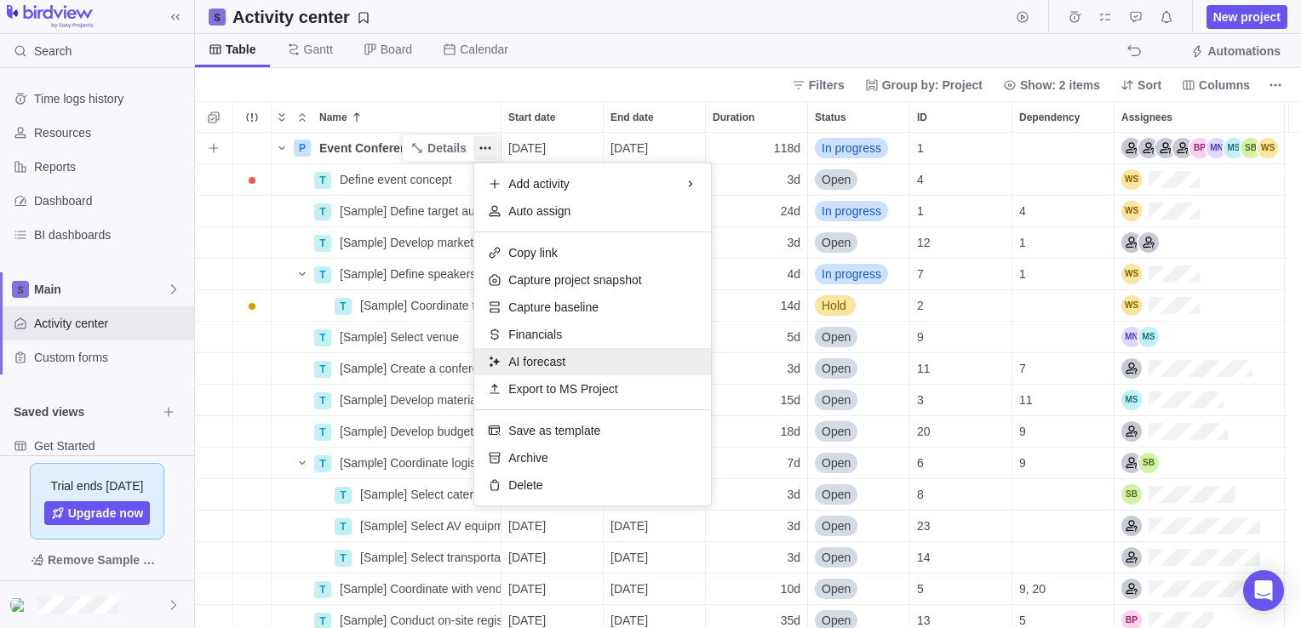
click at [554, 360] on span "AI forecast" at bounding box center [536, 361] width 57 height 17
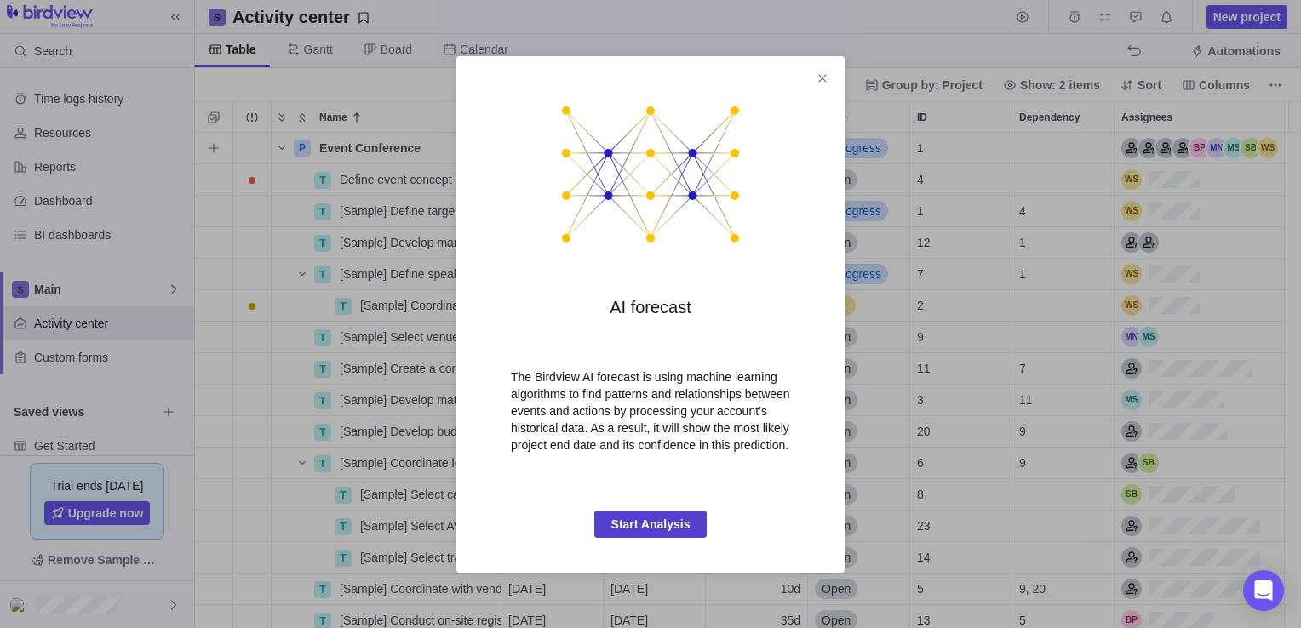
click at [664, 520] on span "Start Analysis" at bounding box center [650, 524] width 79 height 20
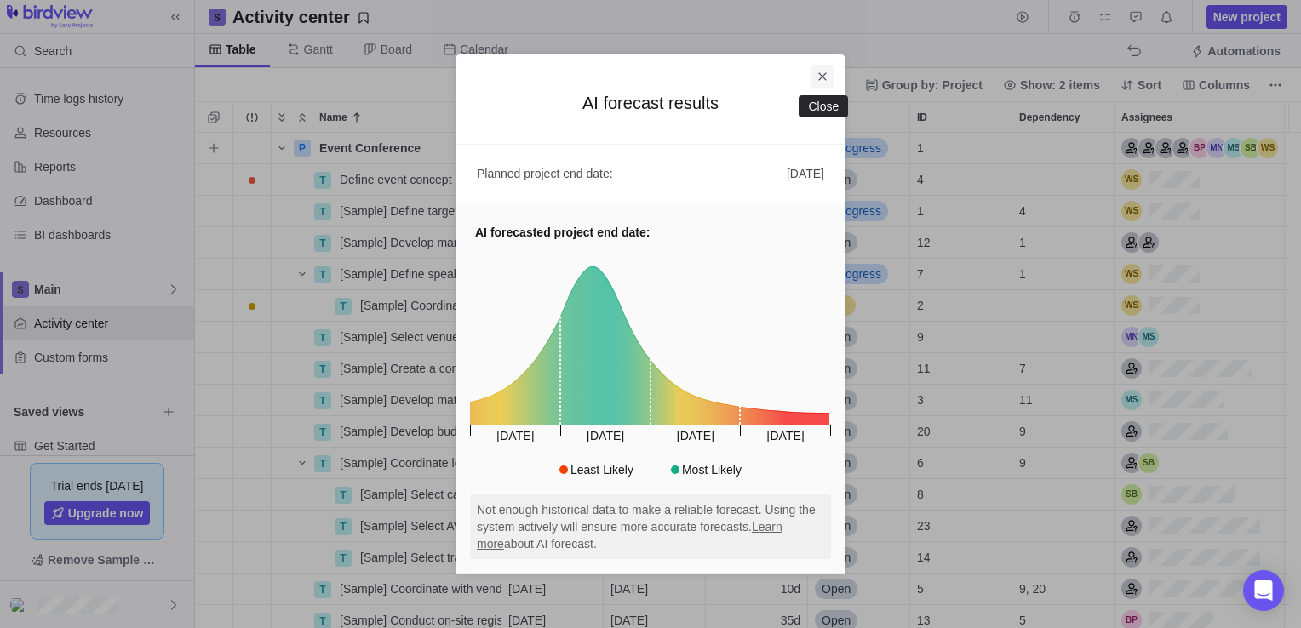
click at [826, 75] on icon "Close" at bounding box center [822, 77] width 14 height 14
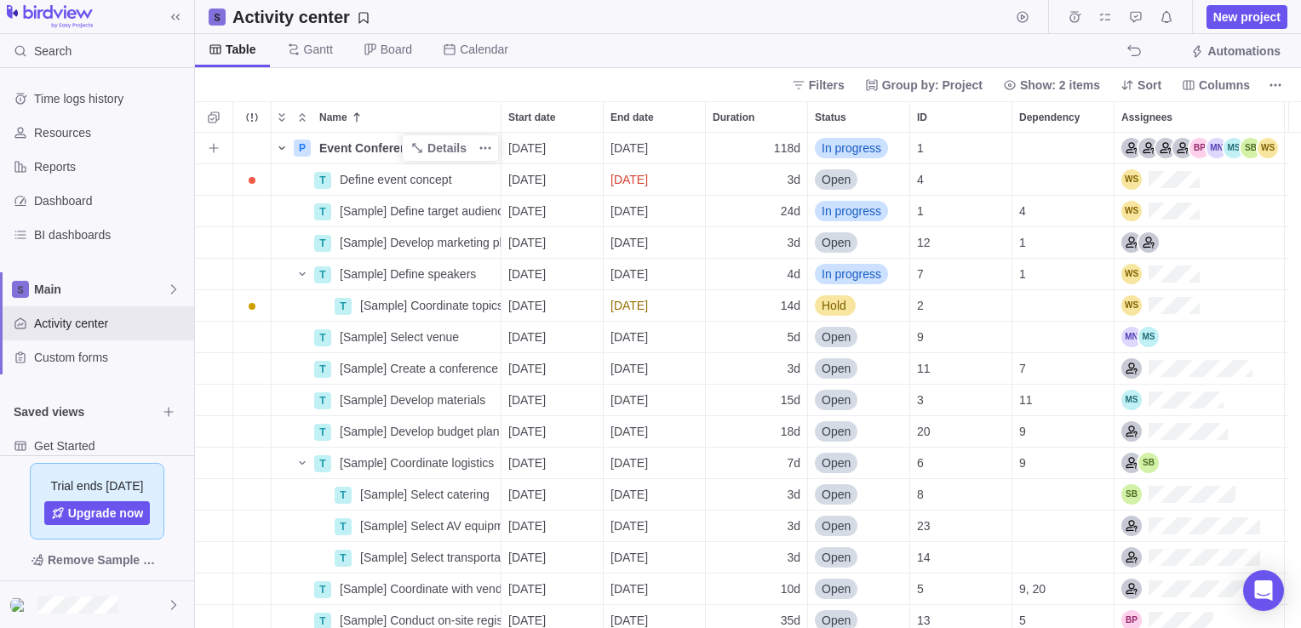
click at [284, 148] on icon "Name" at bounding box center [282, 148] width 14 height 14
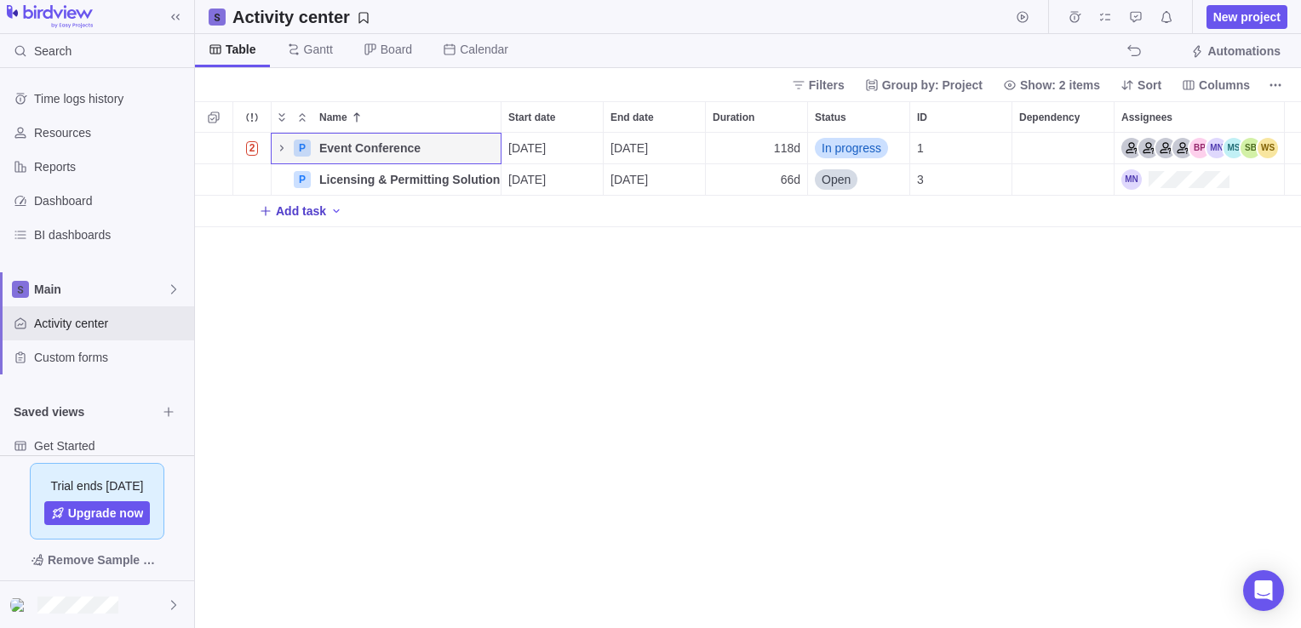
click at [266, 209] on icon "Add New" at bounding box center [266, 211] width 14 height 14
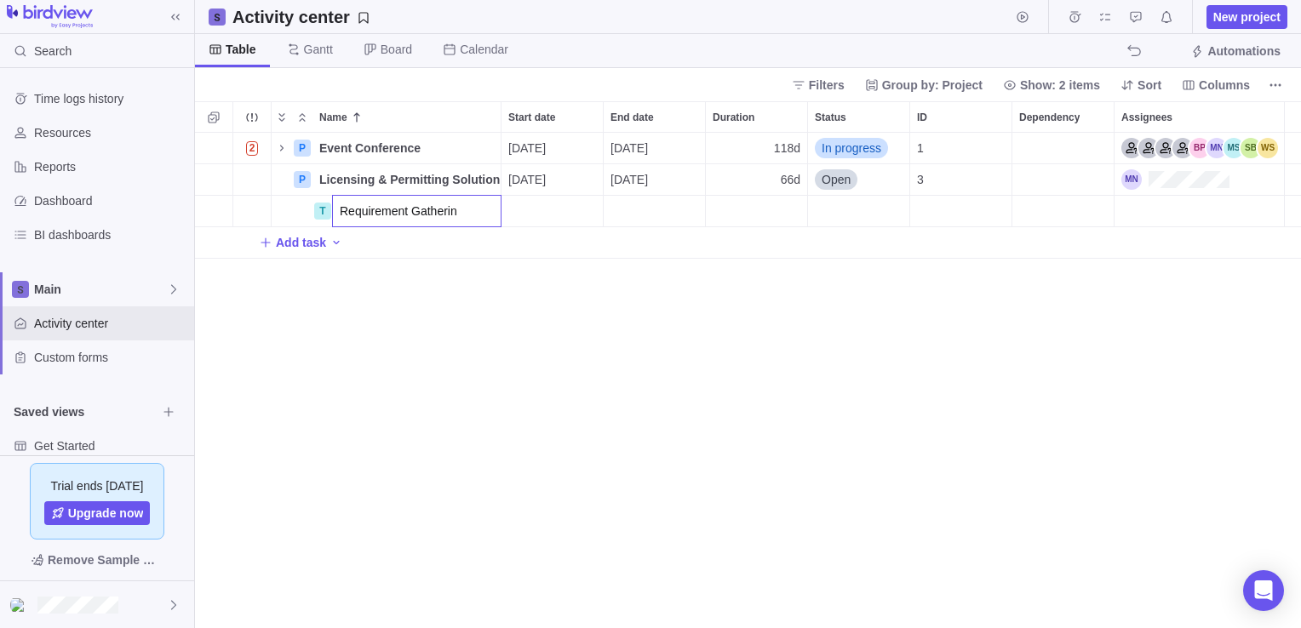
type input "Requirement Gathering"
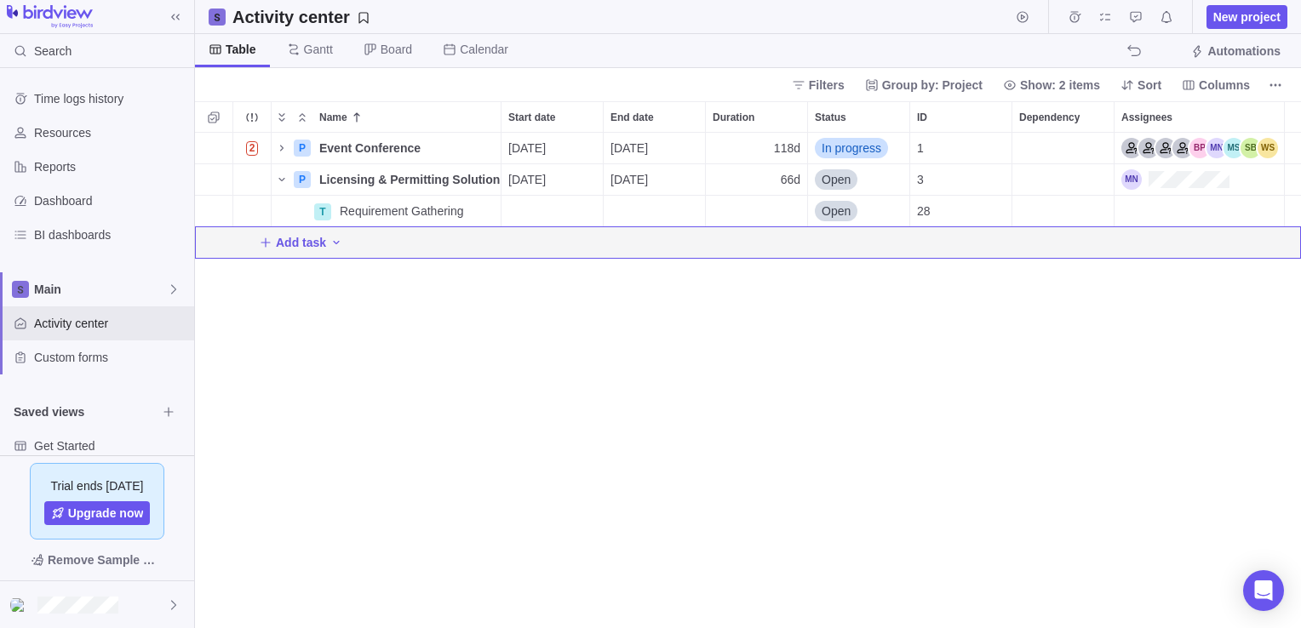
click at [383, 293] on div "2 P Event Conference Details 09/08/2025 02/18/2026 118d In progress 1 P Licensi…" at bounding box center [748, 381] width 1106 height 496
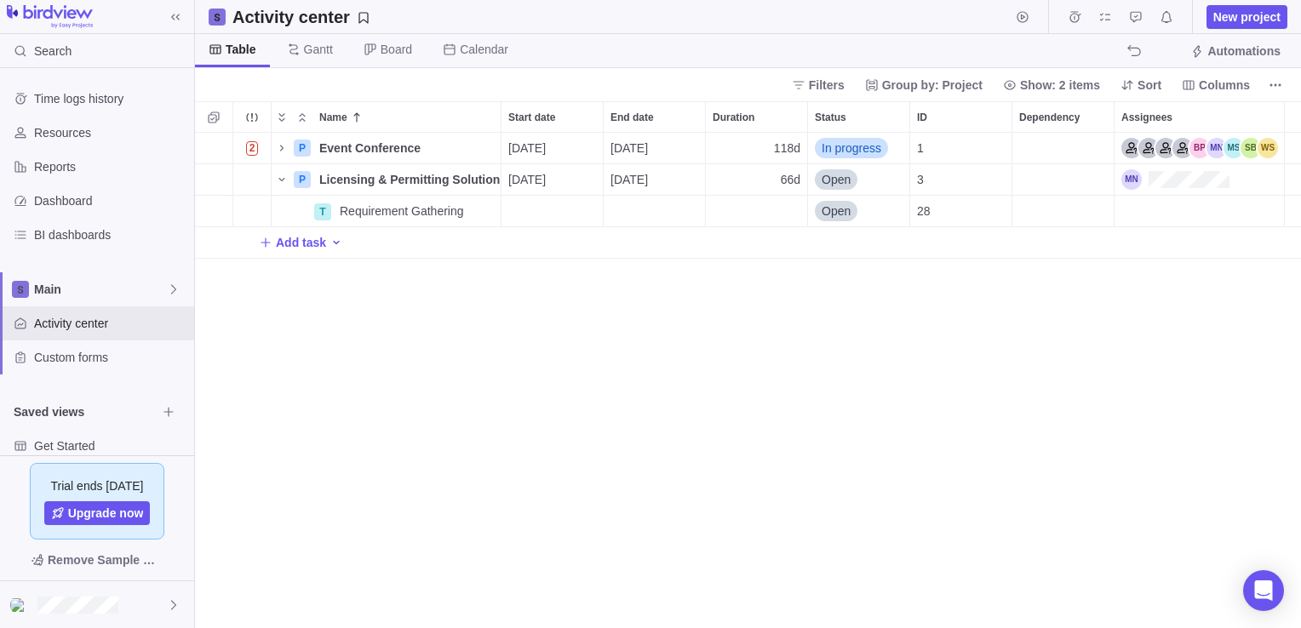
click at [329, 241] on icon "Add activity" at bounding box center [336, 243] width 14 height 14
click at [591, 346] on div "Name Start date End date Duration Status ID Dependency Assignees 2 P Event Conf…" at bounding box center [748, 364] width 1106 height 527
click at [487, 210] on icon "More actions" at bounding box center [485, 211] width 14 height 14
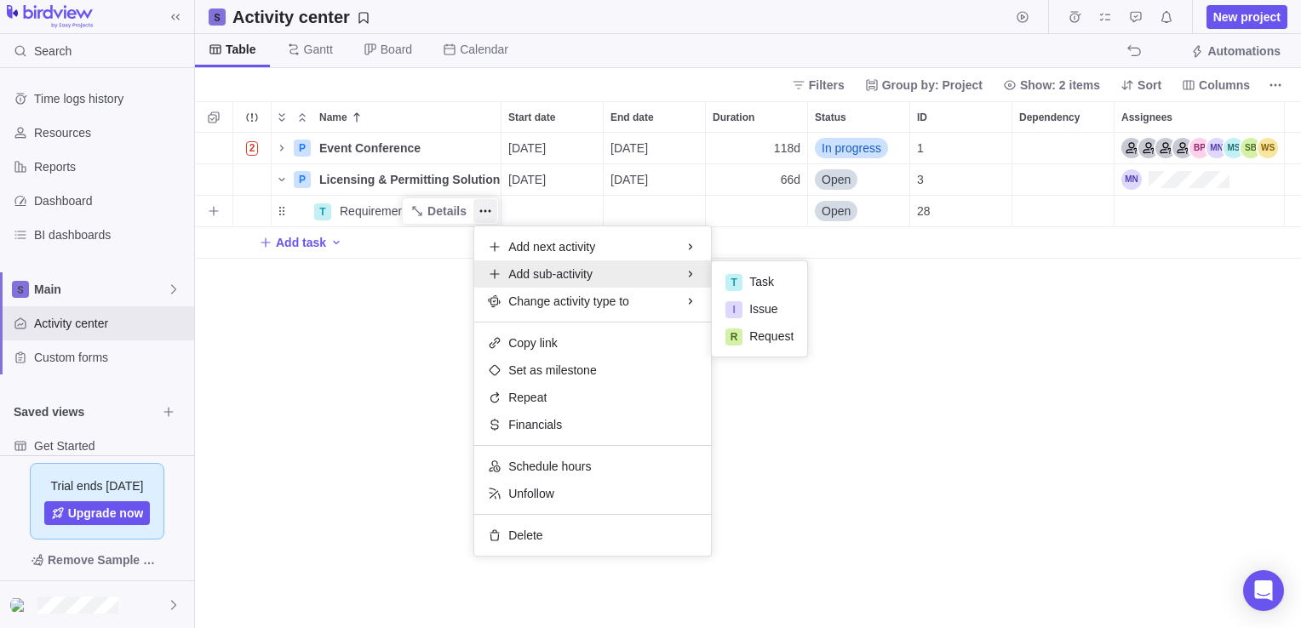
click at [541, 273] on span "Add sub-activity" at bounding box center [550, 274] width 84 height 17
click at [749, 285] on span "Task" at bounding box center [761, 281] width 25 height 17
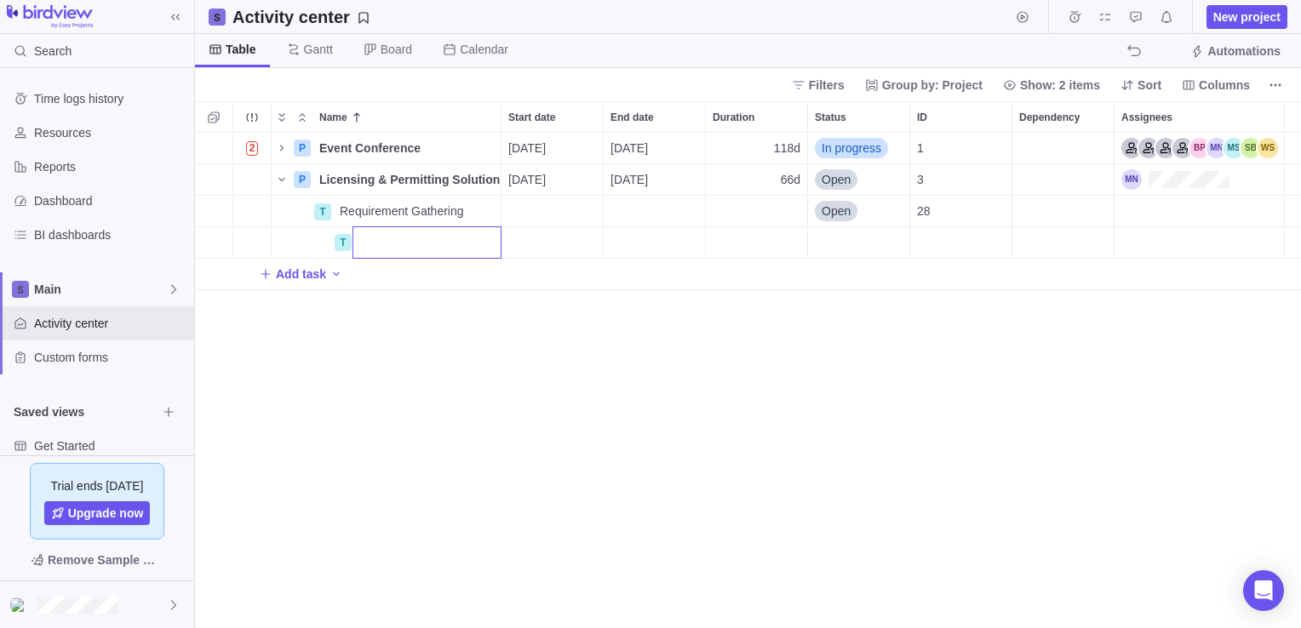
click at [314, 53] on body "Search Time logs history Resources Reports Dashboard BI dashboards Main Activit…" at bounding box center [650, 314] width 1301 height 628
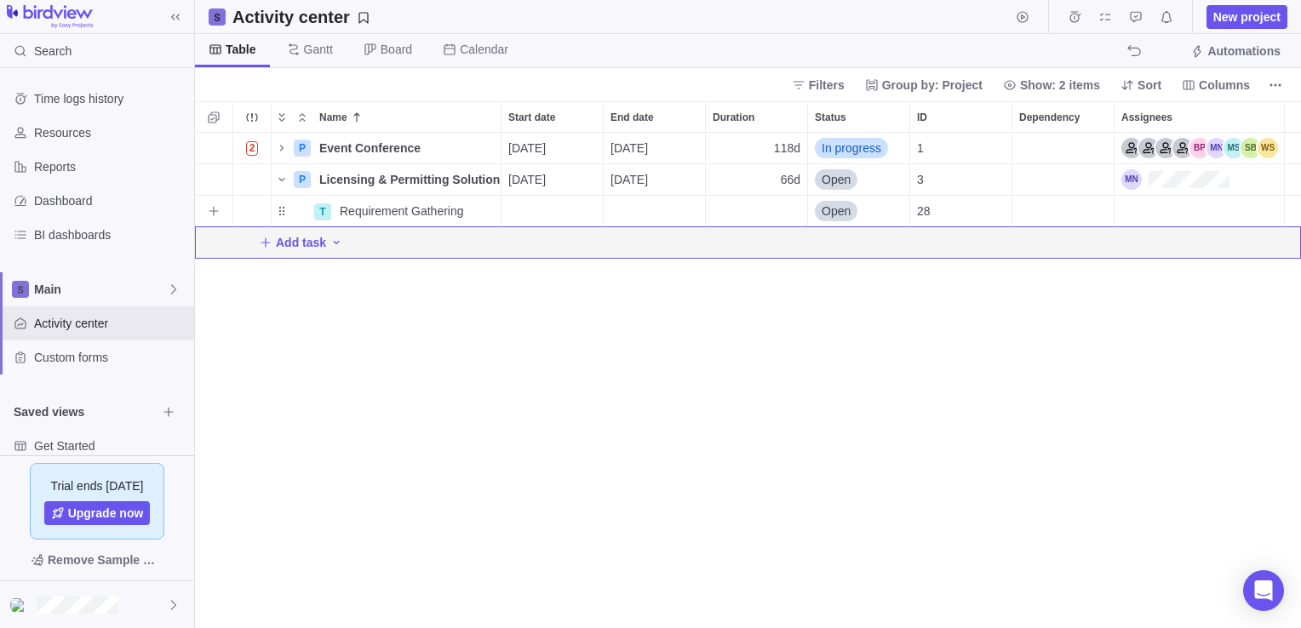
click at [314, 53] on span "Gantt" at bounding box center [318, 49] width 29 height 17
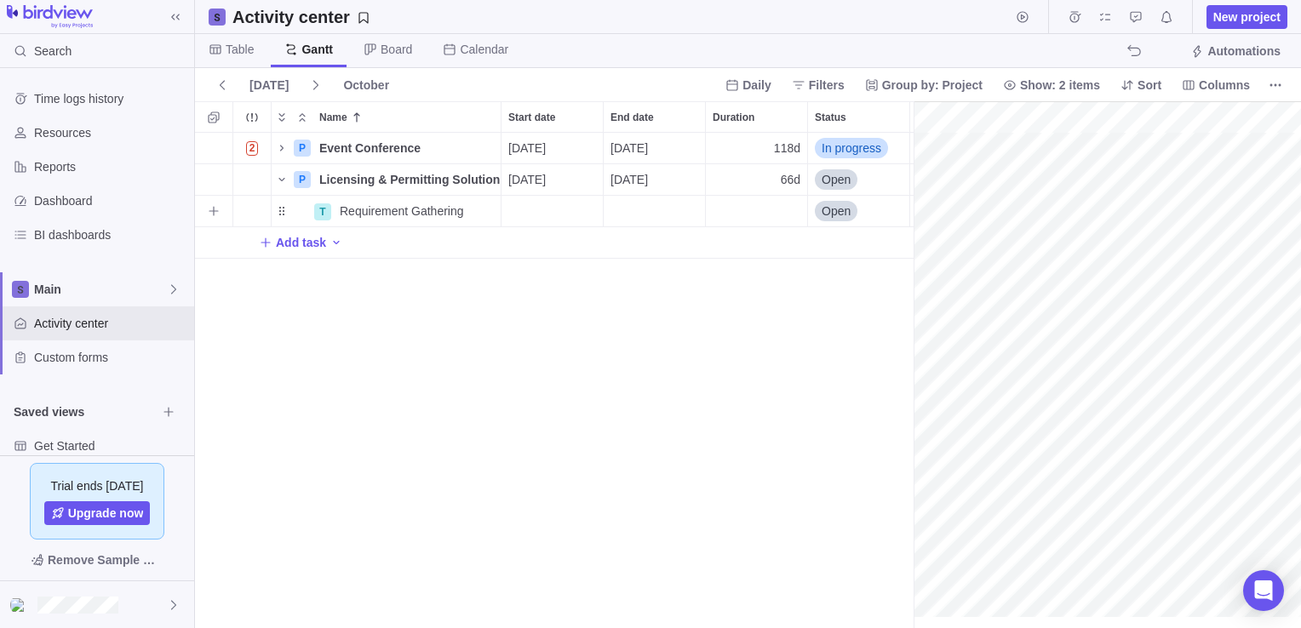
scroll to position [0, 2543]
click at [347, 149] on span "Event Conference" at bounding box center [369, 148] width 101 height 17
click at [280, 146] on div "2 P Event Conference 09/08/2025 02/18/2026 118d In progress 1 P Licensing & Per…" at bounding box center [554, 381] width 718 height 496
click at [277, 152] on icon "Name" at bounding box center [282, 148] width 14 height 14
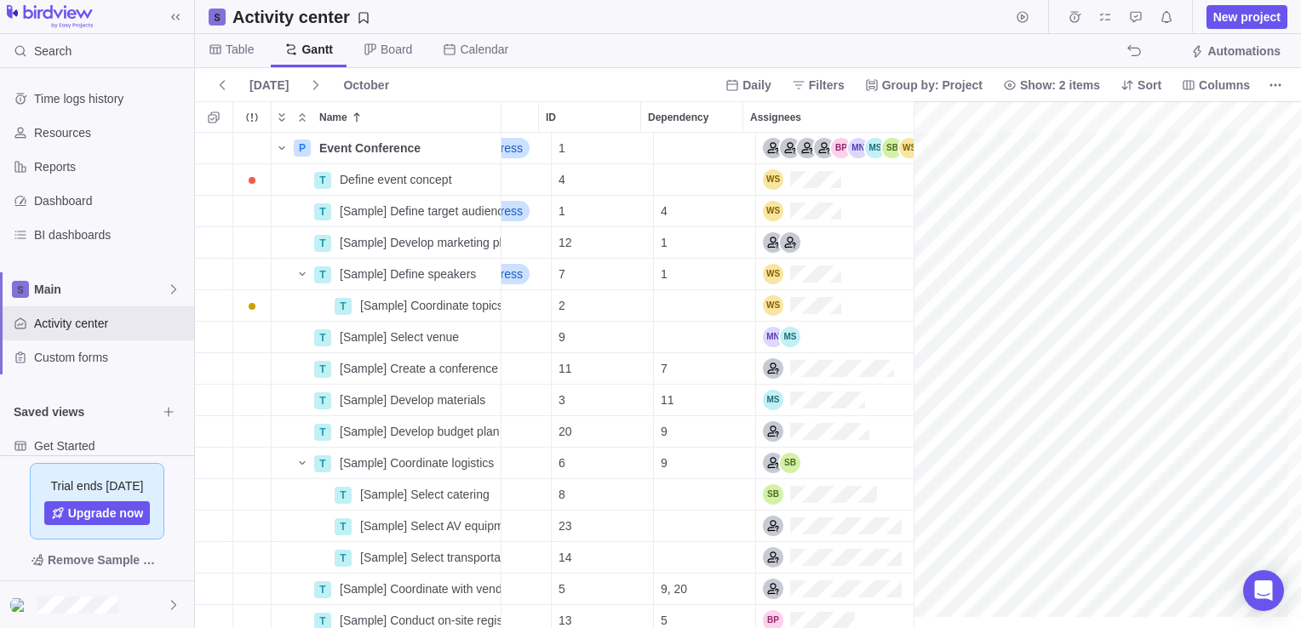
scroll to position [0, 1335]
drag, startPoint x: 912, startPoint y: 433, endPoint x: 523, endPoint y: 406, distance: 390.8
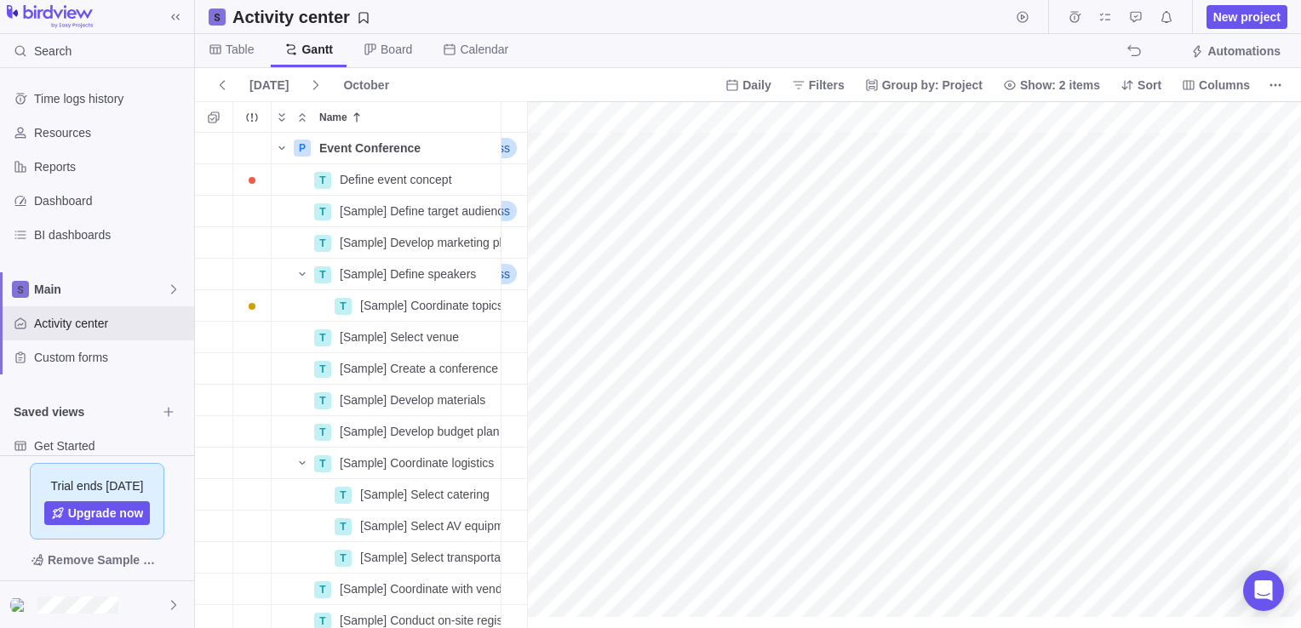
scroll to position [0, 0]
click at [283, 144] on icon "Name" at bounding box center [282, 148] width 14 height 14
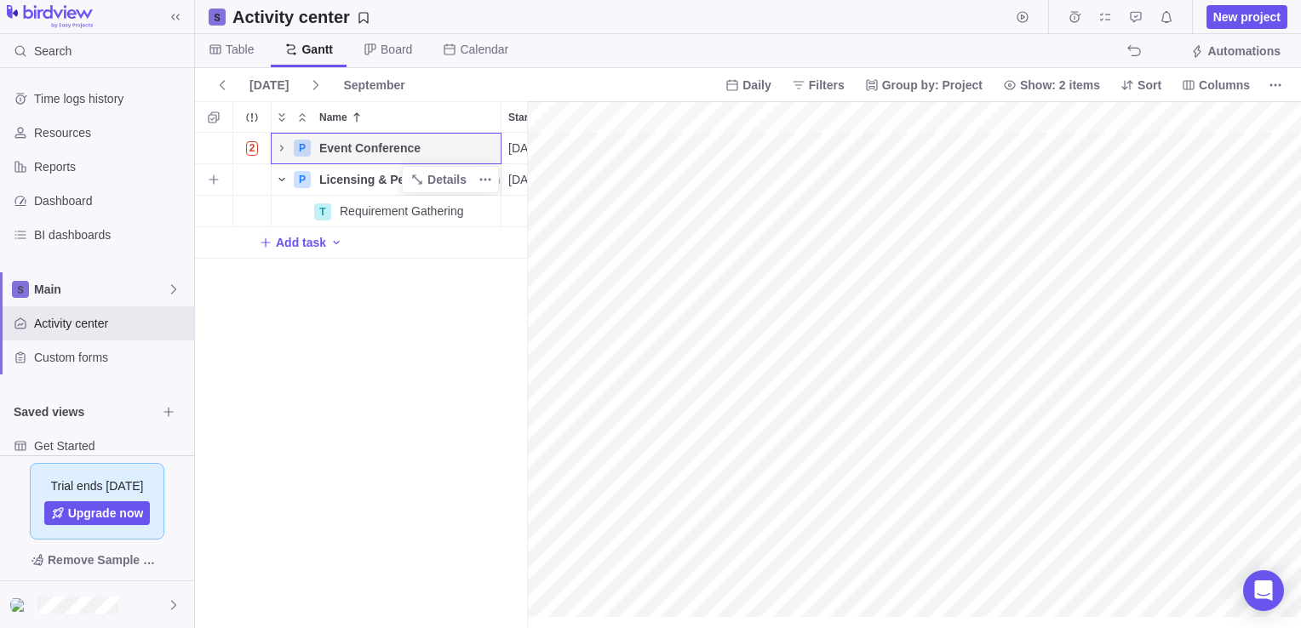
click at [283, 185] on icon "Name" at bounding box center [282, 180] width 14 height 14
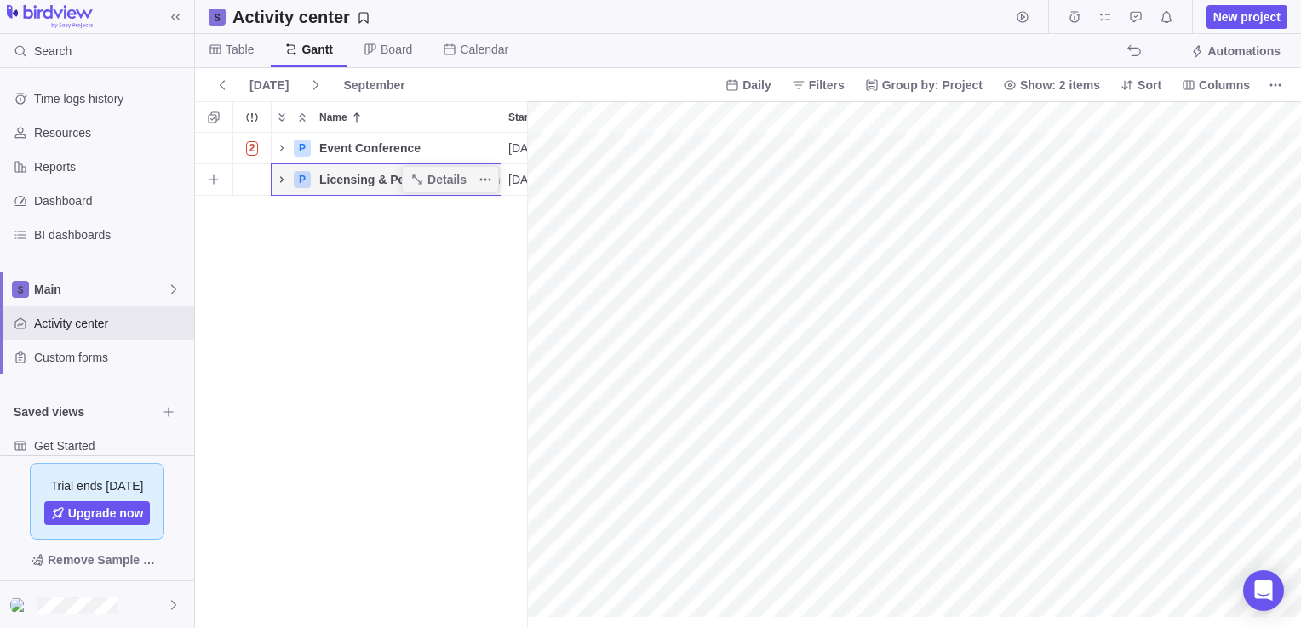
click at [283, 185] on icon "Name" at bounding box center [282, 180] width 14 height 14
click at [390, 55] on span "Board" at bounding box center [395, 49] width 31 height 17
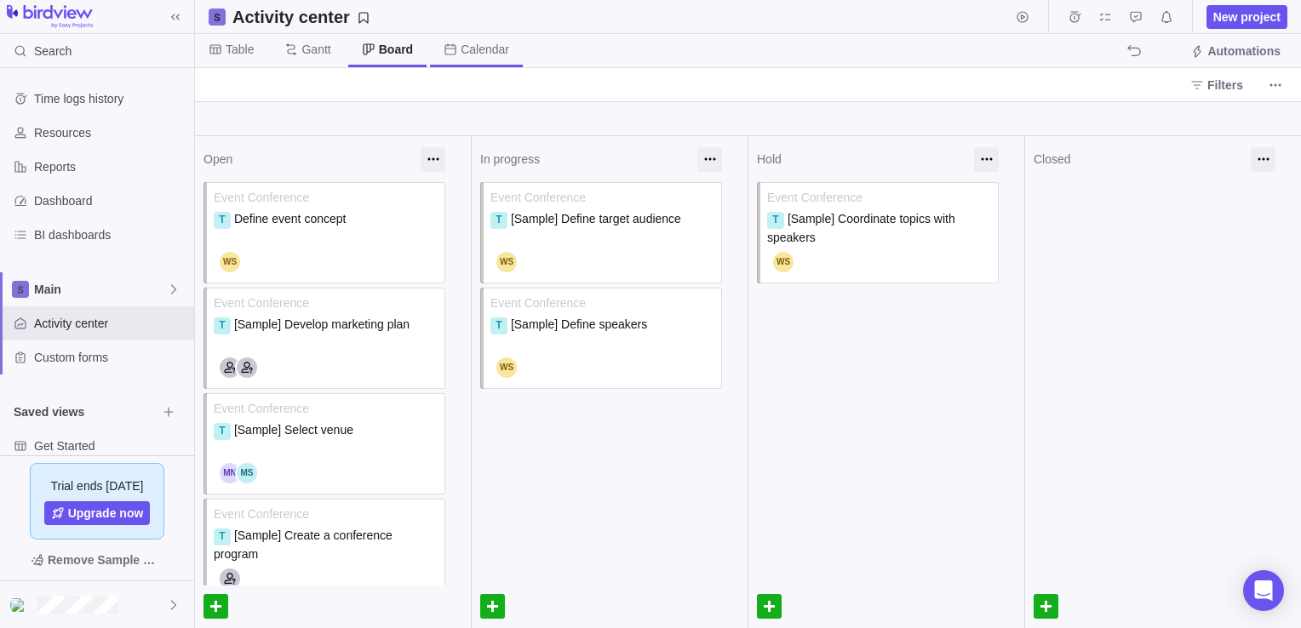
click at [463, 52] on span "Calendar" at bounding box center [484, 49] width 49 height 17
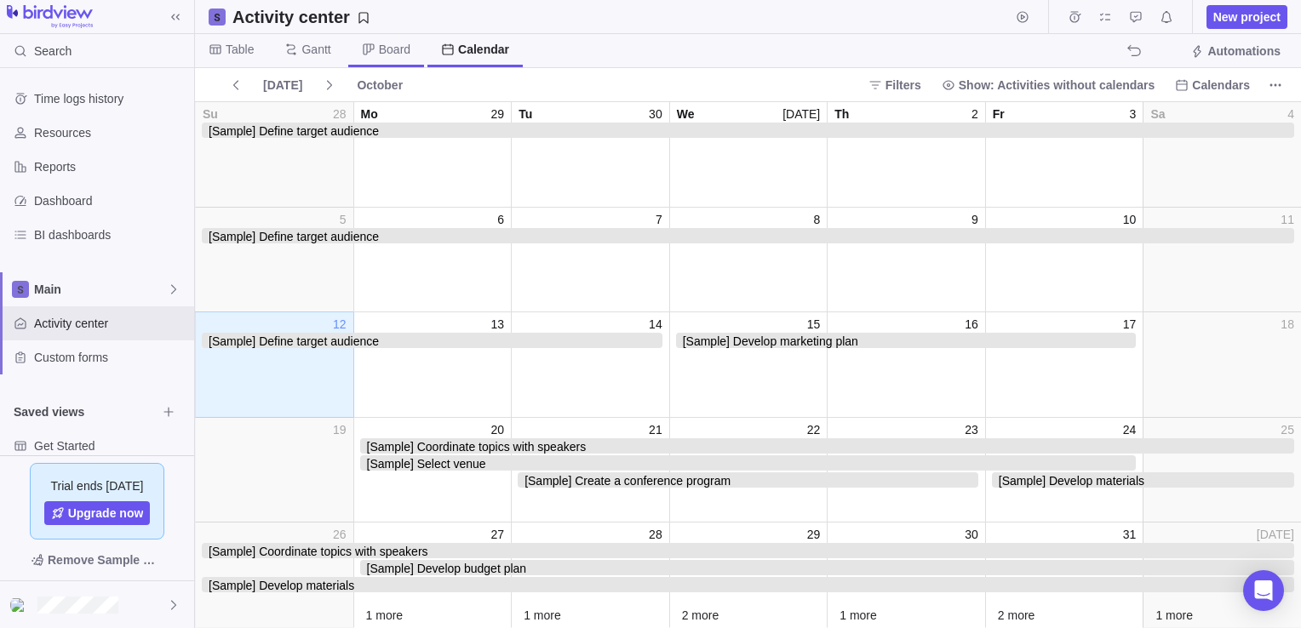
click at [387, 46] on span "Board" at bounding box center [394, 49] width 31 height 17
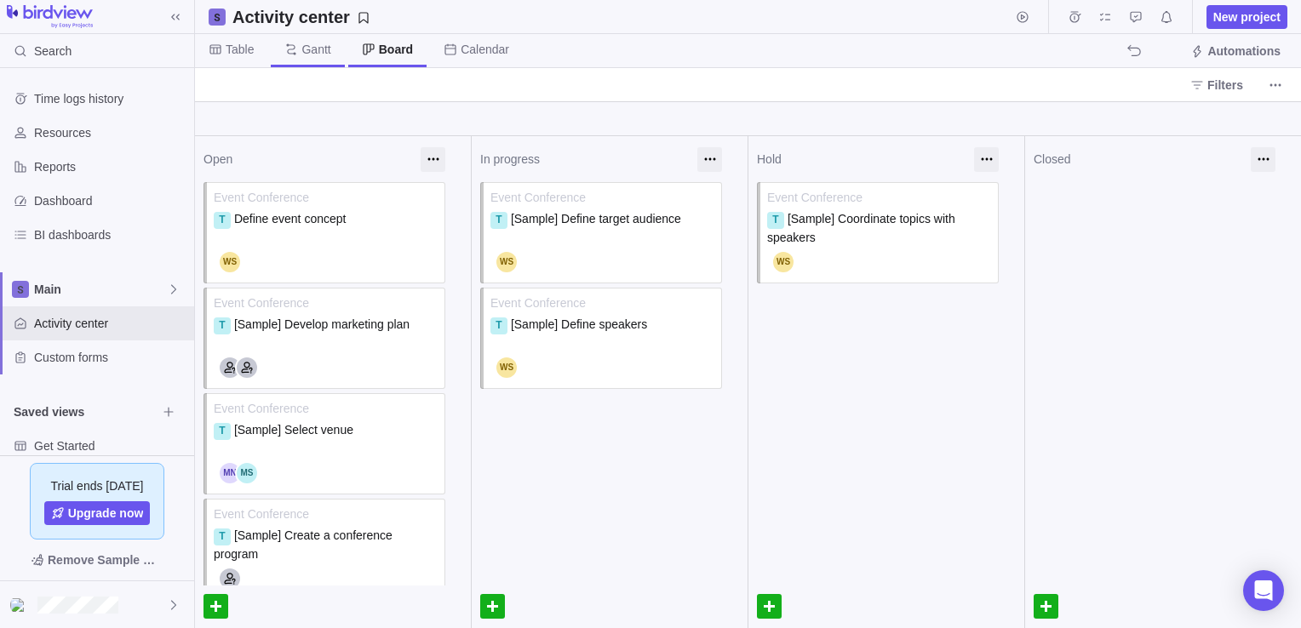
click at [322, 59] on span "Gantt" at bounding box center [307, 50] width 73 height 33
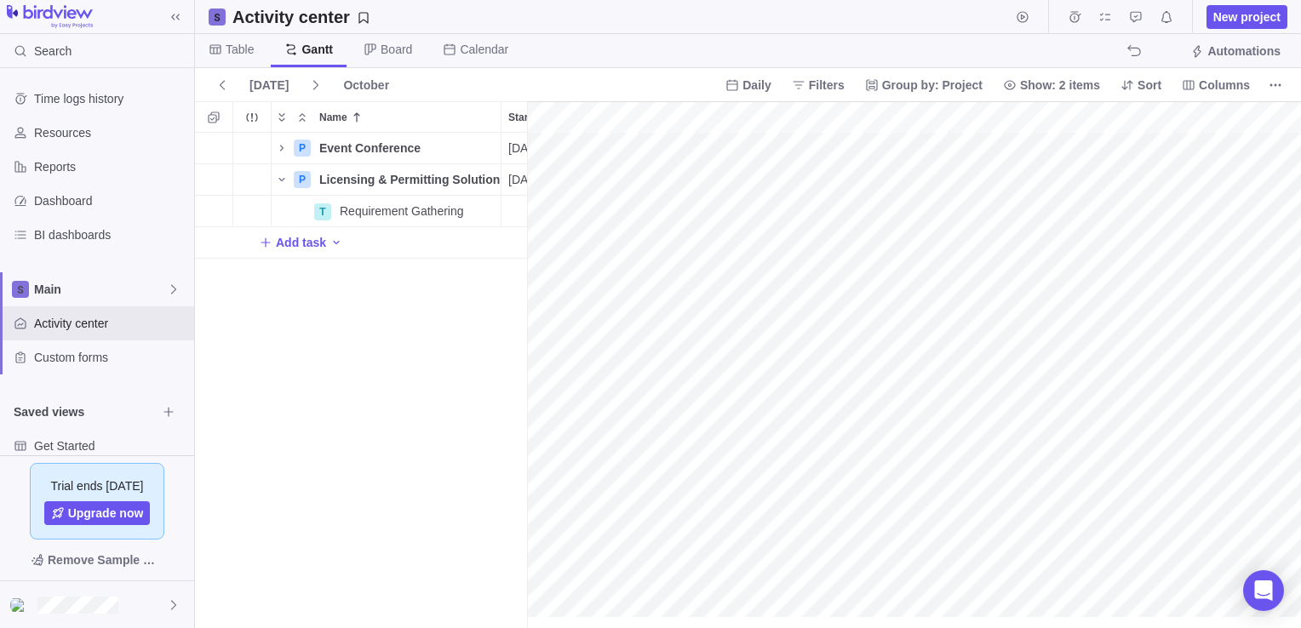
scroll to position [0, 2543]
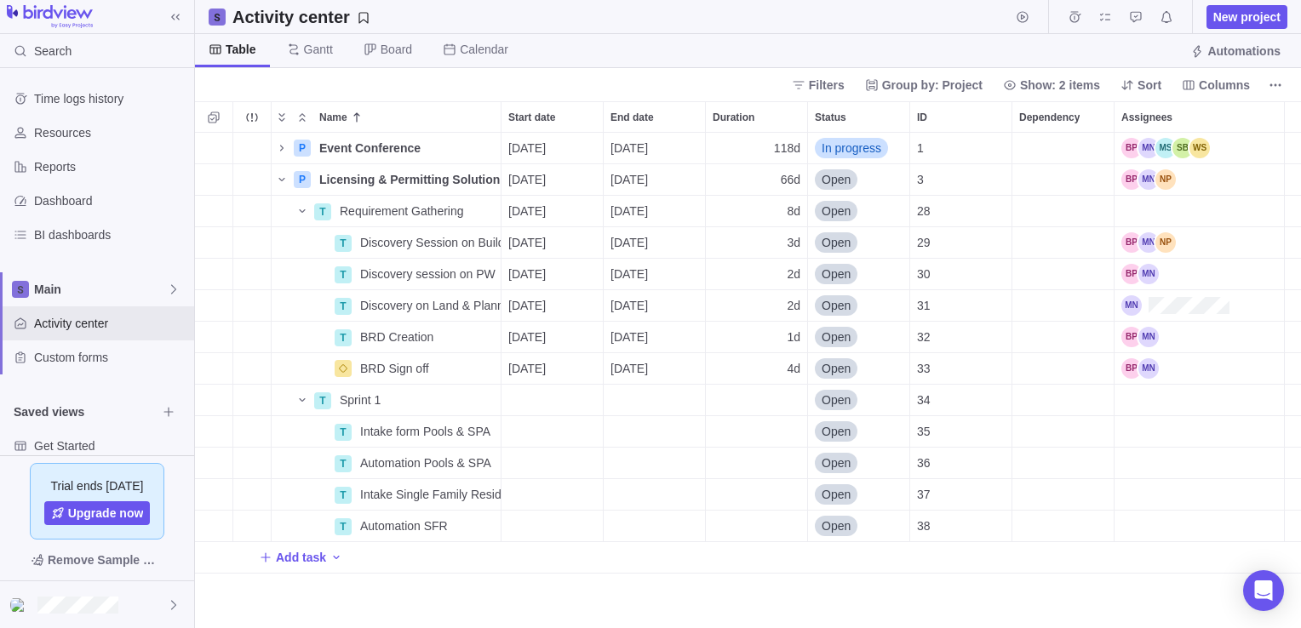
scroll to position [483, 1093]
click at [584, 215] on div "[DATE]" at bounding box center [551, 211] width 101 height 31
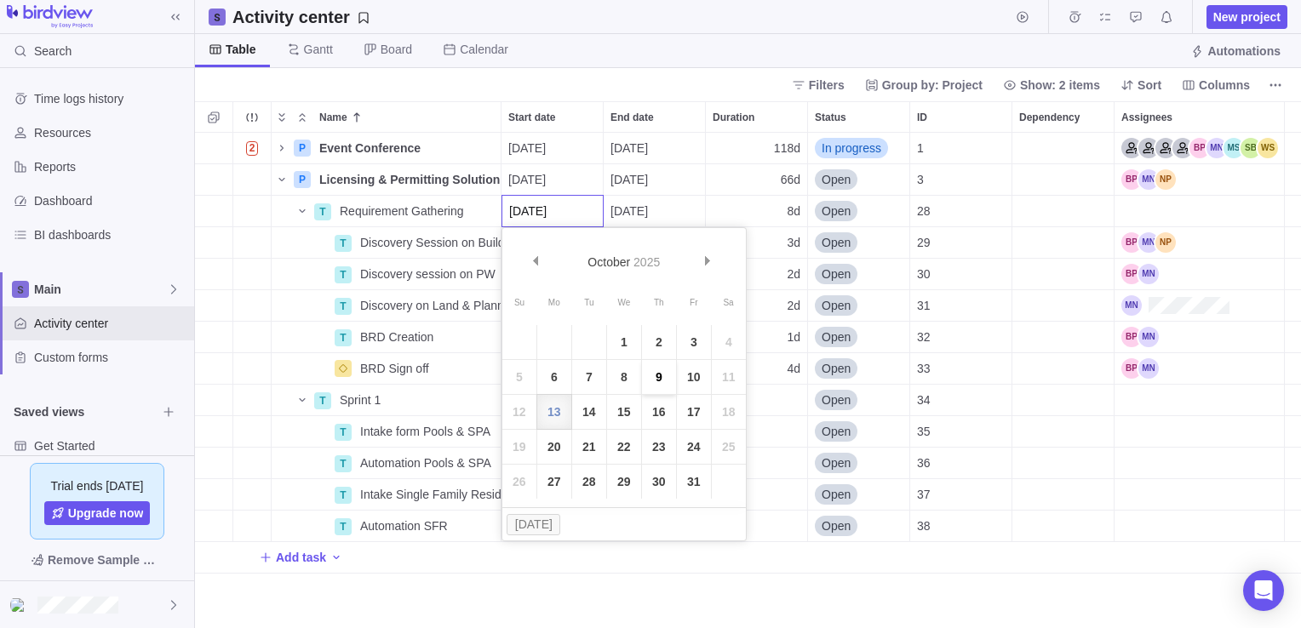
click at [655, 378] on link "9" at bounding box center [659, 377] width 34 height 34
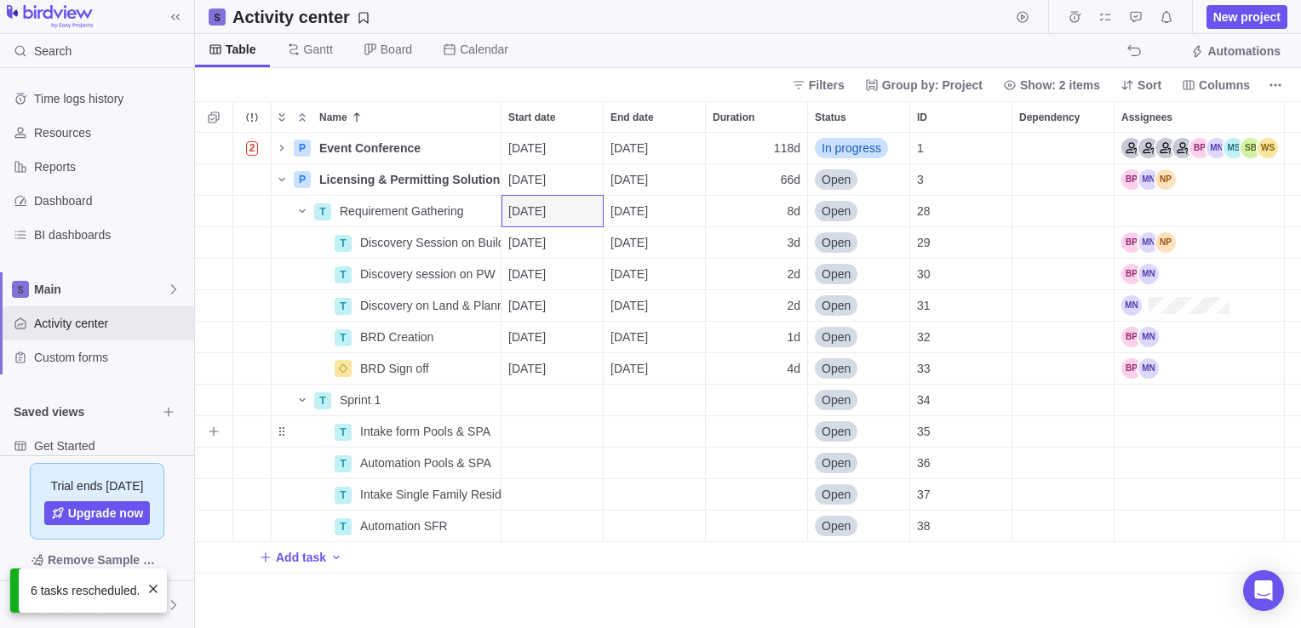
click at [585, 420] on div "Start date" at bounding box center [551, 431] width 101 height 31
click at [444, 582] on div "Name Start date End date Duration Status ID Dependency Assignees 2 P Event Conf…" at bounding box center [748, 364] width 1106 height 527
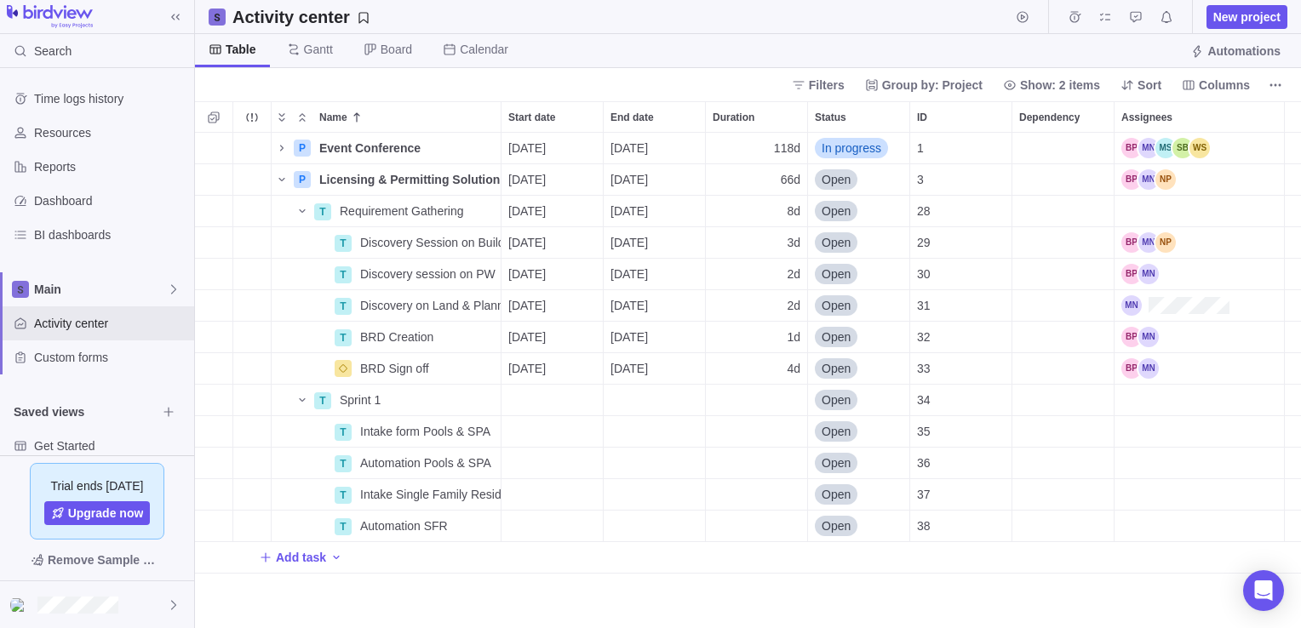
scroll to position [483, 1093]
click at [75, 98] on span "Time logs history" at bounding box center [110, 98] width 153 height 17
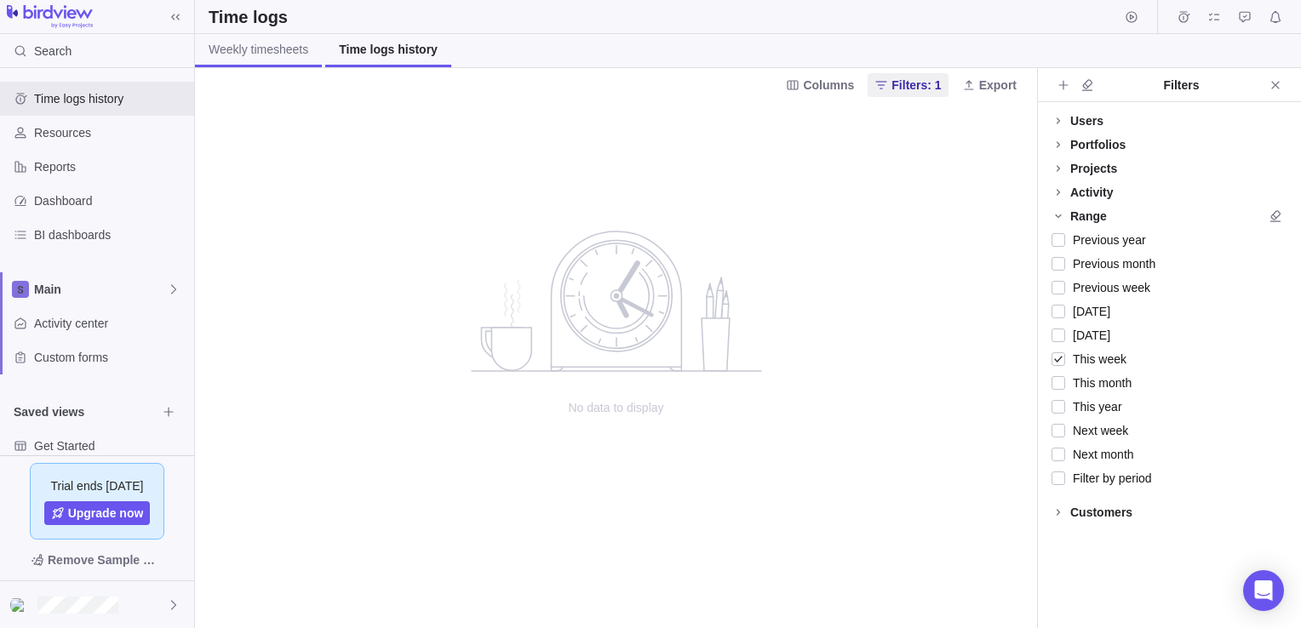
click at [269, 56] on span "Weekly timesheets" at bounding box center [259, 49] width 100 height 17
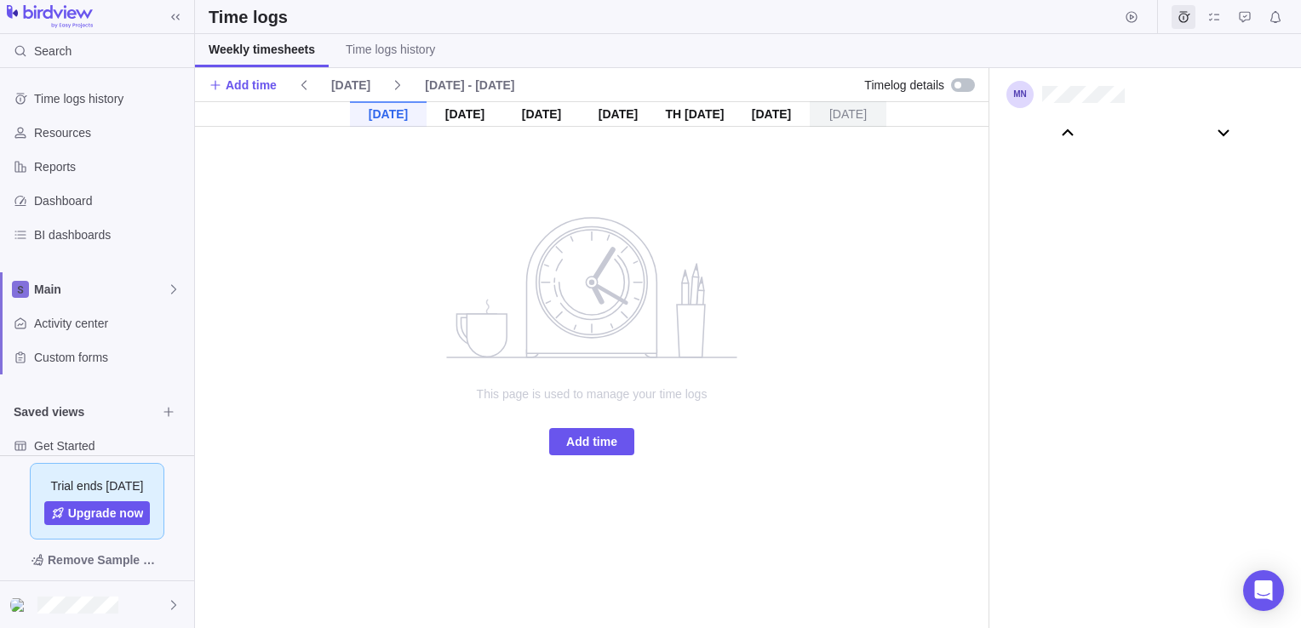
scroll to position [95163, 0]
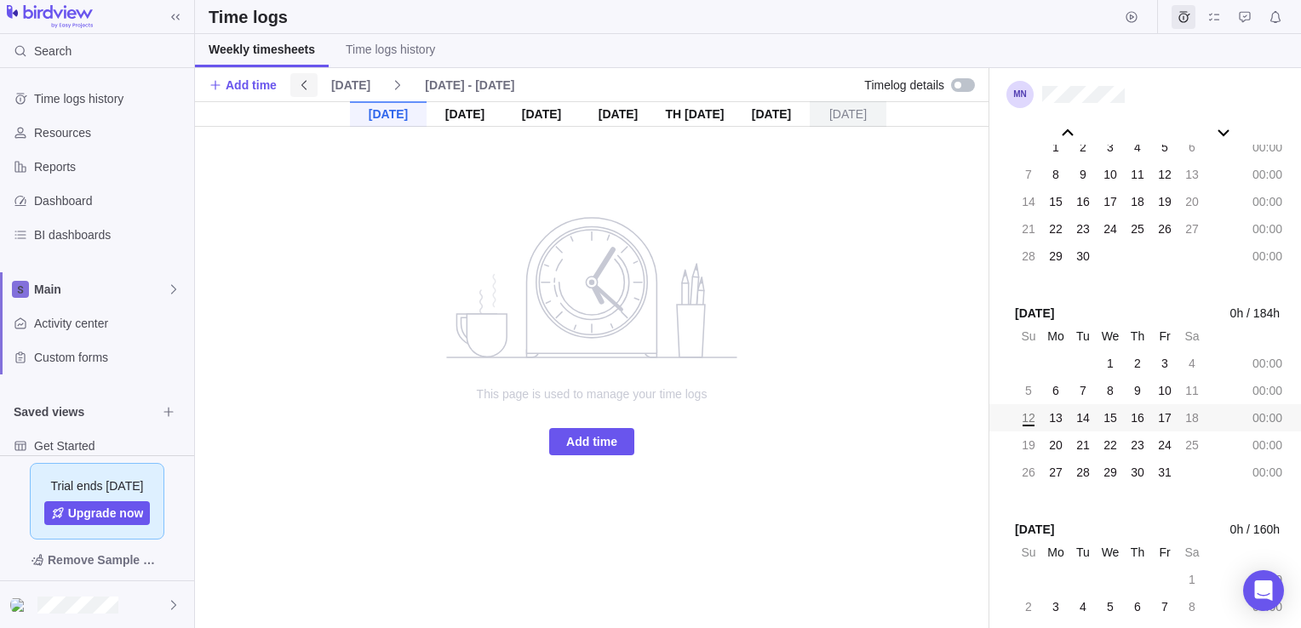
click at [305, 88] on icon at bounding box center [304, 85] width 14 height 14
click at [77, 327] on span "Activity center" at bounding box center [110, 323] width 153 height 17
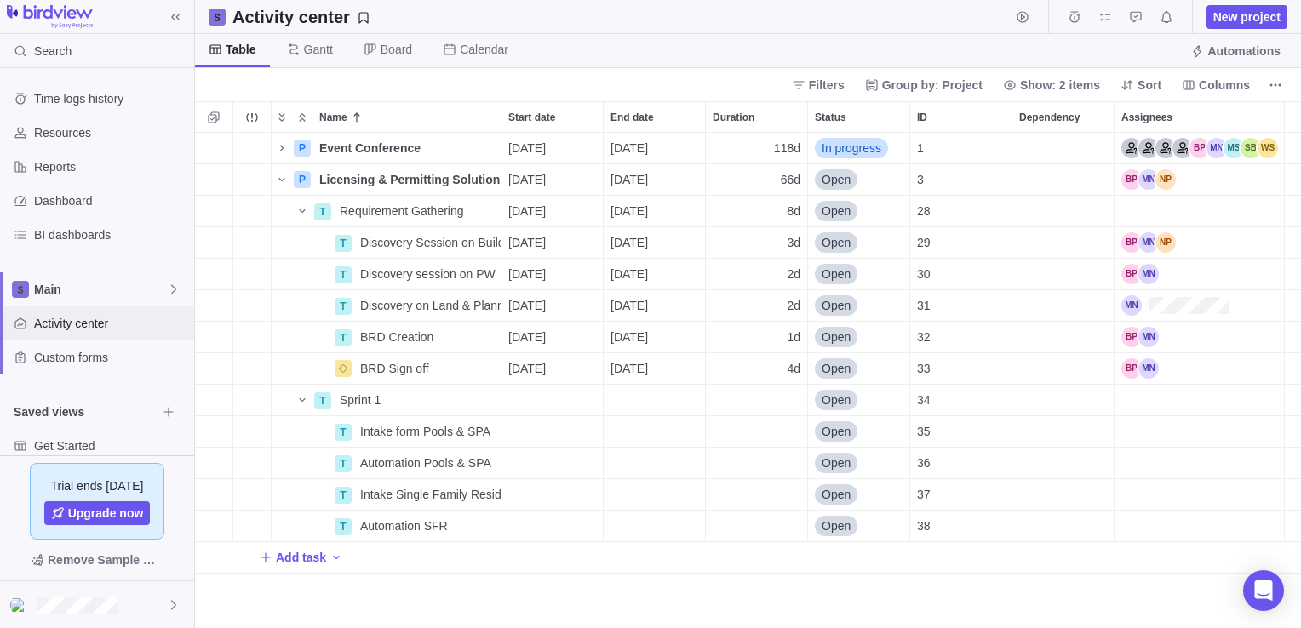
scroll to position [483, 1093]
click at [1047, 246] on div "Dependency" at bounding box center [1062, 242] width 101 height 31
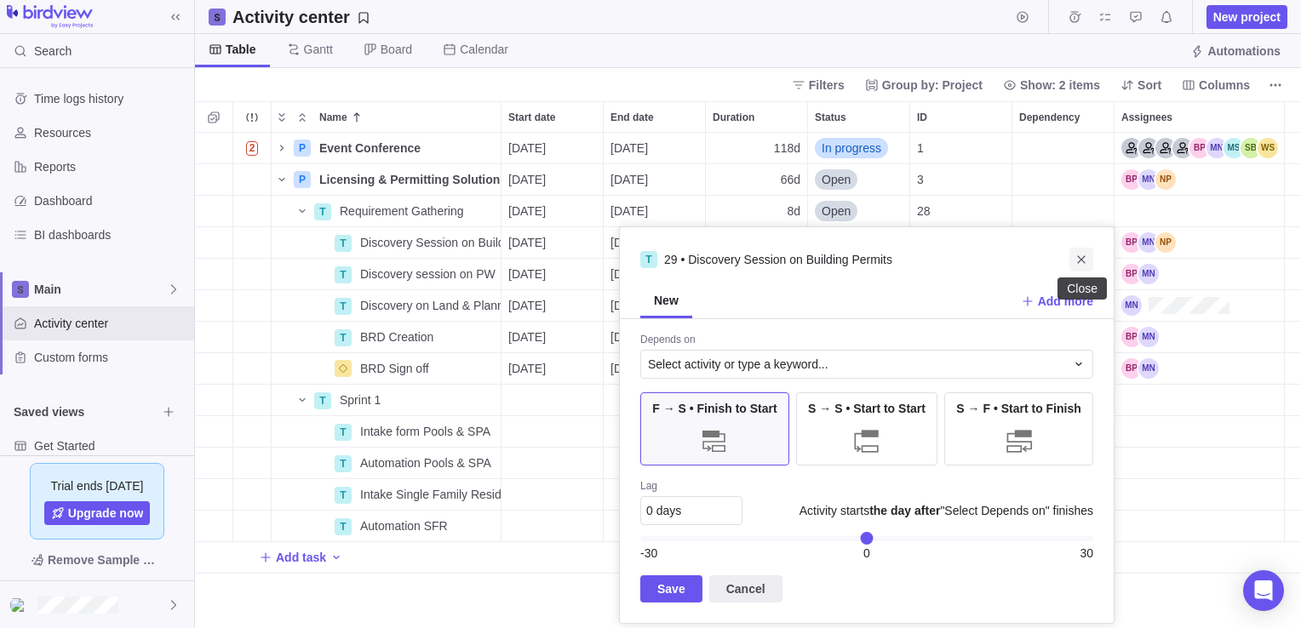
click at [1083, 255] on icon "Close" at bounding box center [1081, 260] width 14 height 14
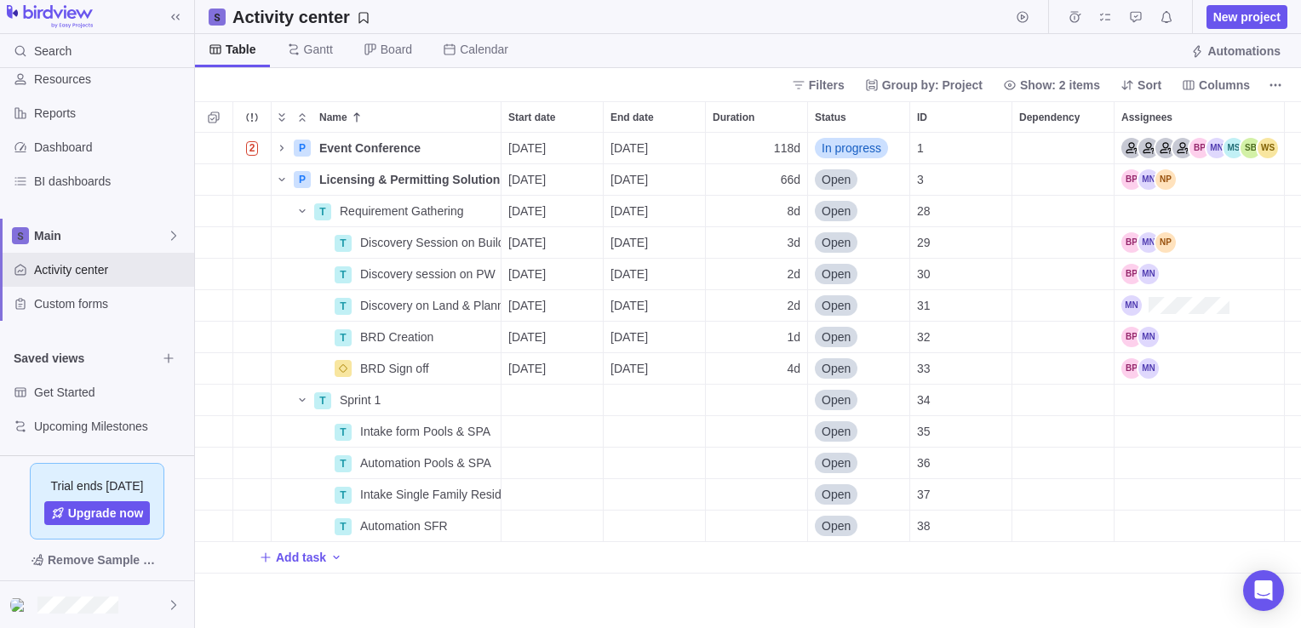
scroll to position [0, 0]
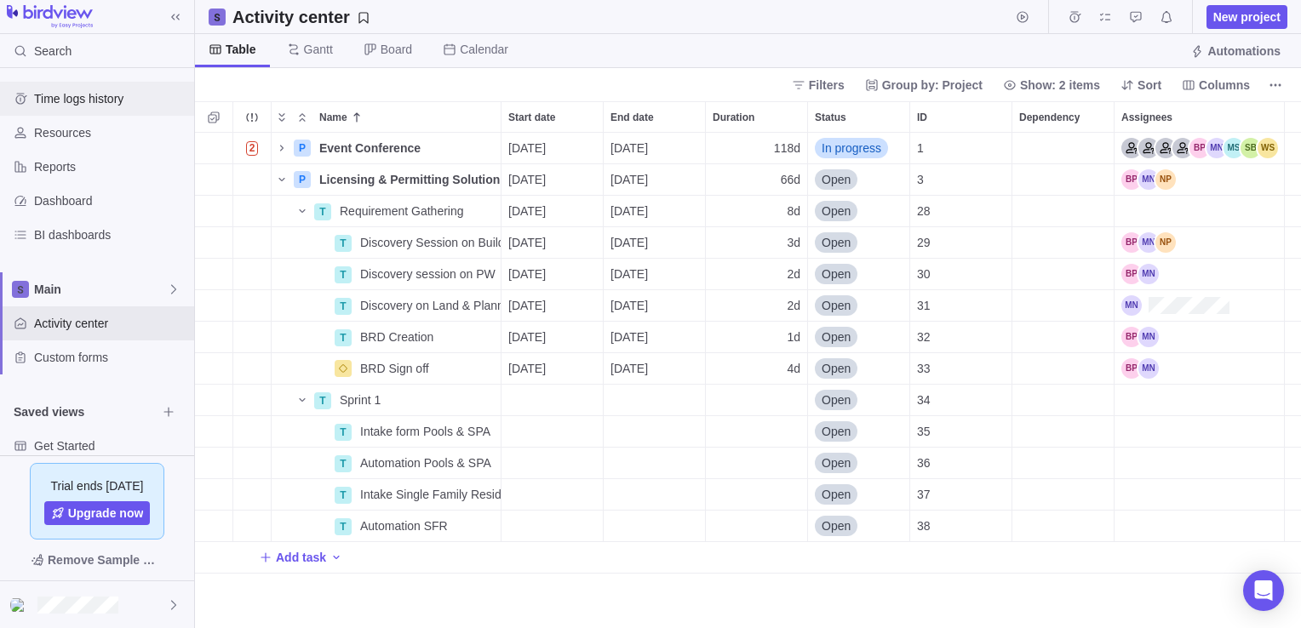
click at [89, 107] on div "Time logs history" at bounding box center [97, 99] width 194 height 34
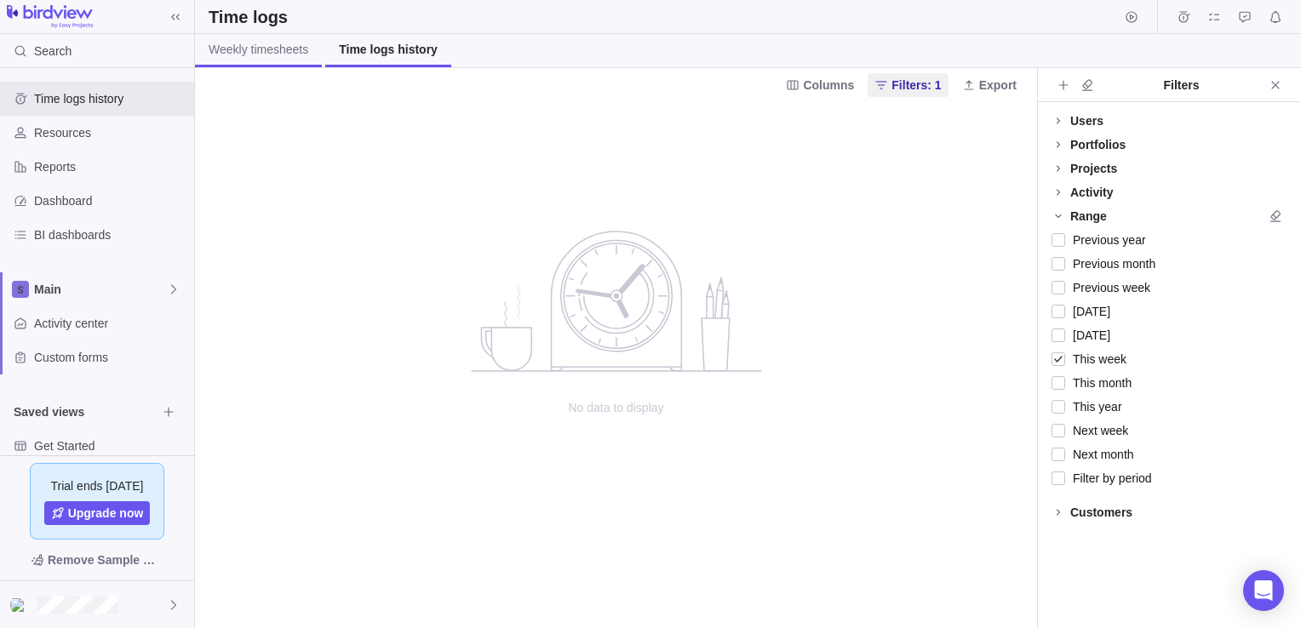
click at [256, 53] on span "Weekly timesheets" at bounding box center [259, 49] width 100 height 17
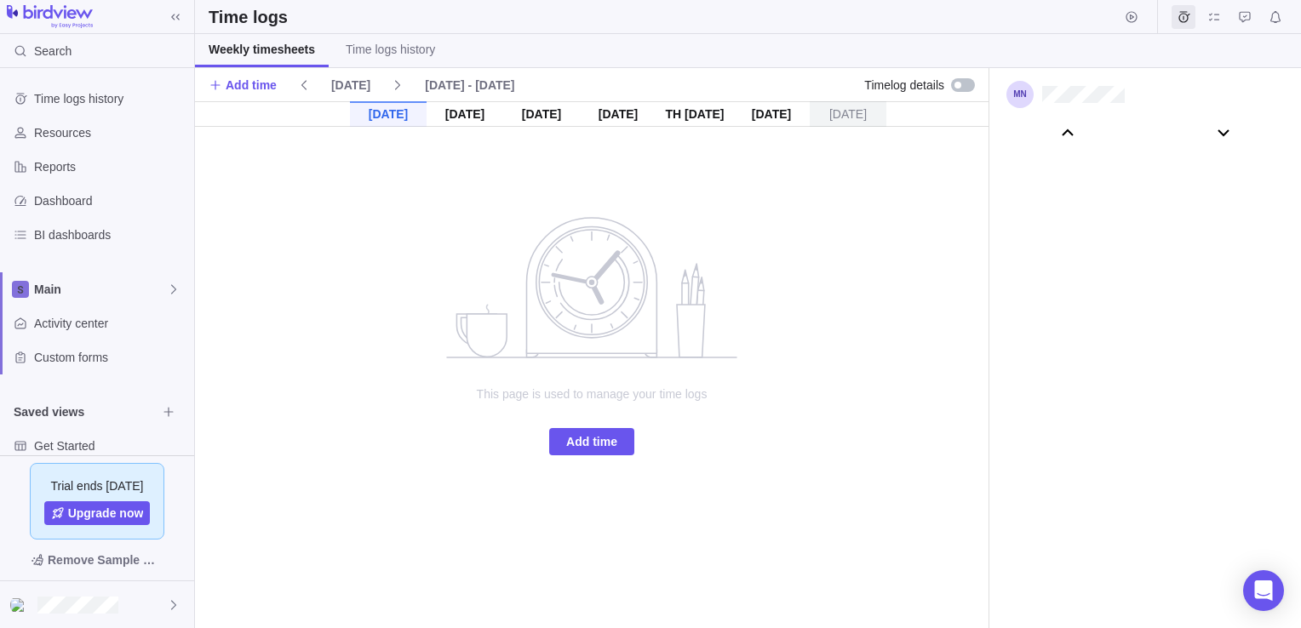
scroll to position [95163, 0]
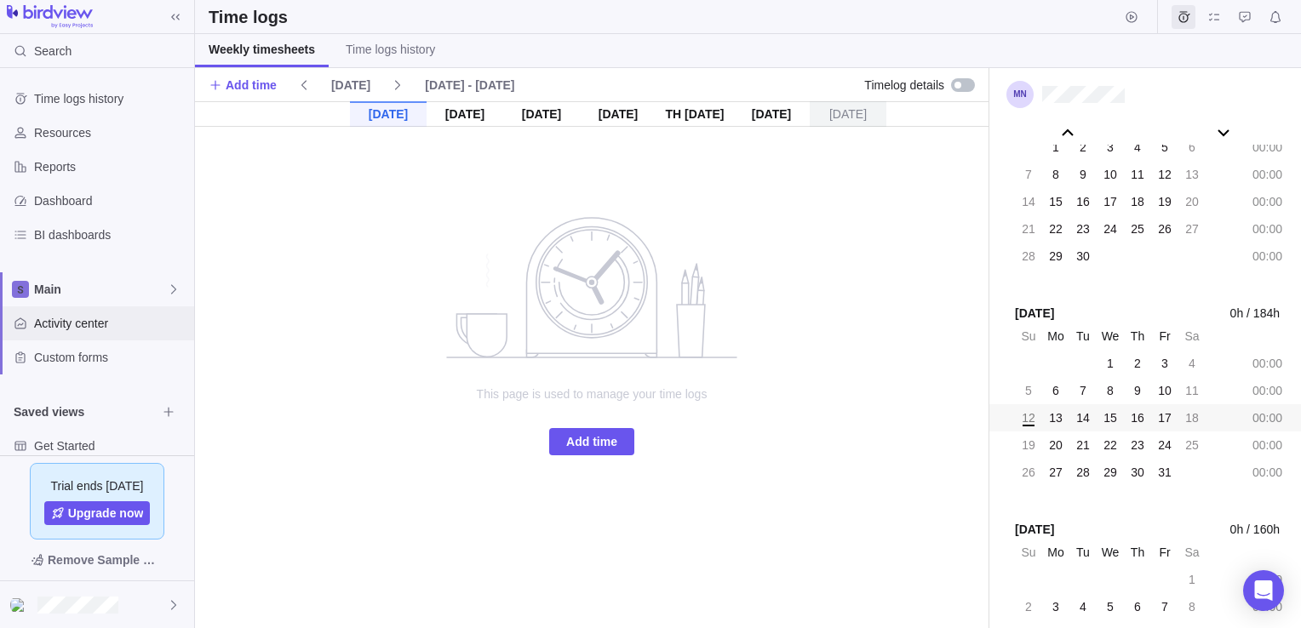
click at [81, 329] on span "Activity center" at bounding box center [110, 323] width 153 height 17
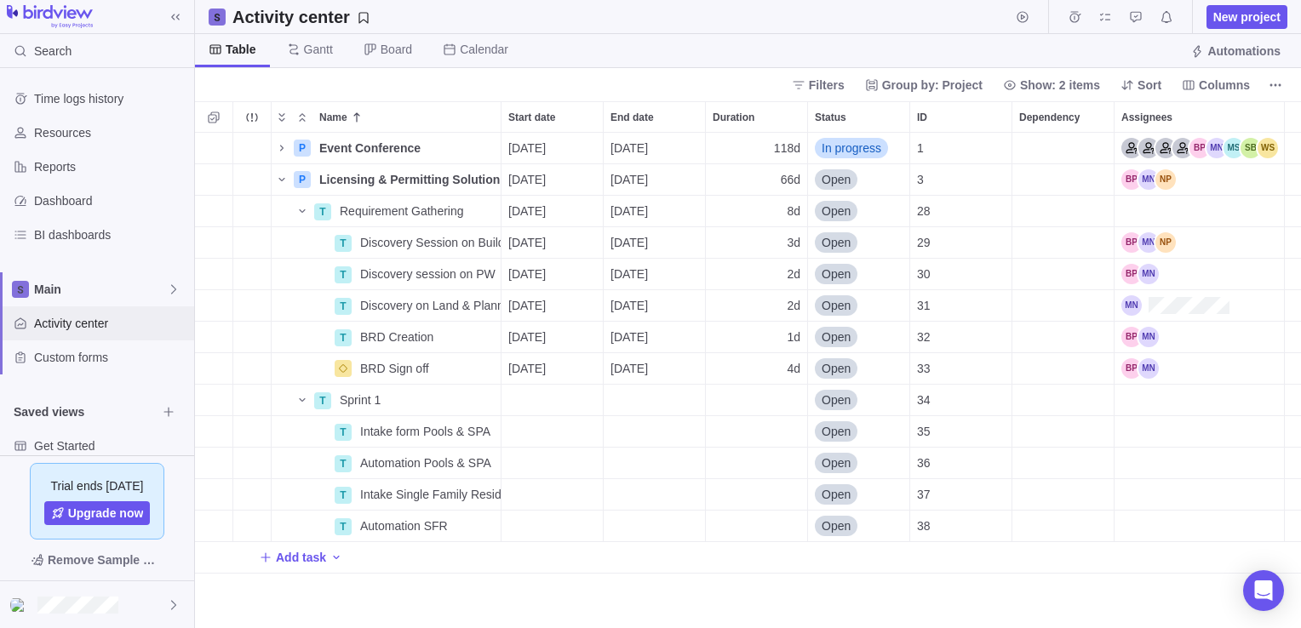
scroll to position [483, 1093]
click at [109, 233] on span "BI dashboards" at bounding box center [110, 234] width 153 height 17
